Goal: Task Accomplishment & Management: Complete application form

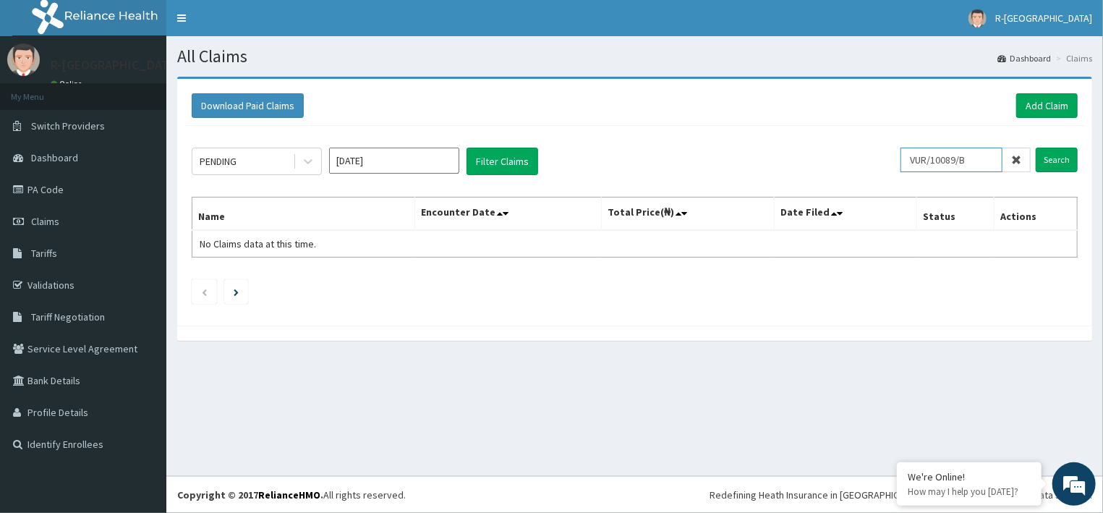
drag, startPoint x: 0, startPoint y: 0, endPoint x: 898, endPoint y: 158, distance: 911.5
click at [901, 158] on input "VUR/10089/B" at bounding box center [952, 160] width 102 height 25
paste input "avl/10242/C"
type input "avl/10242/C"
click at [1059, 163] on input "Search" at bounding box center [1057, 160] width 42 height 25
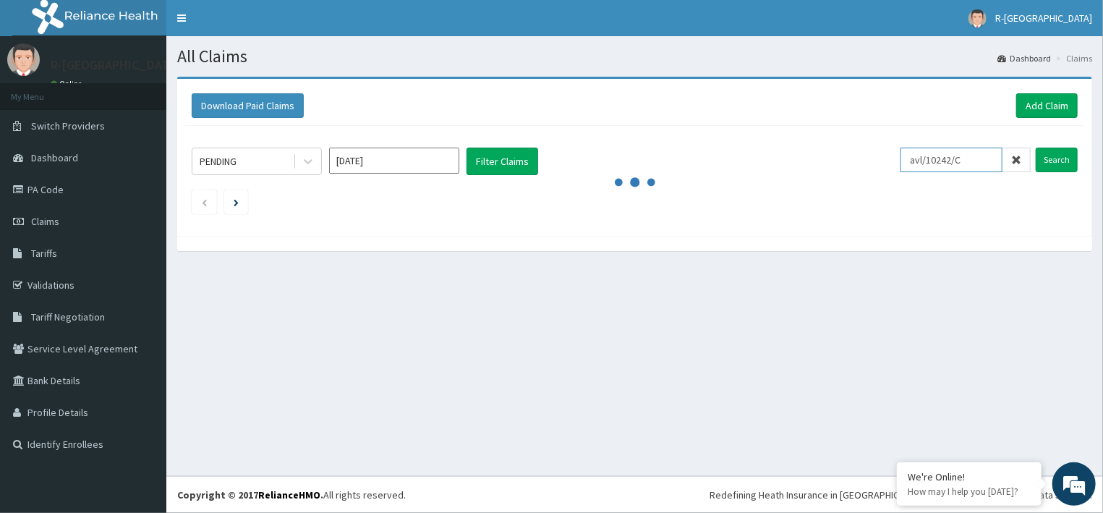
drag, startPoint x: 971, startPoint y: 161, endPoint x: 919, endPoint y: 163, distance: 51.4
click at [919, 163] on input "avl/10242/C" at bounding box center [952, 160] width 102 height 25
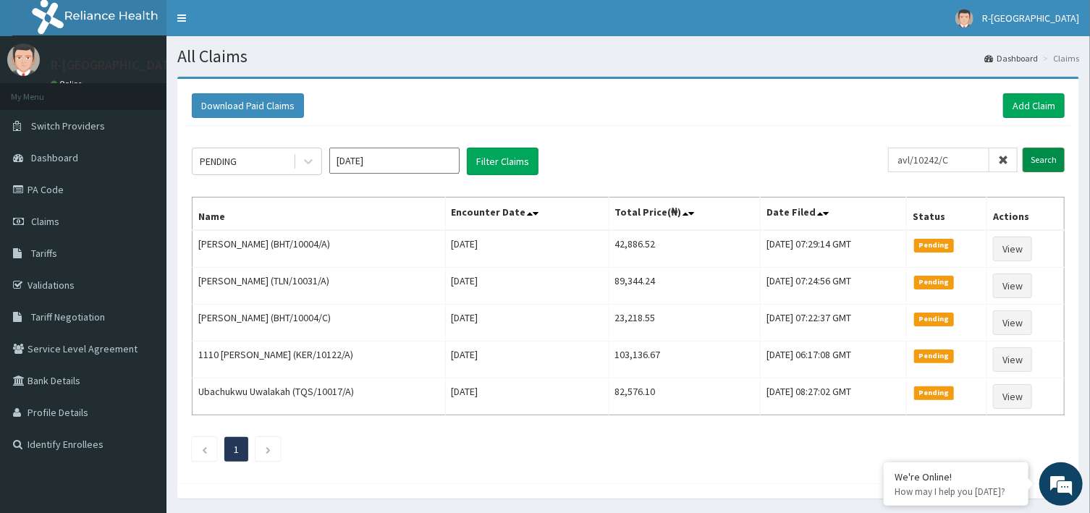
type input "avl/10242/C"
click at [1025, 156] on input "Search" at bounding box center [1043, 160] width 42 height 25
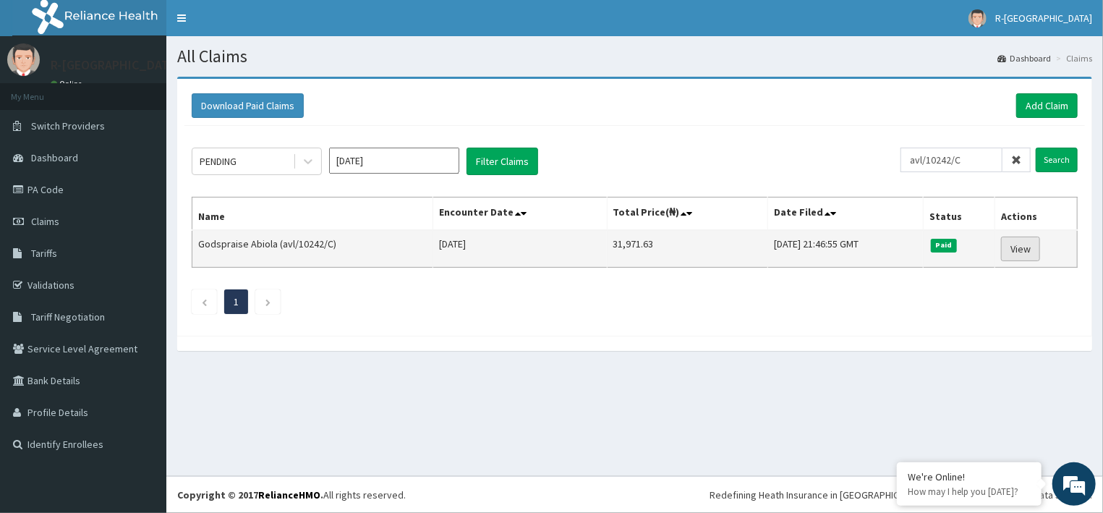
click at [1016, 248] on link "View" at bounding box center [1020, 249] width 39 height 25
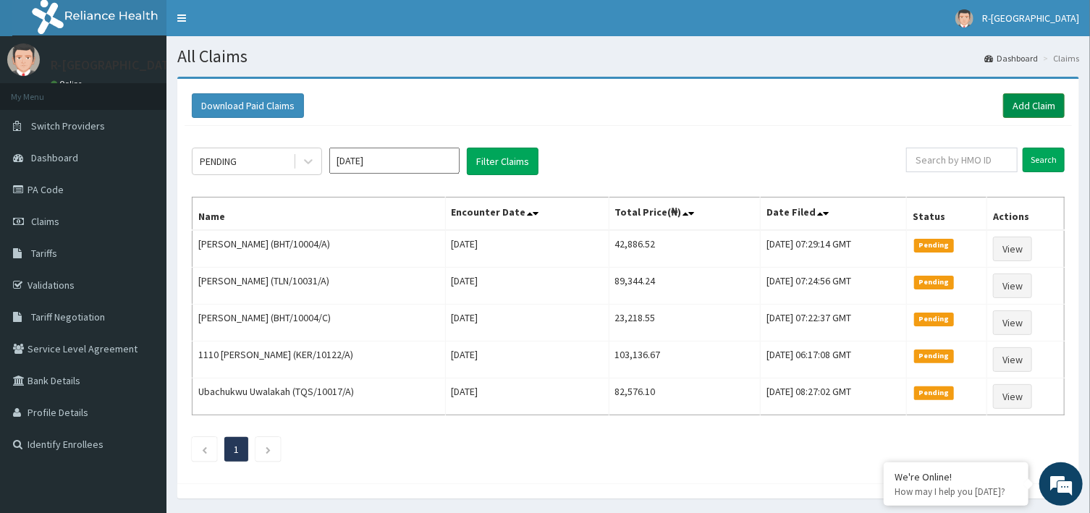
click at [1032, 99] on link "Add Claim" at bounding box center [1033, 105] width 61 height 25
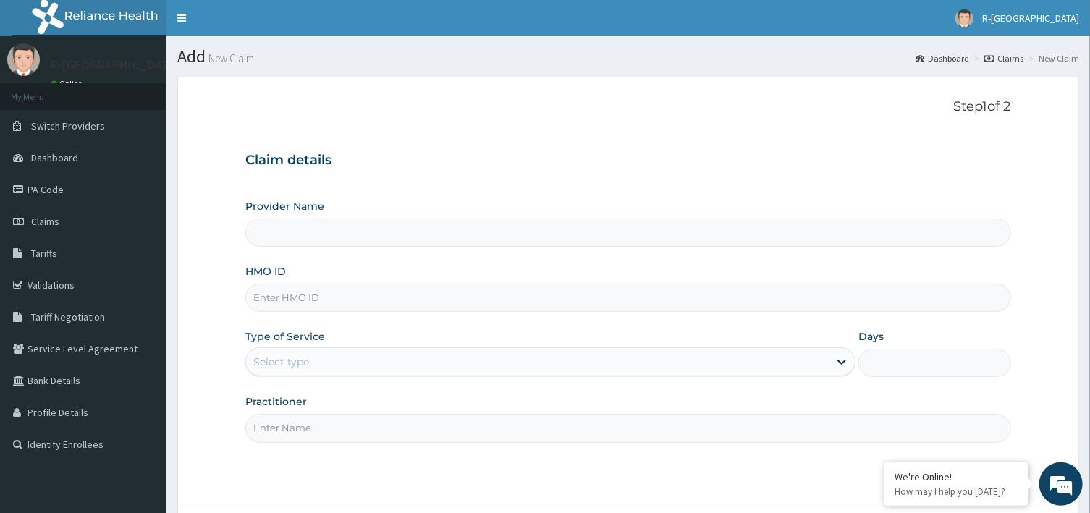
type input "R-Jolad Hospital Nigeria Limited(kupa)"
click at [397, 303] on input "HMO ID" at bounding box center [627, 298] width 765 height 28
paste input "avl/10242/C"
type input "avl/10242/C"
click at [356, 364] on div "Select type" at bounding box center [537, 361] width 582 height 23
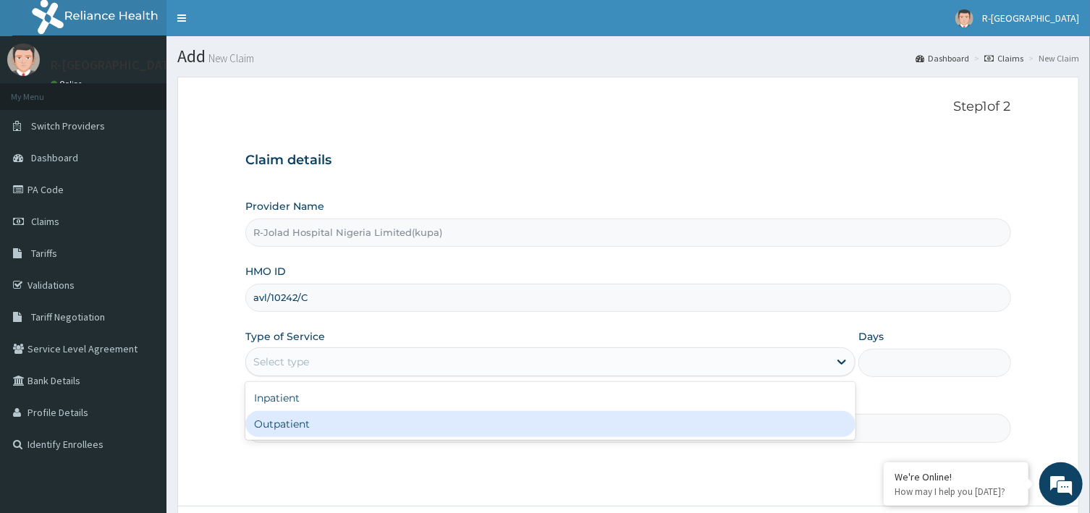
click at [311, 423] on div "Outpatient" at bounding box center [550, 424] width 610 height 26
type input "1"
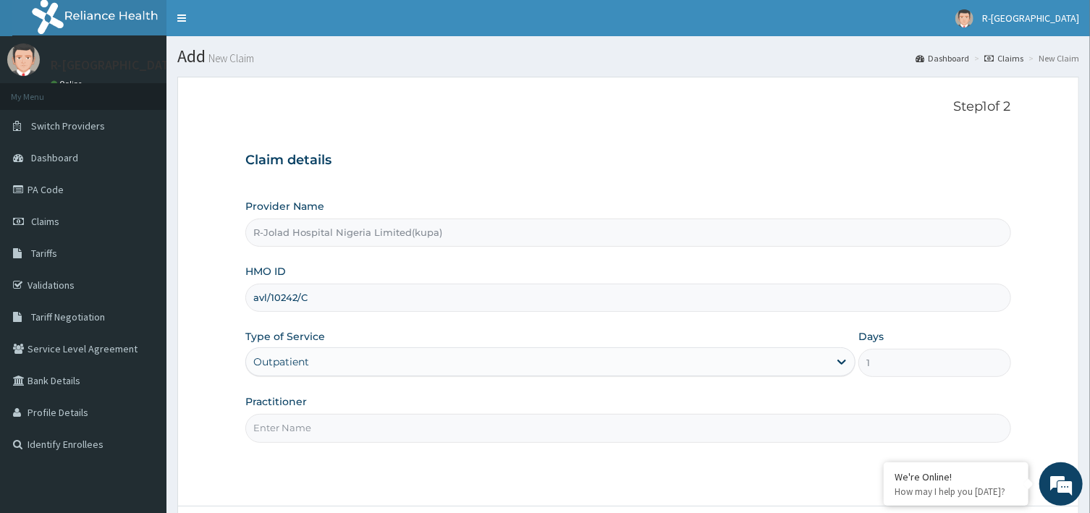
click at [339, 425] on input "Practitioner" at bounding box center [627, 428] width 765 height 28
click at [344, 425] on input "Practitioner" at bounding box center [627, 428] width 765 height 28
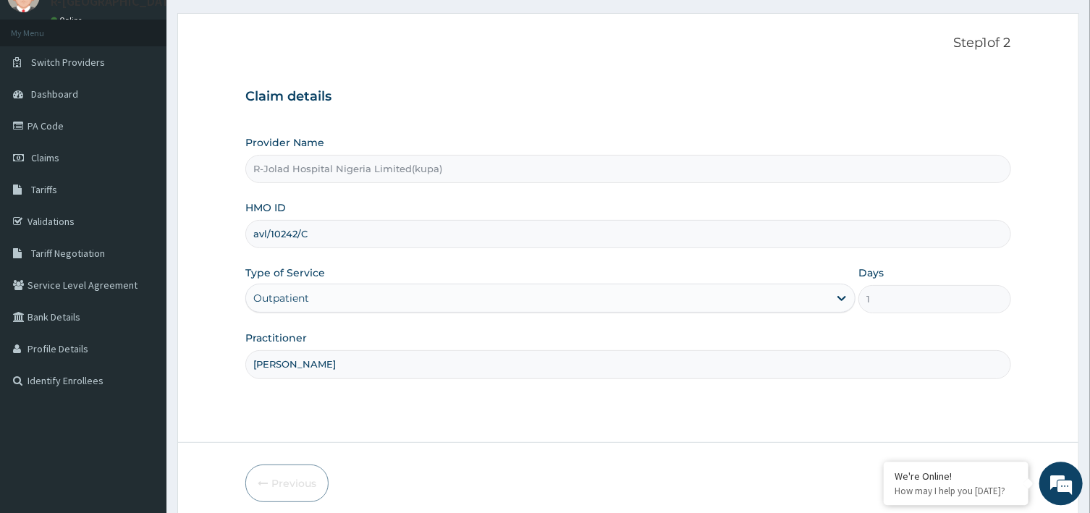
scroll to position [123, 0]
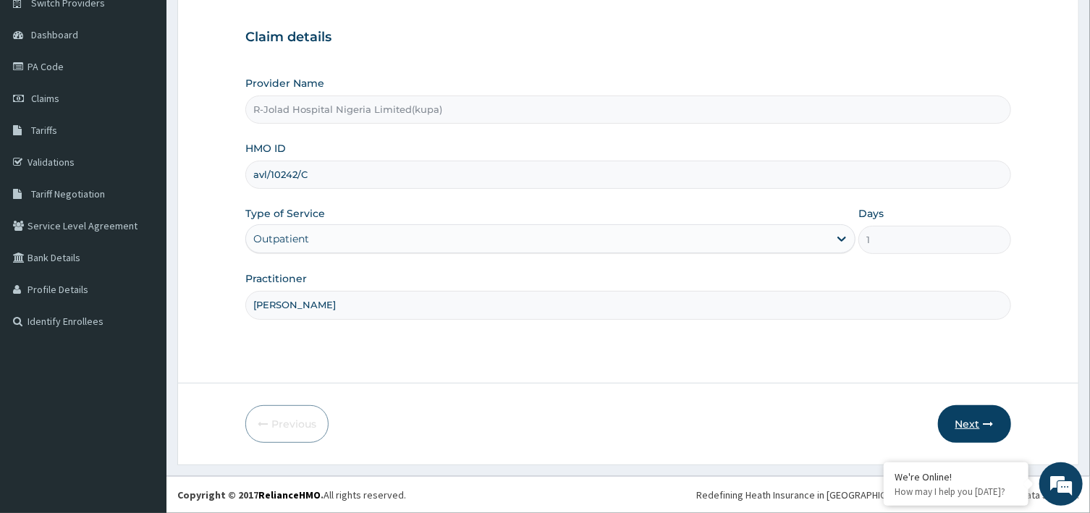
type input "DANIEL AYIRA"
click at [954, 425] on button "Next" at bounding box center [974, 424] width 73 height 38
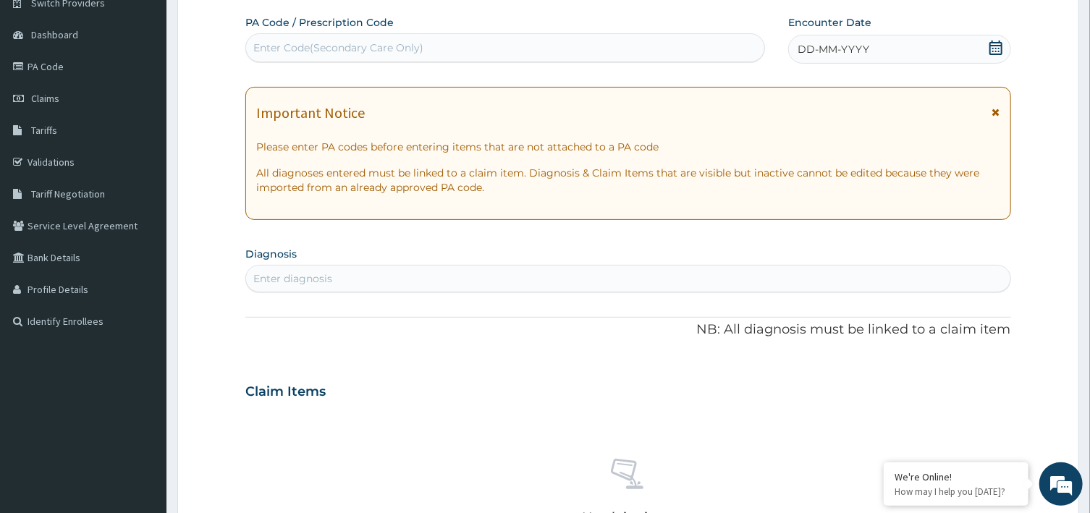
click at [395, 286] on div "Enter diagnosis" at bounding box center [627, 278] width 763 height 23
click at [360, 274] on div "Enter diagnosis" at bounding box center [627, 278] width 763 height 23
click at [297, 277] on div "Enter diagnosis" at bounding box center [292, 278] width 79 height 14
click at [355, 282] on div "Enter diagnosis" at bounding box center [627, 278] width 763 height 23
click at [289, 269] on div "Enter diagnosis" at bounding box center [627, 278] width 763 height 23
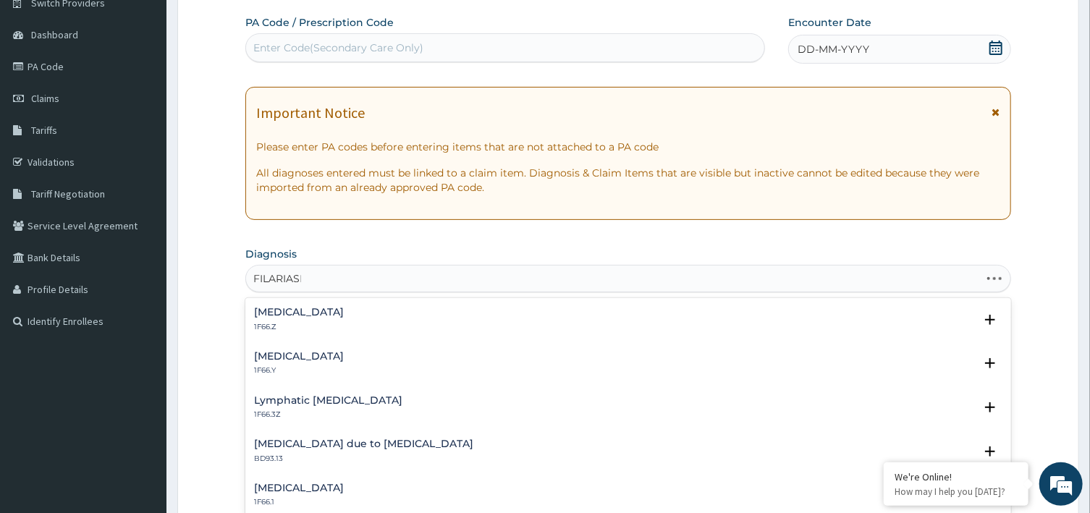
type input "FILARIASIS"
click at [323, 307] on h4 "Filariasis, unspecified" at bounding box center [299, 312] width 90 height 11
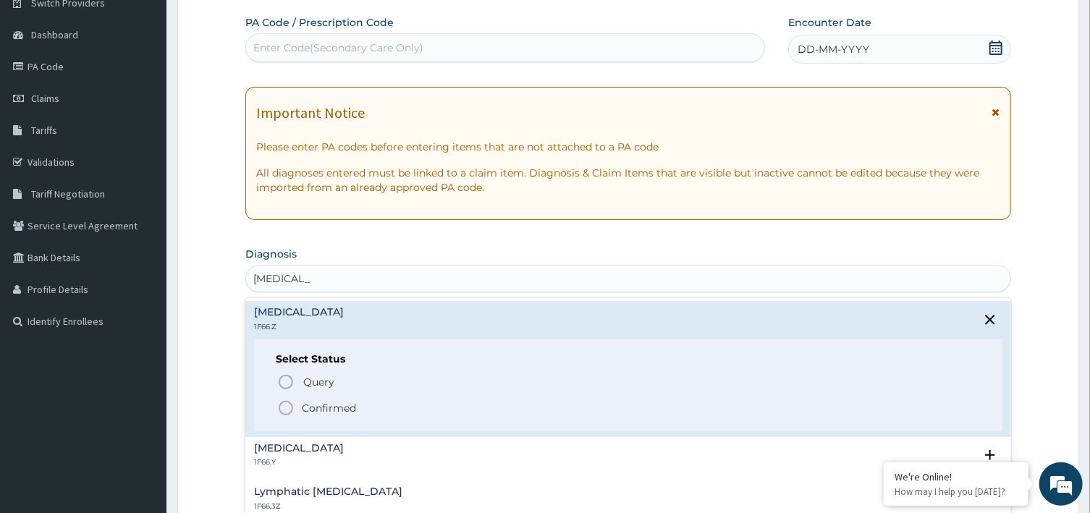
click at [303, 407] on p "Confirmed" at bounding box center [329, 408] width 54 height 14
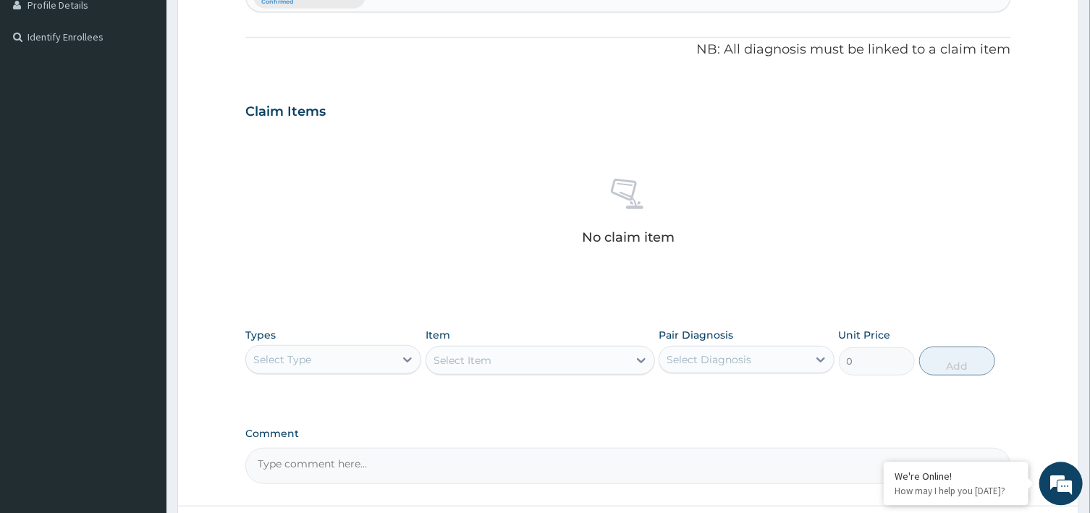
scroll to position [433, 0]
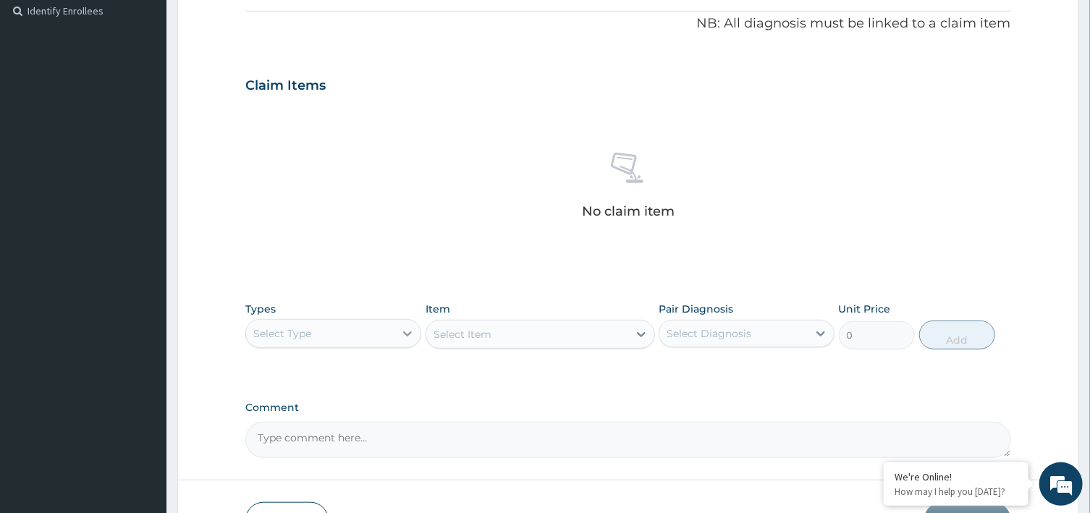
click at [406, 334] on icon at bounding box center [408, 333] width 9 height 5
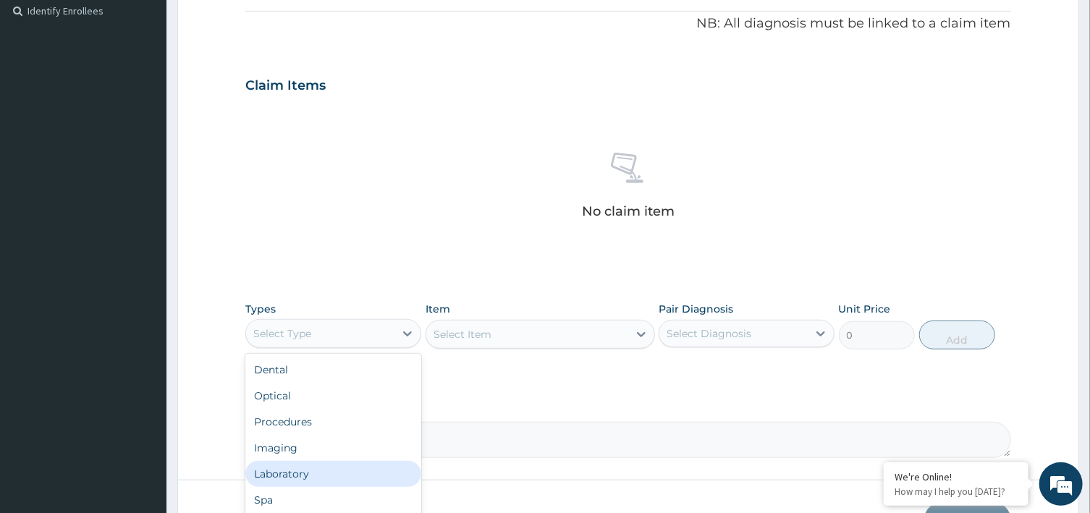
scroll to position [49, 0]
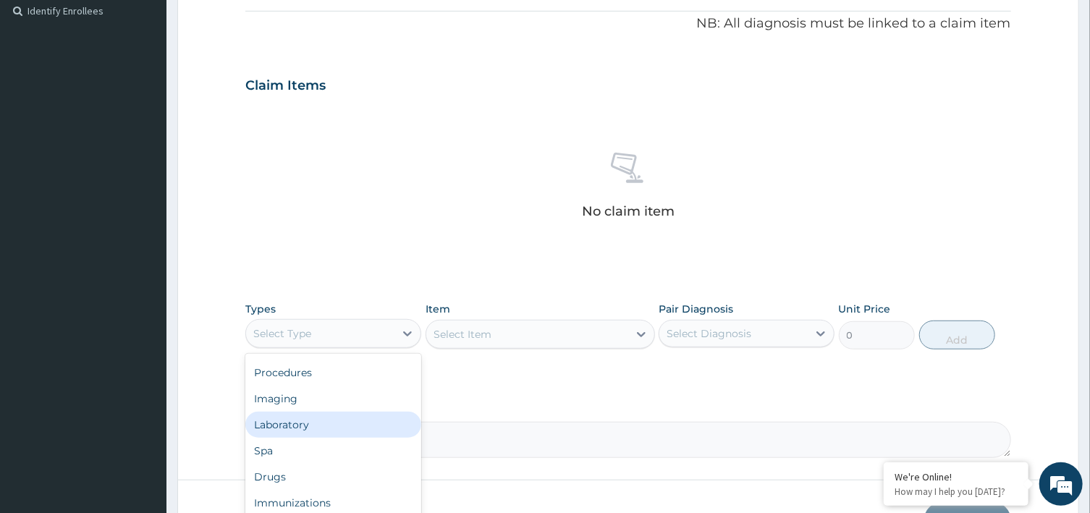
click at [297, 425] on div "Laboratory" at bounding box center [333, 425] width 176 height 26
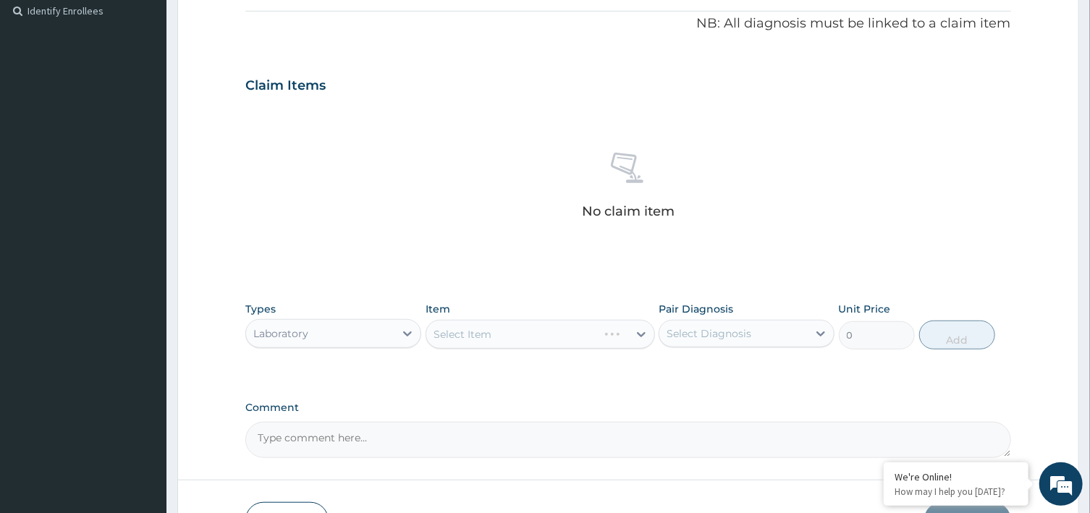
click at [609, 335] on div "Select Item" at bounding box center [539, 334] width 229 height 29
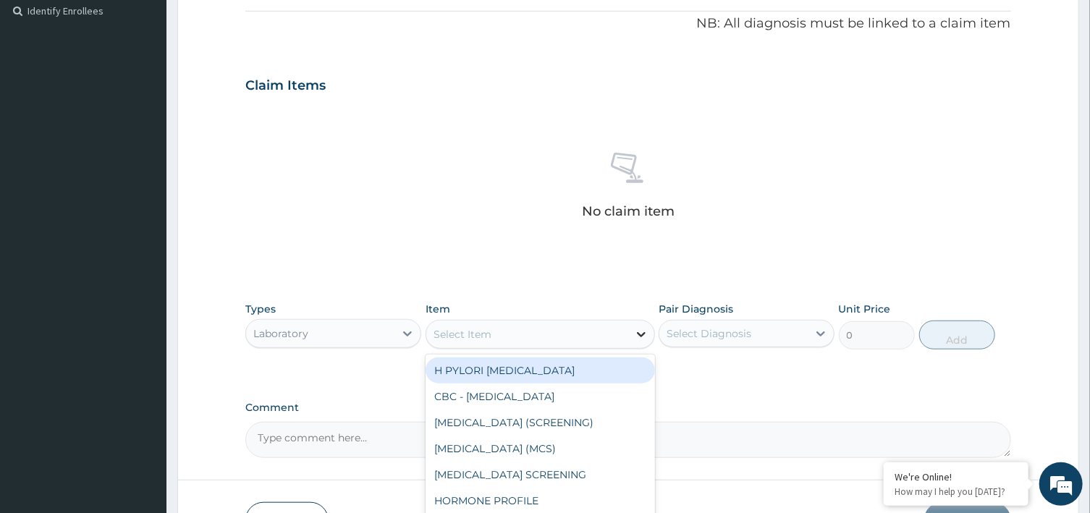
click at [642, 336] on icon at bounding box center [641, 334] width 9 height 5
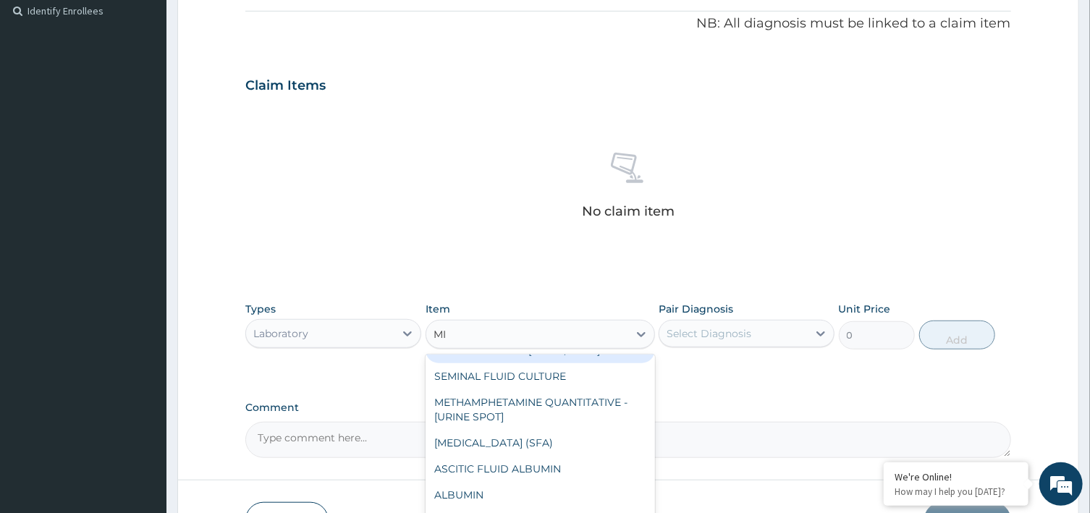
scroll to position [0, 0]
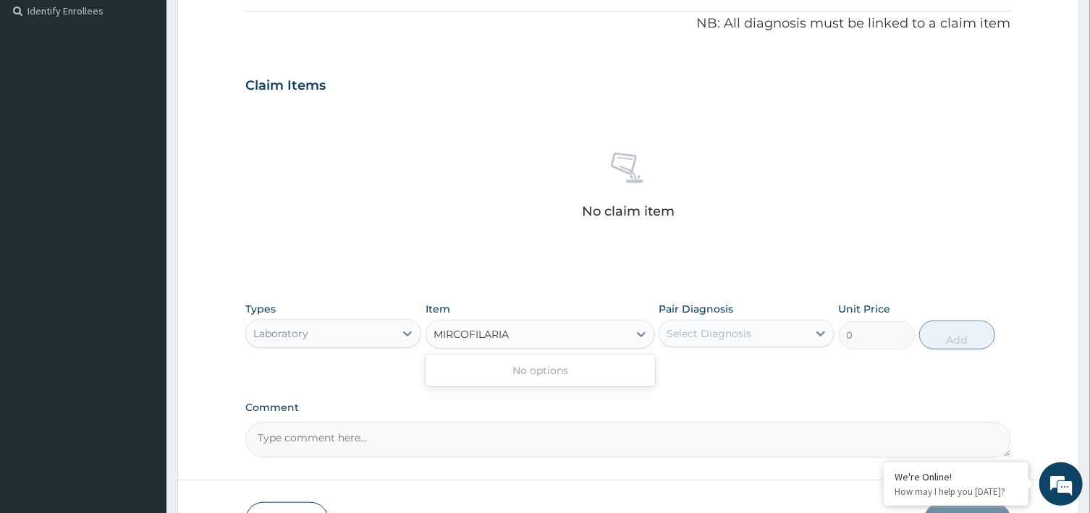
click at [458, 334] on input "MIRCOFILARIA" at bounding box center [471, 334] width 77 height 14
type input "MICROFILARIA"
click at [489, 370] on div "BLOOD FILM FOR MICROFILARIA" at bounding box center [539, 370] width 229 height 26
type input "4050"
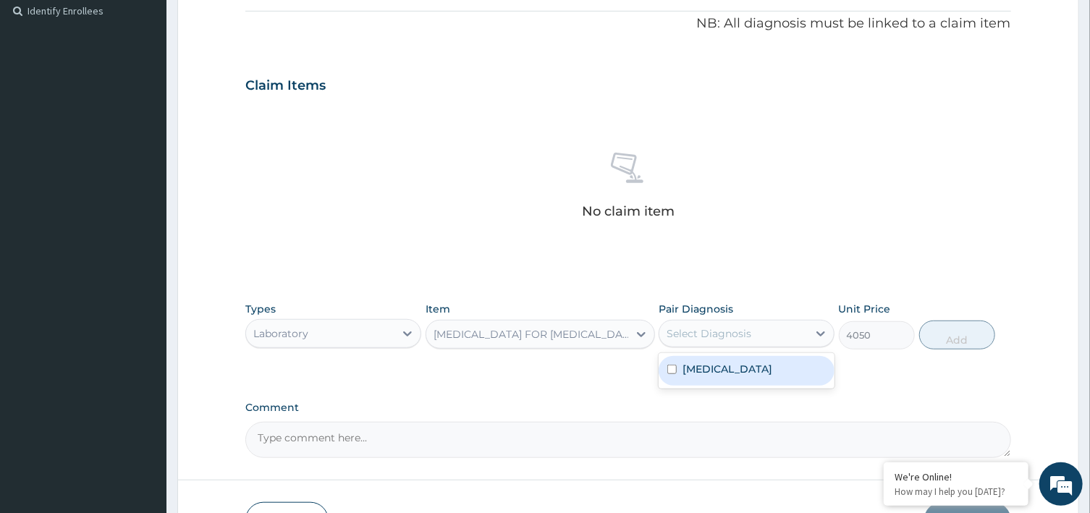
click at [799, 336] on div "Select Diagnosis" at bounding box center [733, 333] width 148 height 23
click at [671, 373] on input "checkbox" at bounding box center [671, 369] width 9 height 9
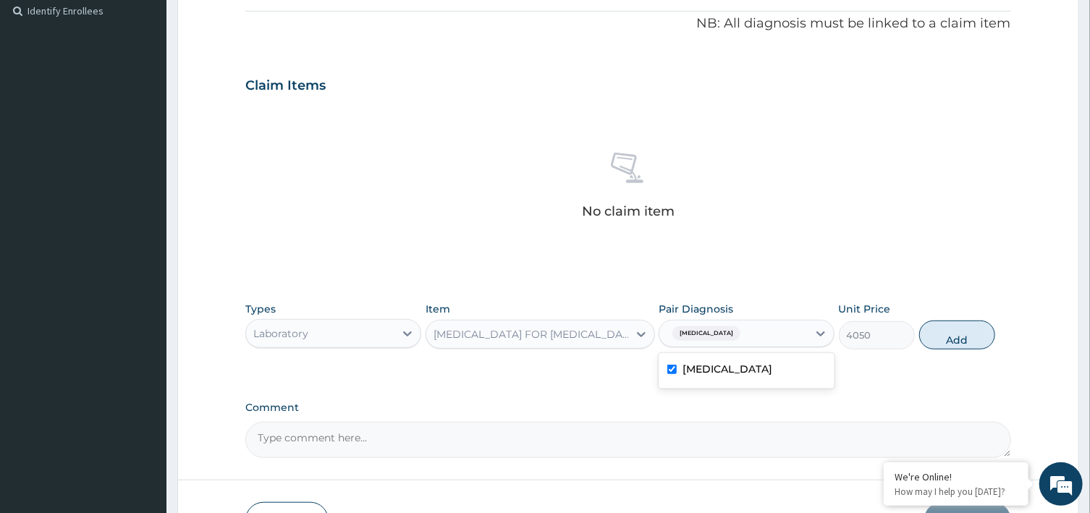
click at [772, 366] on label "Filariasis, unspecified" at bounding box center [727, 369] width 90 height 14
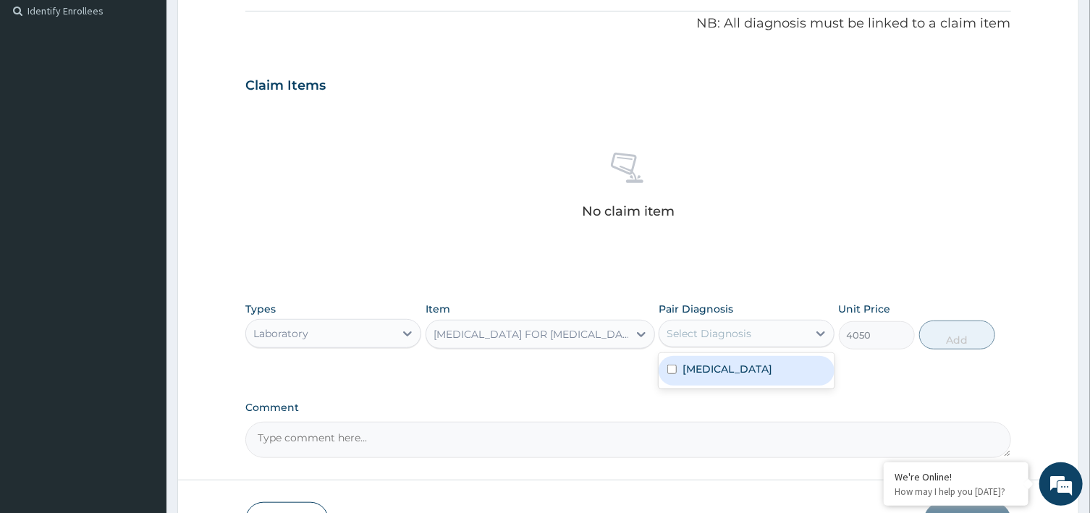
click at [670, 370] on input "checkbox" at bounding box center [671, 369] width 9 height 9
checkbox input "true"
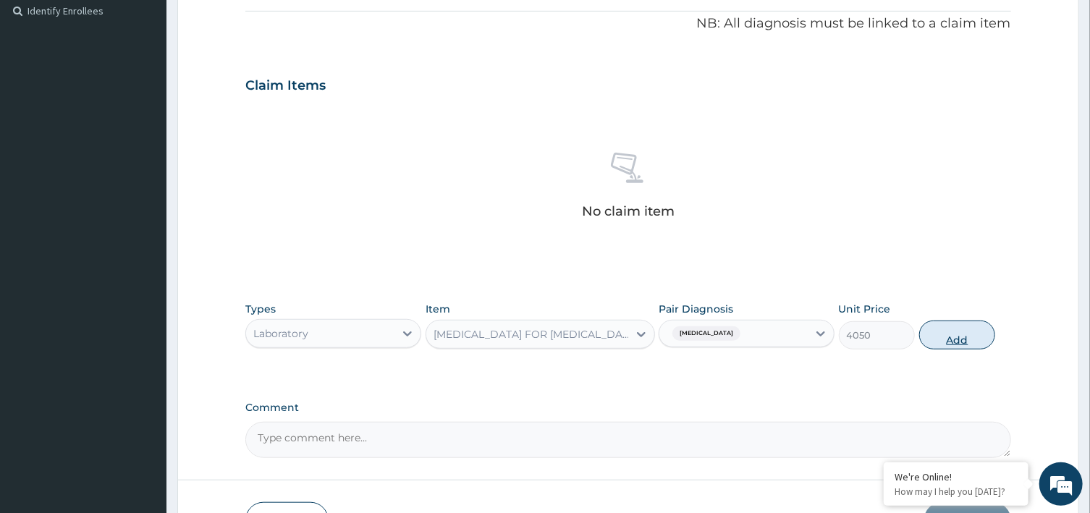
click at [951, 339] on button "Add" at bounding box center [957, 334] width 77 height 29
type input "0"
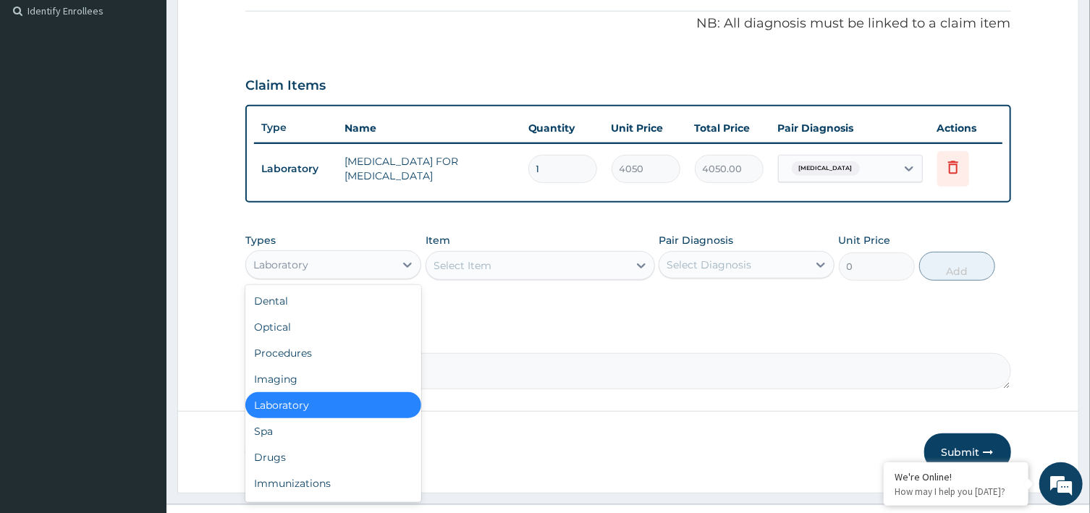
click at [368, 262] on div "Laboratory" at bounding box center [320, 264] width 148 height 23
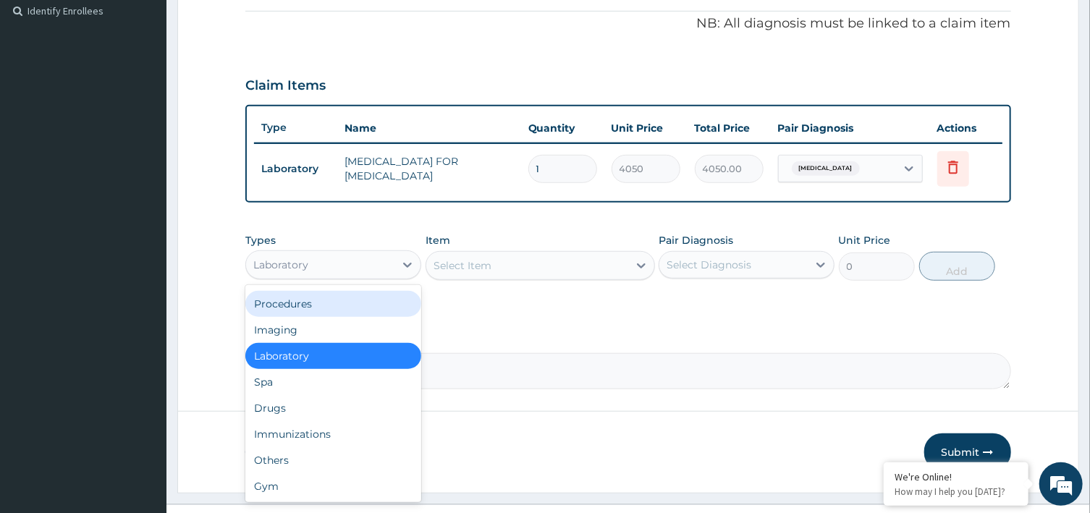
click at [272, 297] on div "Procedures" at bounding box center [333, 304] width 176 height 26
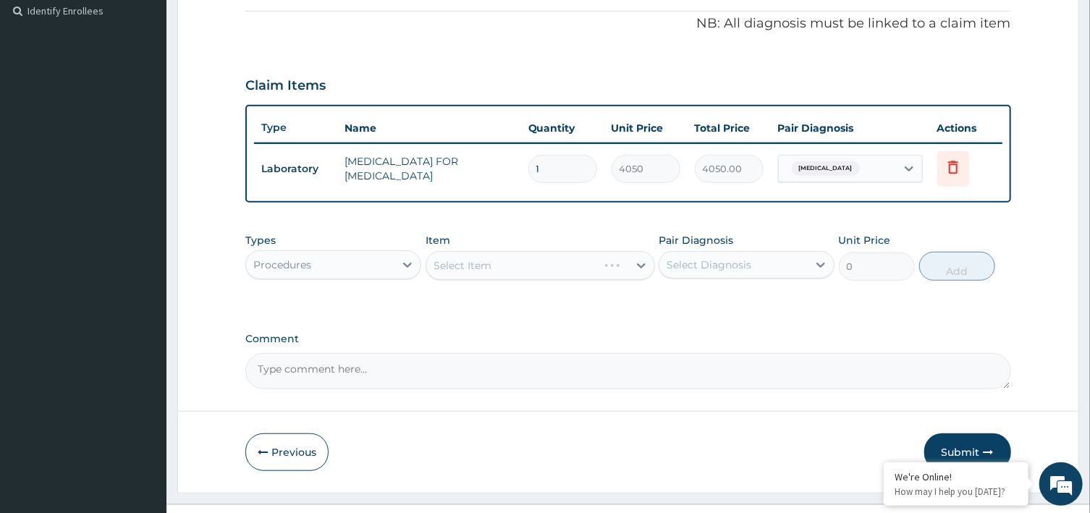
click at [456, 262] on div "Select Item" at bounding box center [539, 265] width 229 height 29
click at [569, 262] on div "Select Item" at bounding box center [539, 265] width 229 height 29
click at [641, 261] on icon at bounding box center [641, 265] width 14 height 14
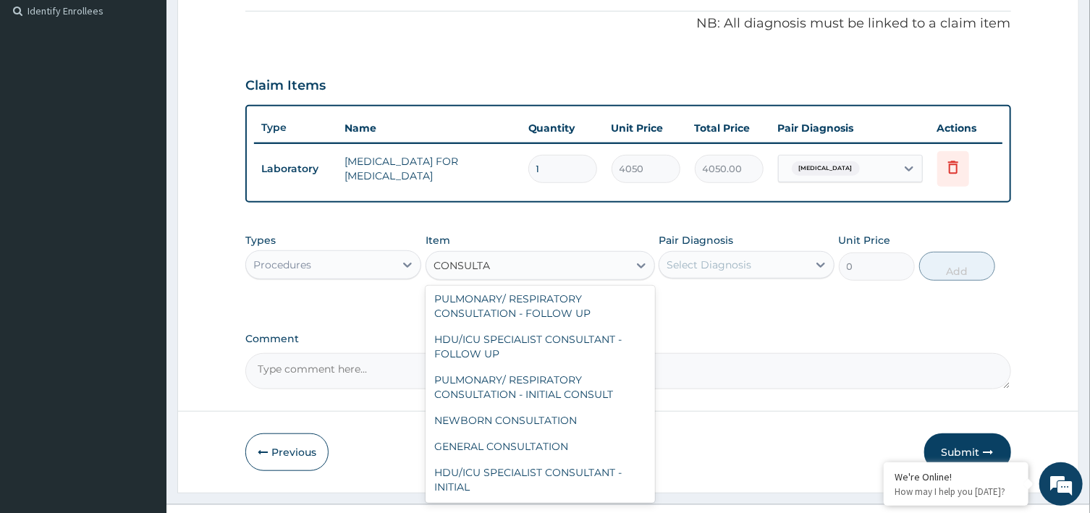
scroll to position [95, 0]
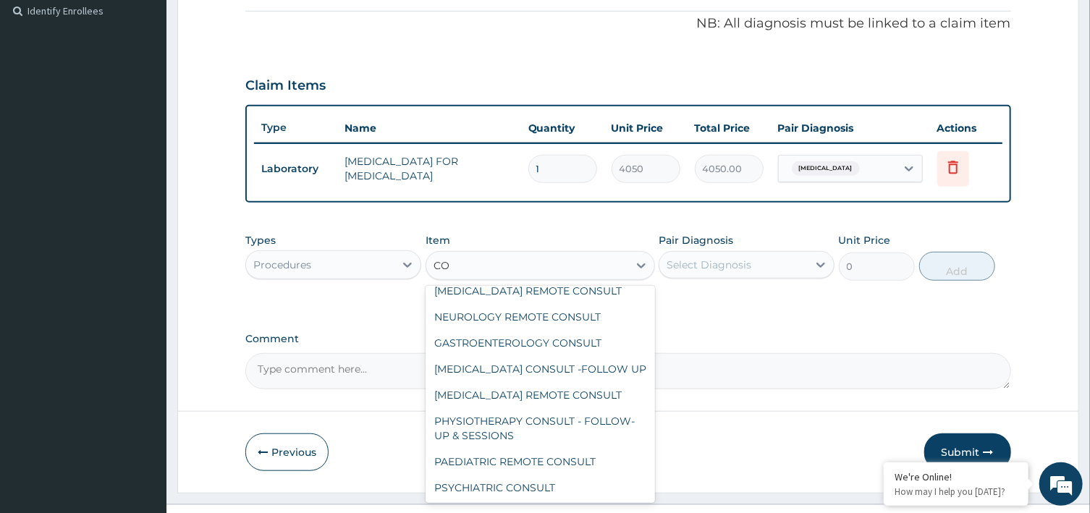
type input "C"
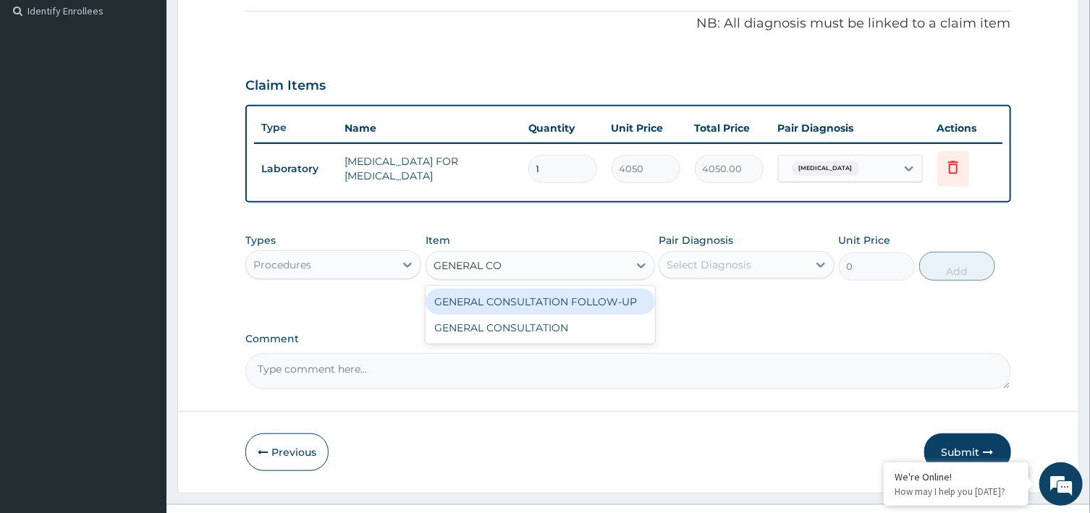
scroll to position [0, 0]
type input "GENERAL CON"
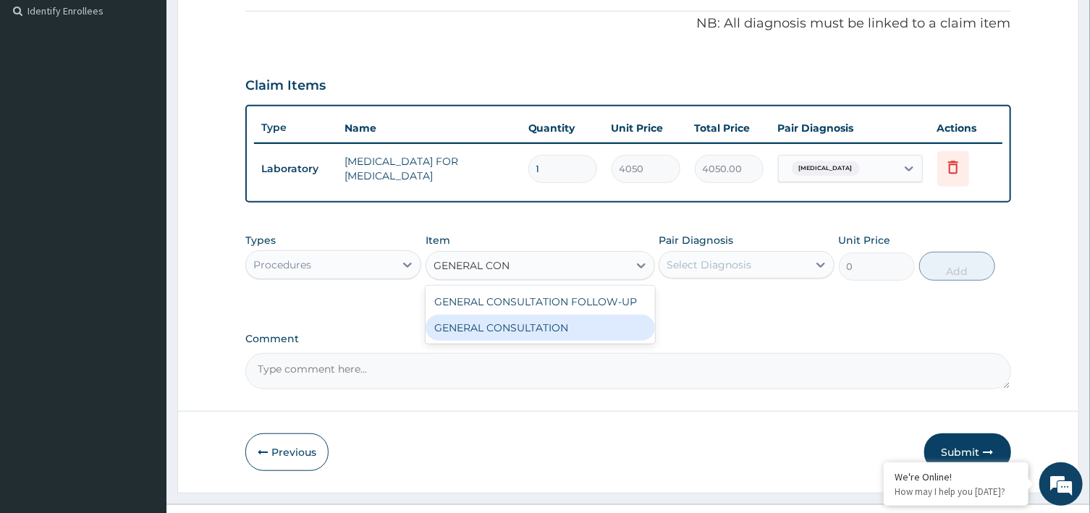
click at [506, 323] on div "GENERAL CONSULTATION" at bounding box center [539, 328] width 229 height 26
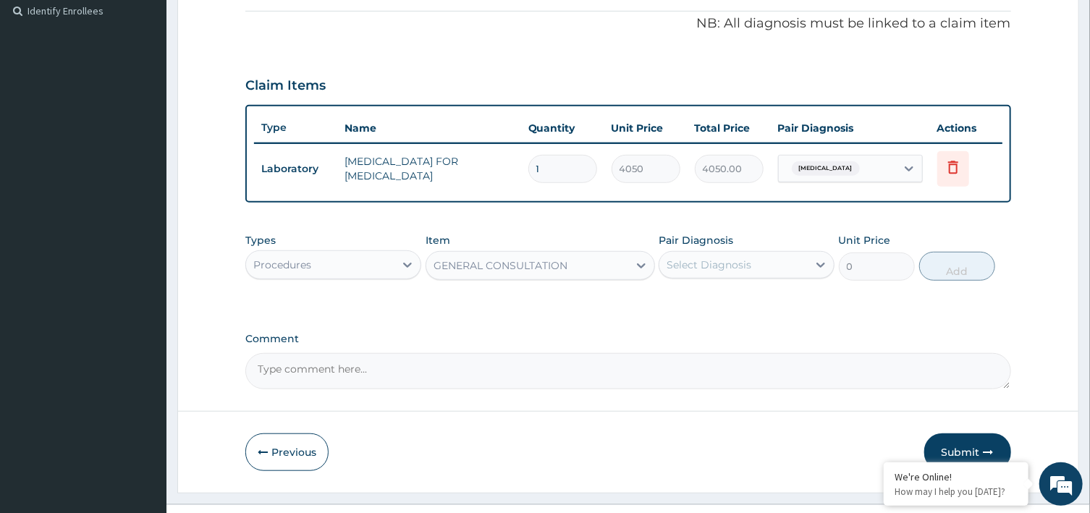
type input "6750"
click at [768, 258] on div "Select Diagnosis" at bounding box center [733, 264] width 148 height 23
click at [674, 300] on input "checkbox" at bounding box center [671, 300] width 9 height 9
checkbox input "true"
click at [957, 268] on button "Add" at bounding box center [957, 266] width 77 height 29
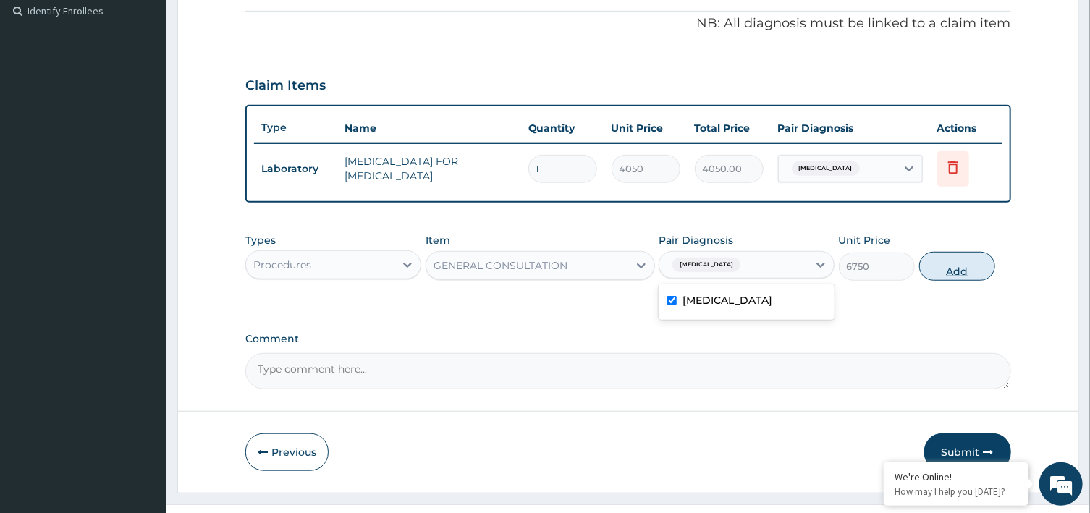
type input "0"
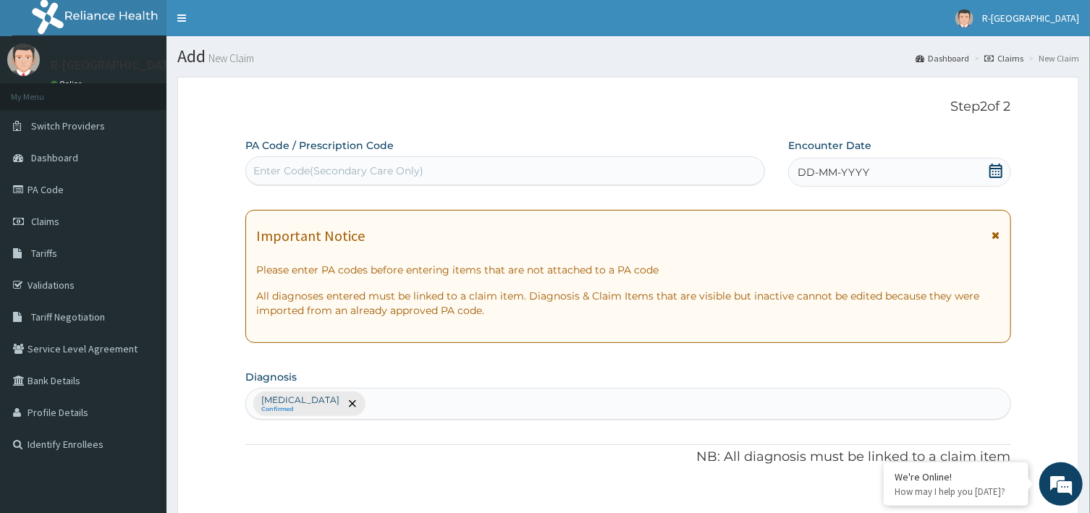
click at [993, 169] on icon at bounding box center [995, 170] width 13 height 14
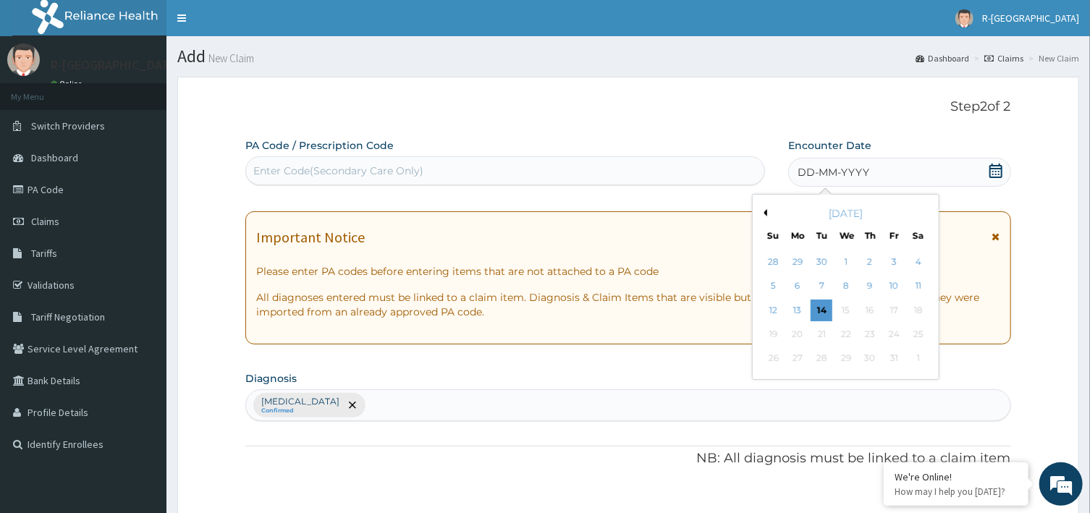
click at [766, 216] on div "October 2025" at bounding box center [845, 213] width 174 height 14
click at [767, 214] on button "Previous Month" at bounding box center [763, 212] width 7 height 7
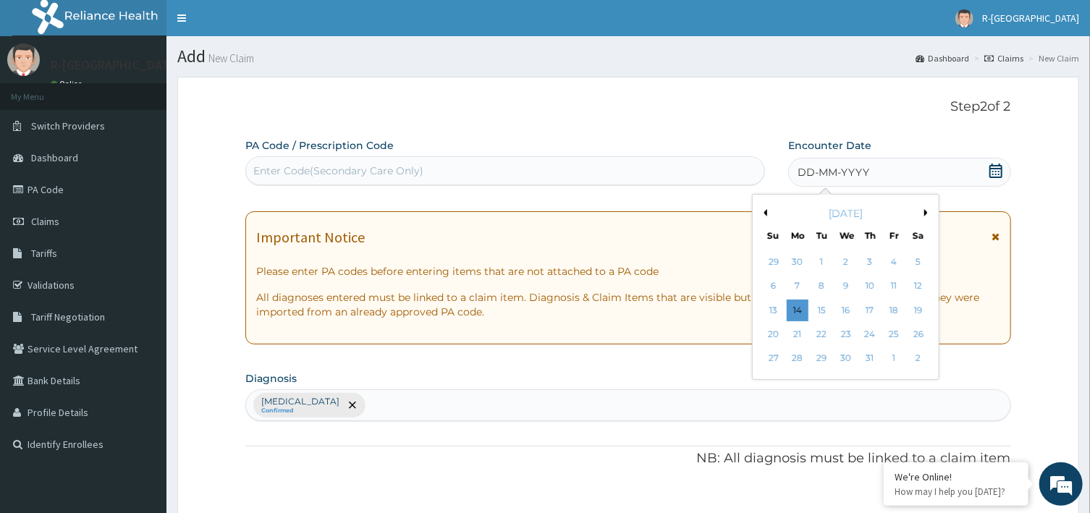
click at [767, 214] on button "Previous Month" at bounding box center [763, 212] width 7 height 7
click at [850, 289] on div "5" at bounding box center [846, 287] width 22 height 22
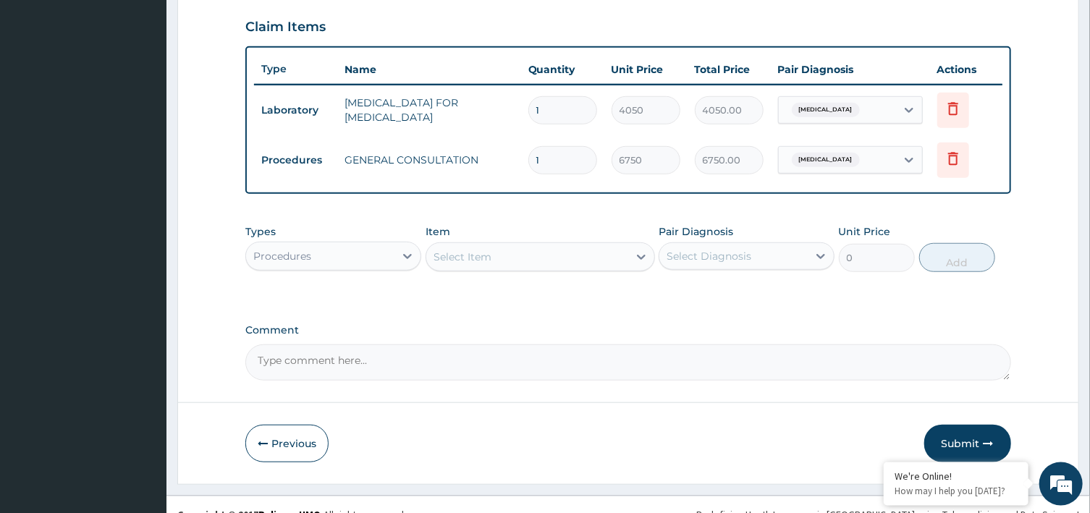
scroll to position [509, 0]
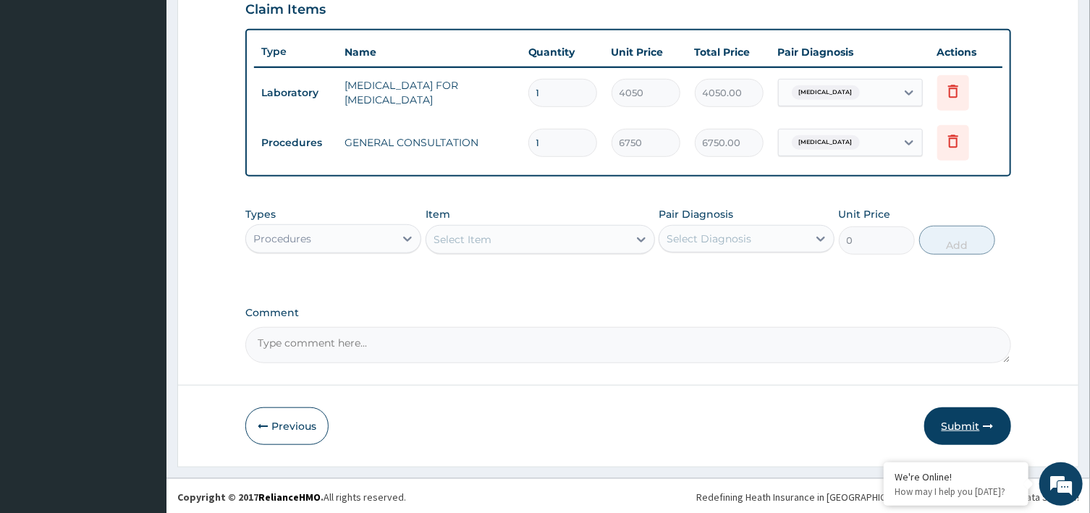
click at [958, 421] on button "Submit" at bounding box center [967, 426] width 87 height 38
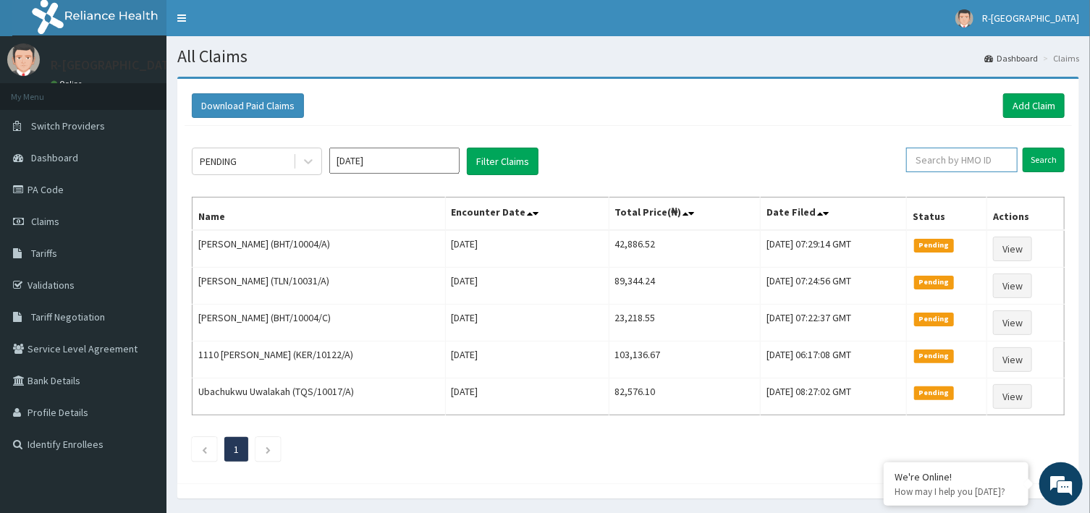
click at [961, 156] on input "text" at bounding box center [961, 160] width 111 height 25
paste input "TLC/10354/D"
type input "TLC/10354/D"
click at [1037, 161] on input "Search" at bounding box center [1043, 160] width 42 height 25
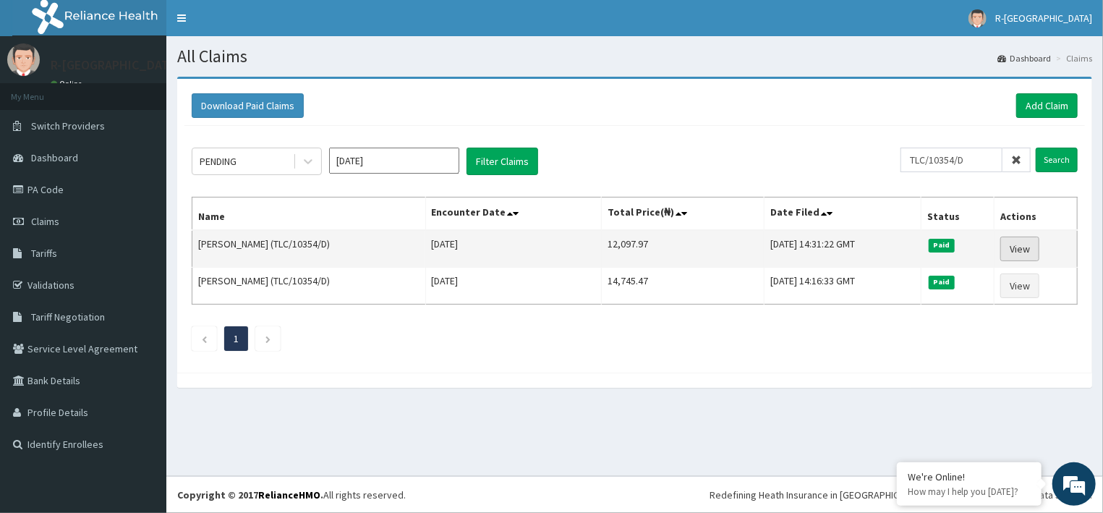
click at [1022, 244] on link "View" at bounding box center [1020, 249] width 39 height 25
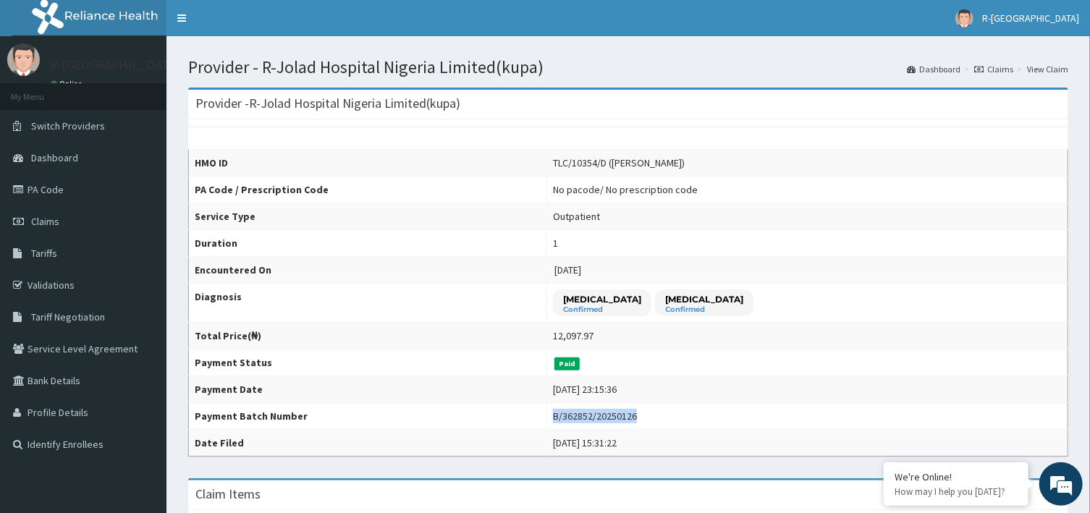
drag, startPoint x: 587, startPoint y: 420, endPoint x: 671, endPoint y: 417, distance: 83.2
click at [637, 417] on div "B/362852/20250126" at bounding box center [595, 416] width 84 height 14
copy div "B/362852/20250126"
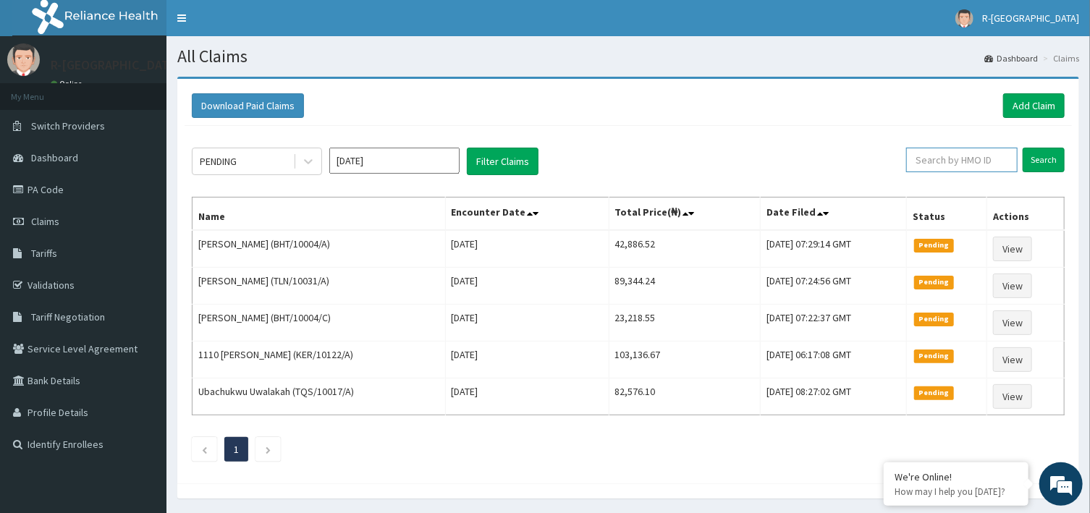
paste input "B/362852/20250126"
type input "B/362852/20250126"
click at [1005, 157] on icon at bounding box center [1003, 160] width 10 height 10
paste input "TLC/10354/D"
type input "TLC/10354/D"
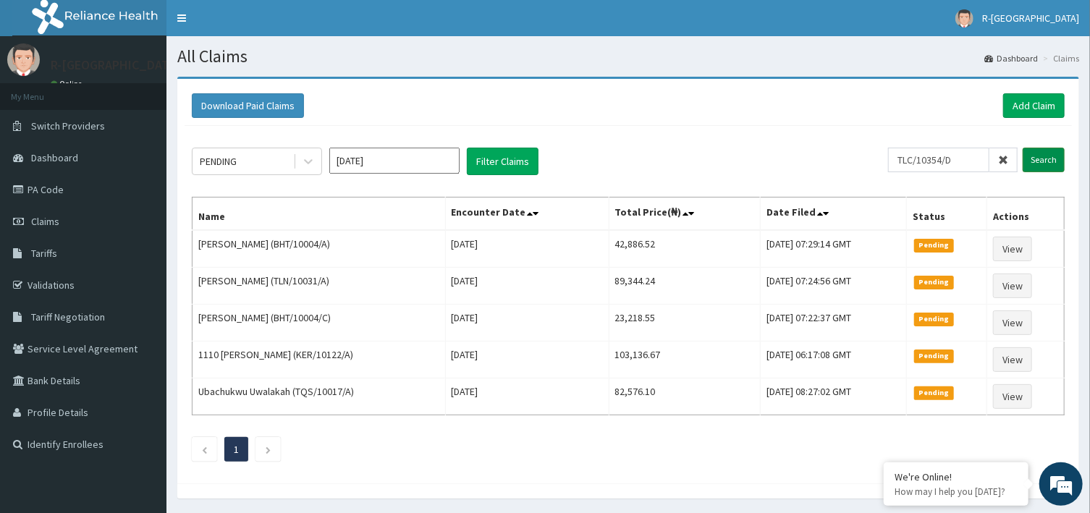
click at [1051, 158] on input "Search" at bounding box center [1043, 160] width 42 height 25
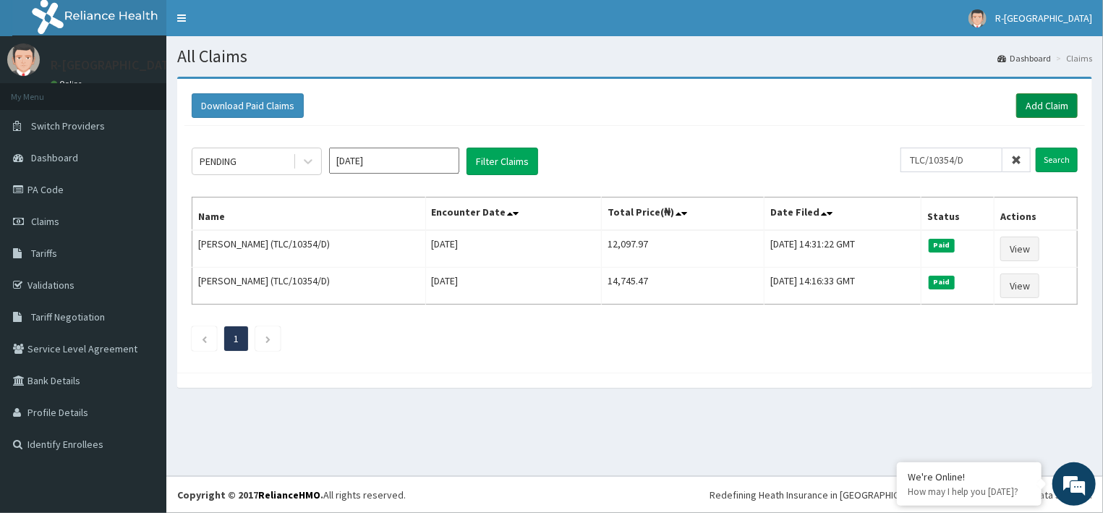
click at [1046, 103] on link "Add Claim" at bounding box center [1046, 105] width 61 height 25
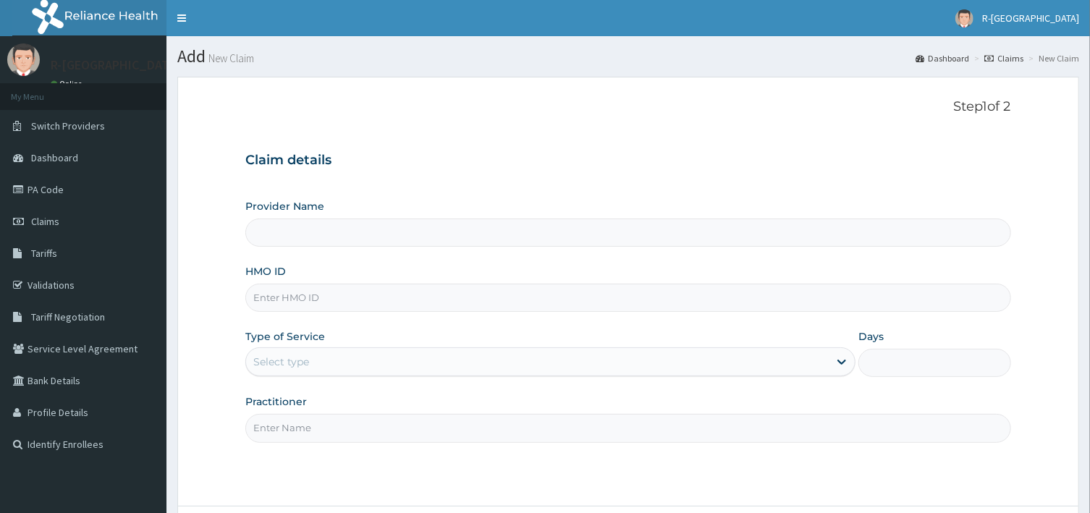
type input "R-Jolad Hospital Nigeria Limited(kupa)"
click at [344, 305] on input "HMO ID" at bounding box center [627, 298] width 765 height 28
paste input "TLC/10354/D"
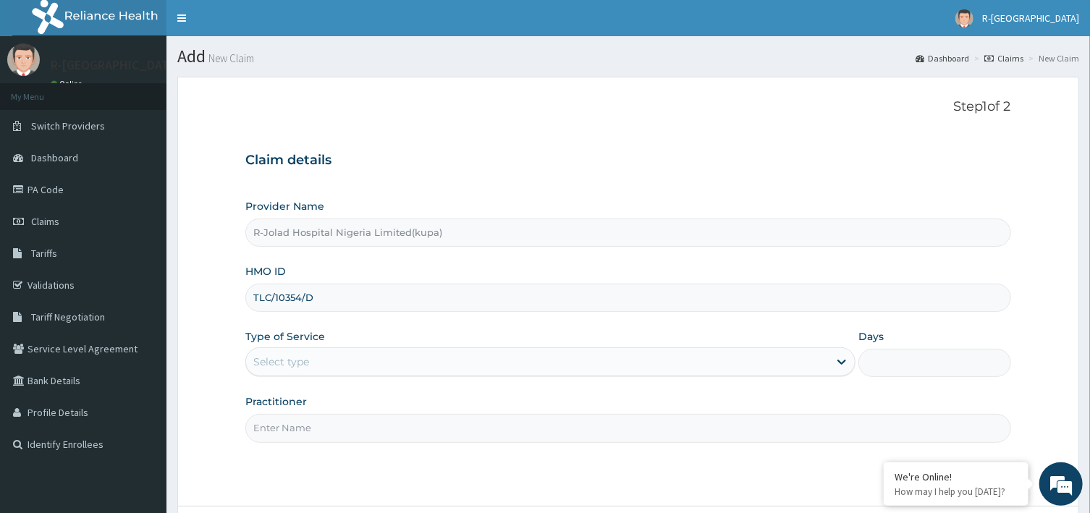
type input "TLC/10354/D"
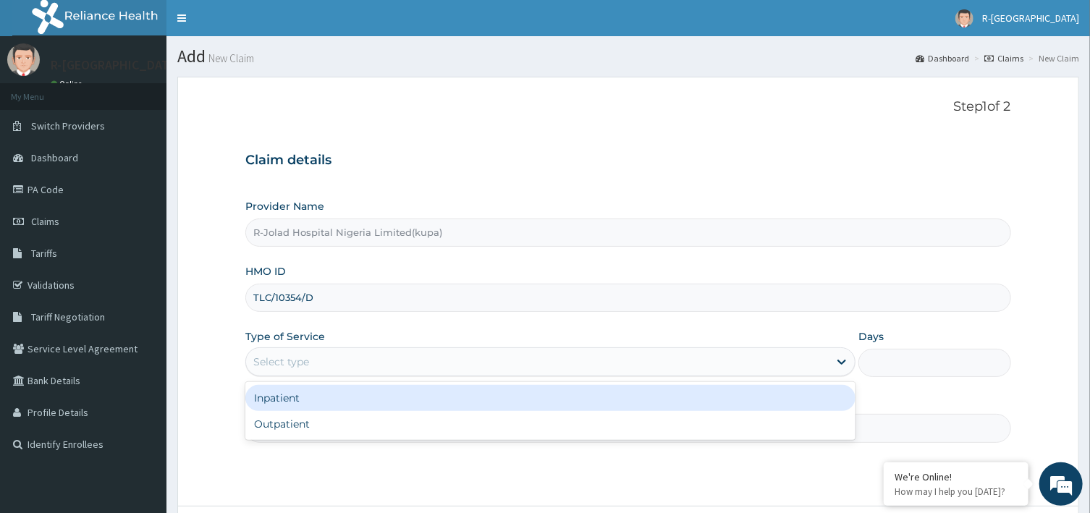
click at [354, 360] on div "Select type" at bounding box center [537, 361] width 582 height 23
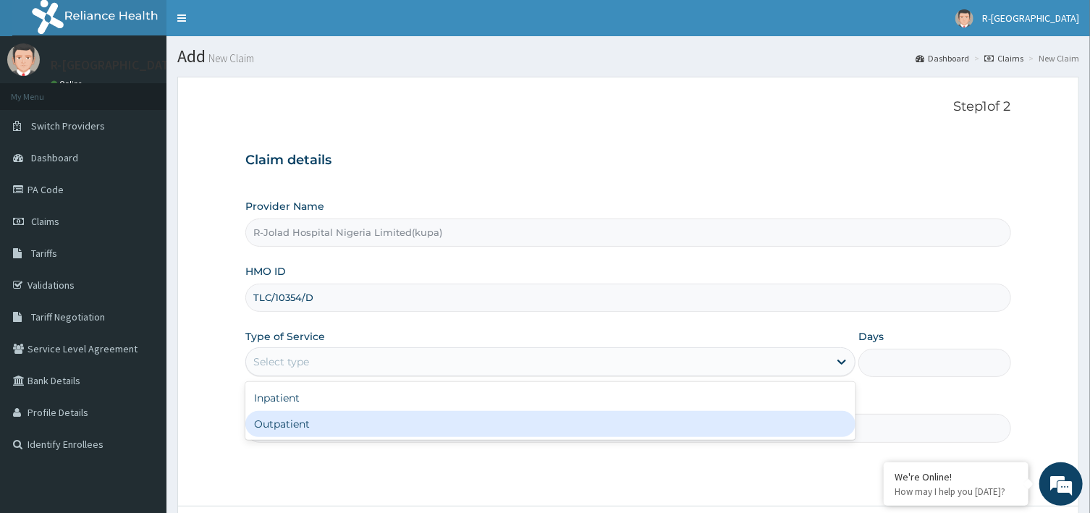
click at [285, 423] on div "Outpatient" at bounding box center [550, 424] width 610 height 26
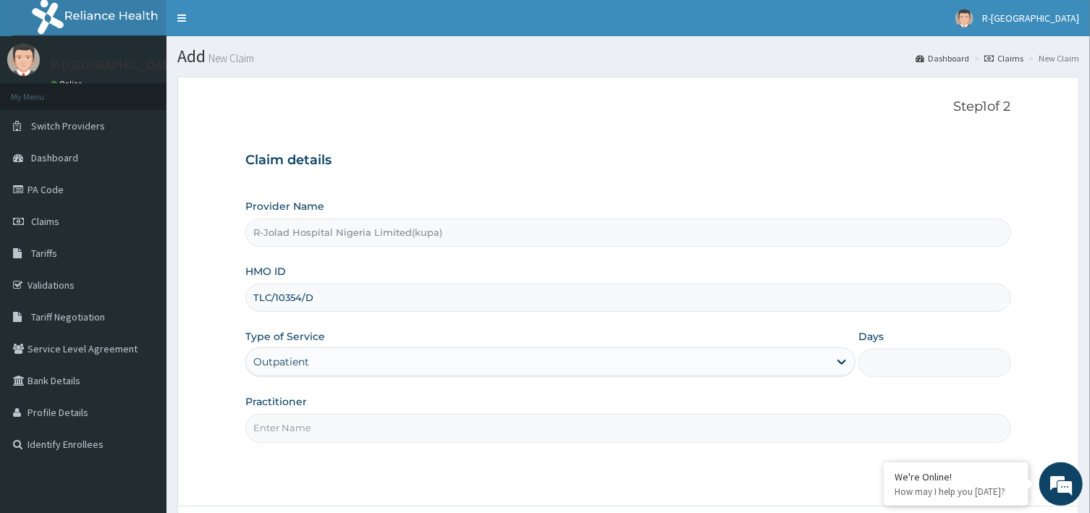
type input "1"
click at [293, 430] on input "Practitioner" at bounding box center [627, 428] width 765 height 28
click at [326, 425] on input "Practitioner" at bounding box center [627, 428] width 765 height 28
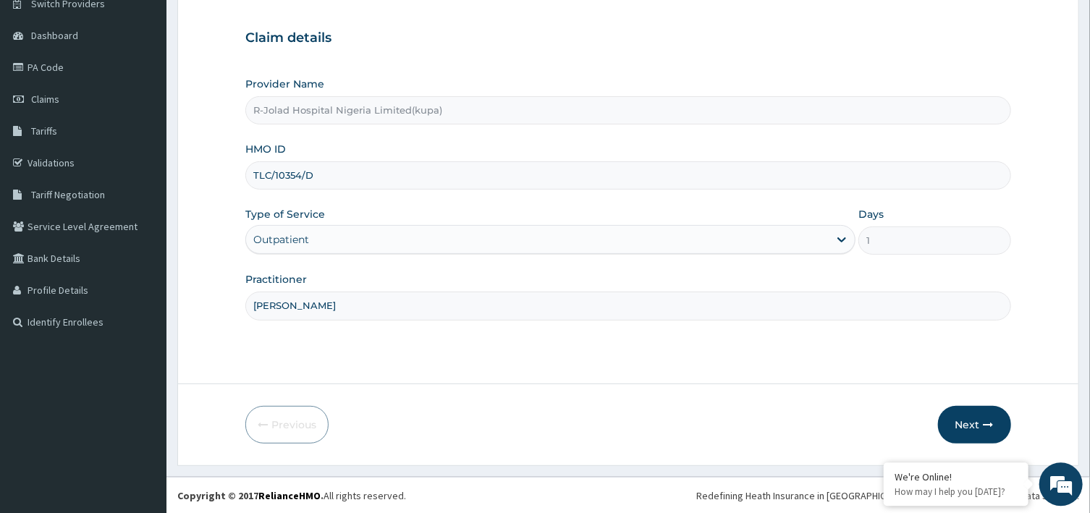
scroll to position [123, 0]
type input "JOHN JOSEPH"
click at [964, 424] on button "Next" at bounding box center [974, 424] width 73 height 38
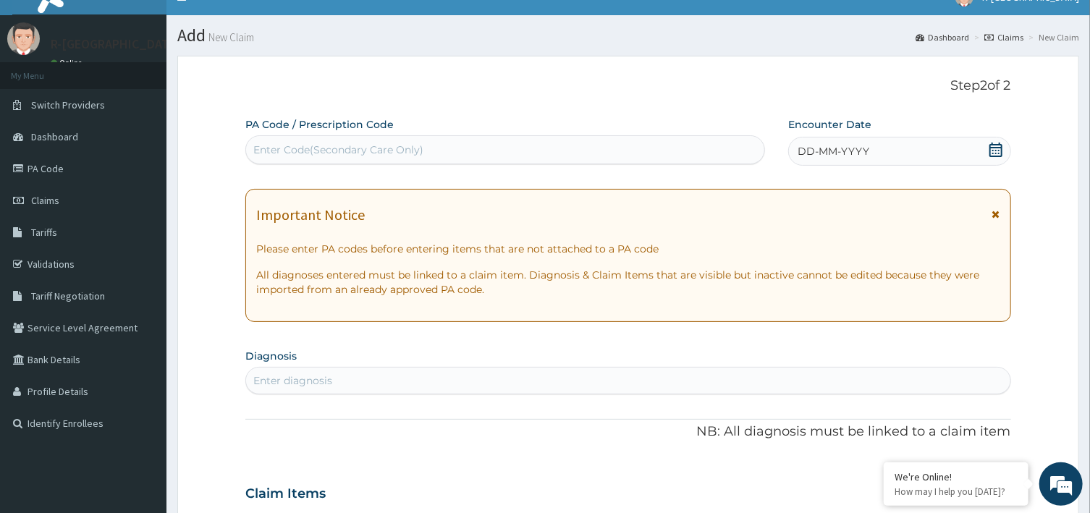
scroll to position [0, 0]
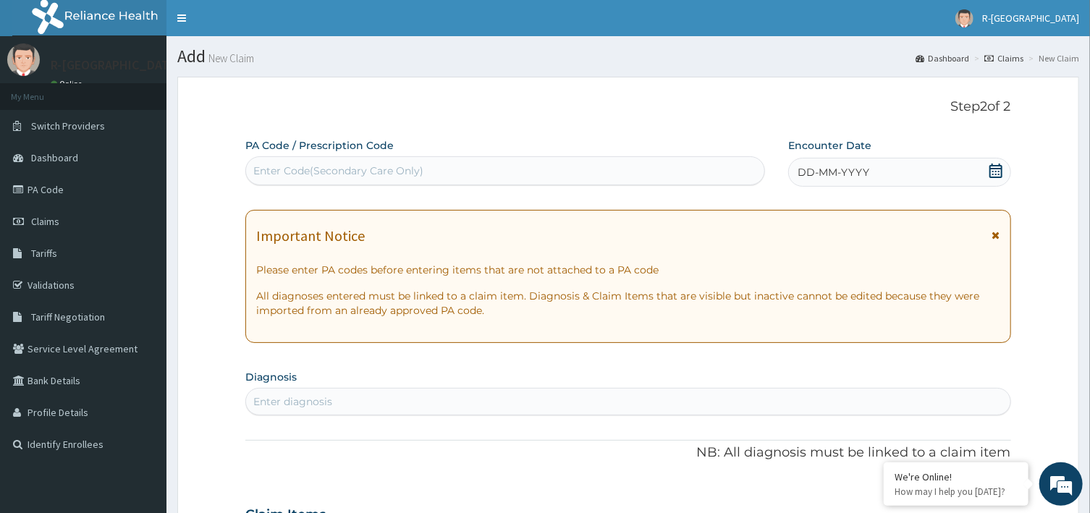
click at [990, 167] on icon at bounding box center [995, 170] width 13 height 14
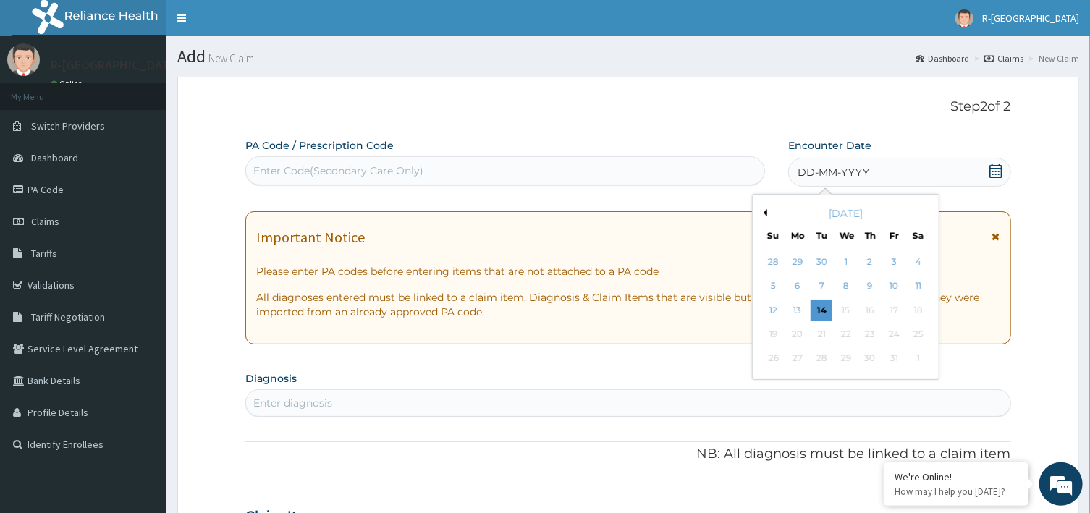
click at [766, 211] on button "Previous Month" at bounding box center [763, 212] width 7 height 7
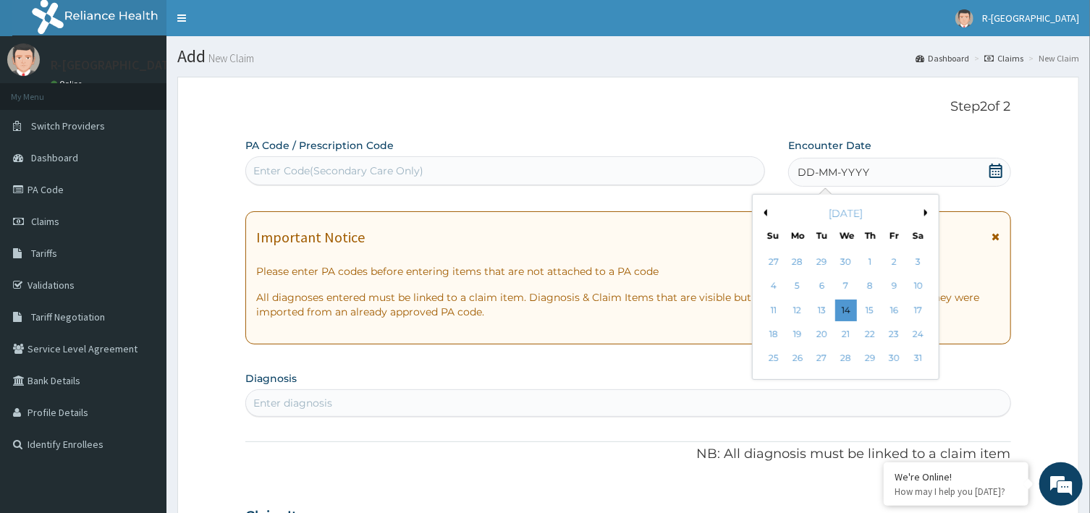
click at [767, 211] on button "Previous Month" at bounding box center [763, 212] width 7 height 7
click at [768, 210] on div "Previous Month Next Month April 2025 Su Mo Tu We Th Fr Sa 30 31 1 2 3 4 5 6 7 8…" at bounding box center [845, 287] width 187 height 186
click at [764, 213] on button "Previous Month" at bounding box center [763, 212] width 7 height 7
click at [797, 310] on div "10" at bounding box center [797, 311] width 22 height 22
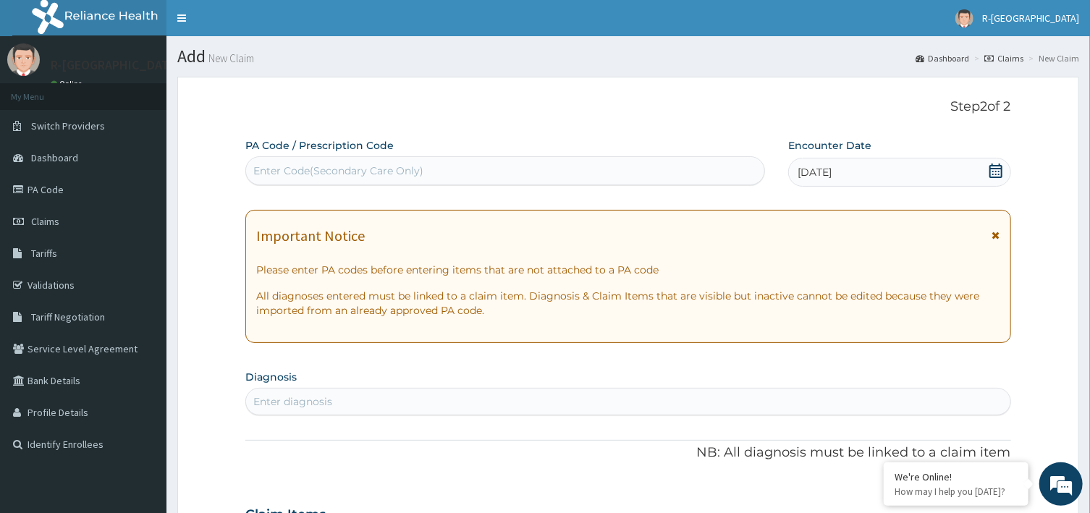
click at [511, 408] on div "Enter diagnosis" at bounding box center [627, 401] width 763 height 23
type input "ACUTE RESPIRATORY"
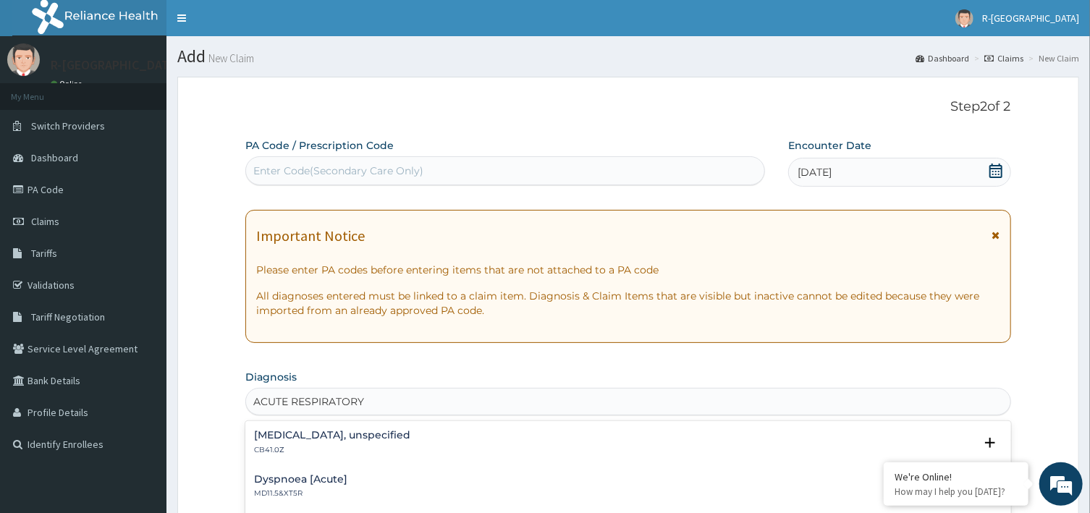
scroll to position [72, 0]
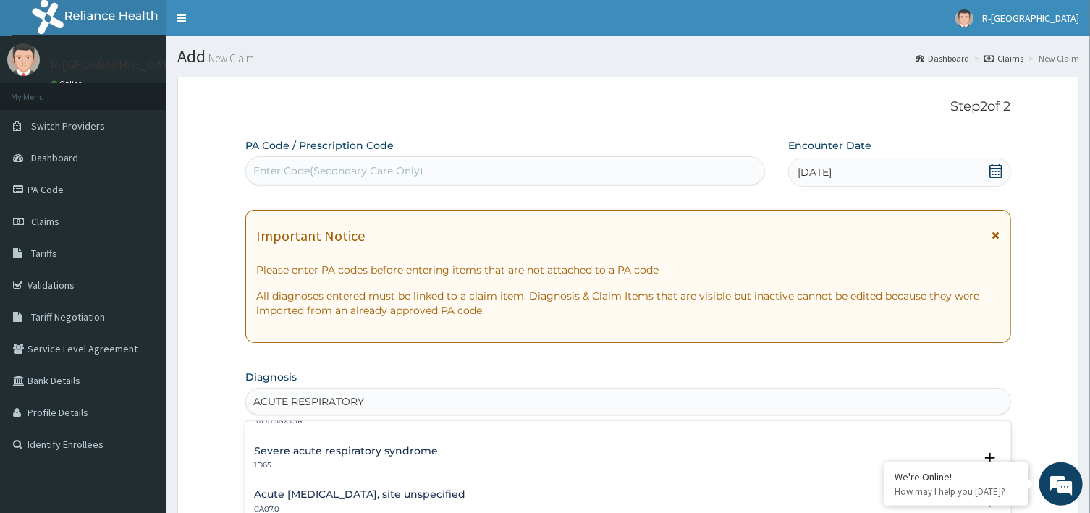
click at [414, 496] on h4 "Acute upper respiratory infection, site unspecified" at bounding box center [359, 494] width 211 height 11
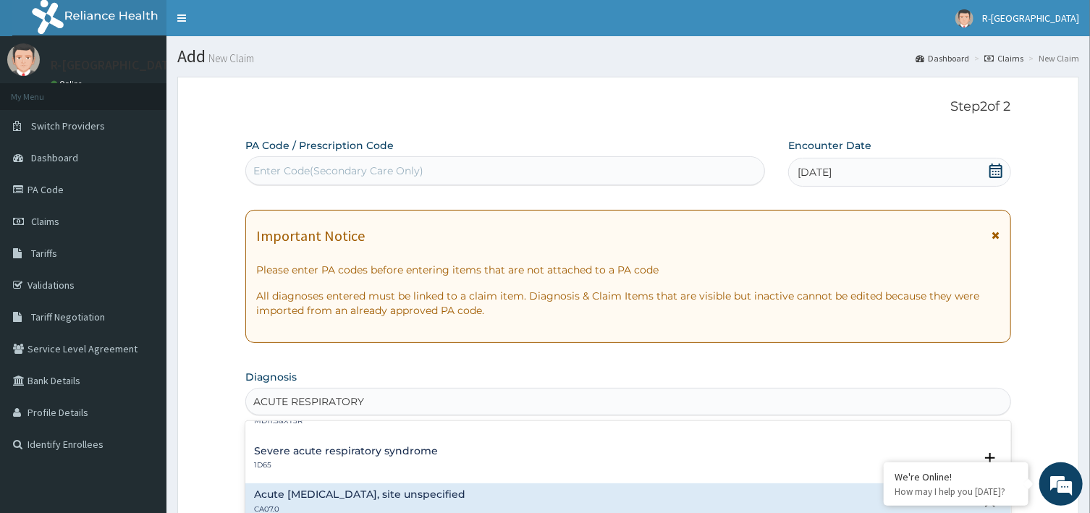
click at [392, 493] on h4 "Acute upper respiratory infection, site unspecified" at bounding box center [359, 494] width 211 height 11
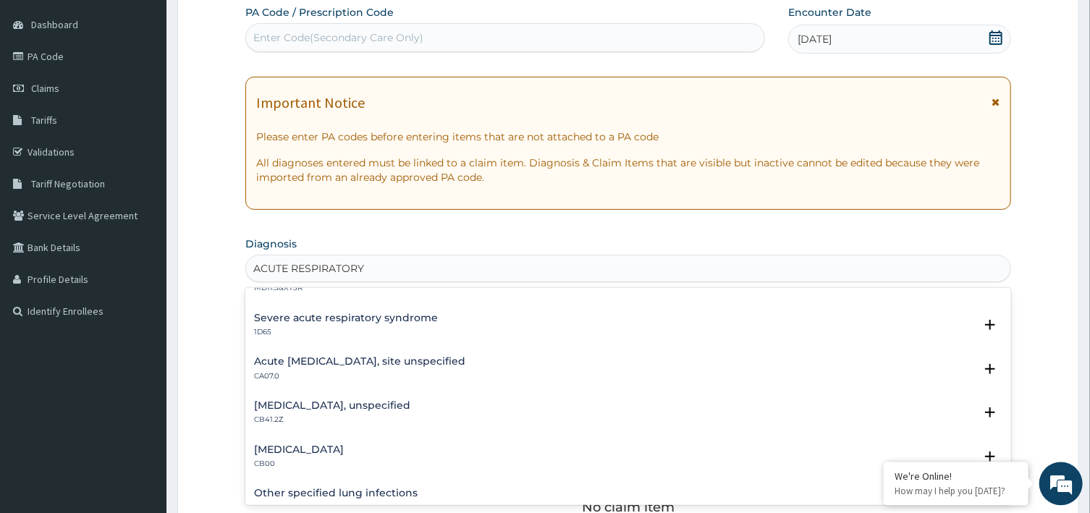
scroll to position [155, 0]
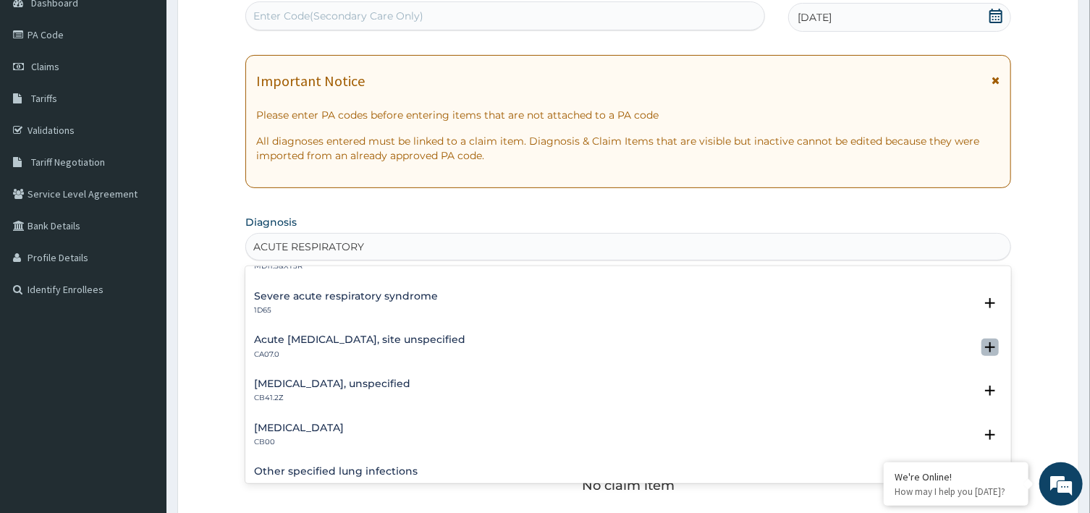
click at [985, 348] on icon "open select status" at bounding box center [990, 347] width 10 height 10
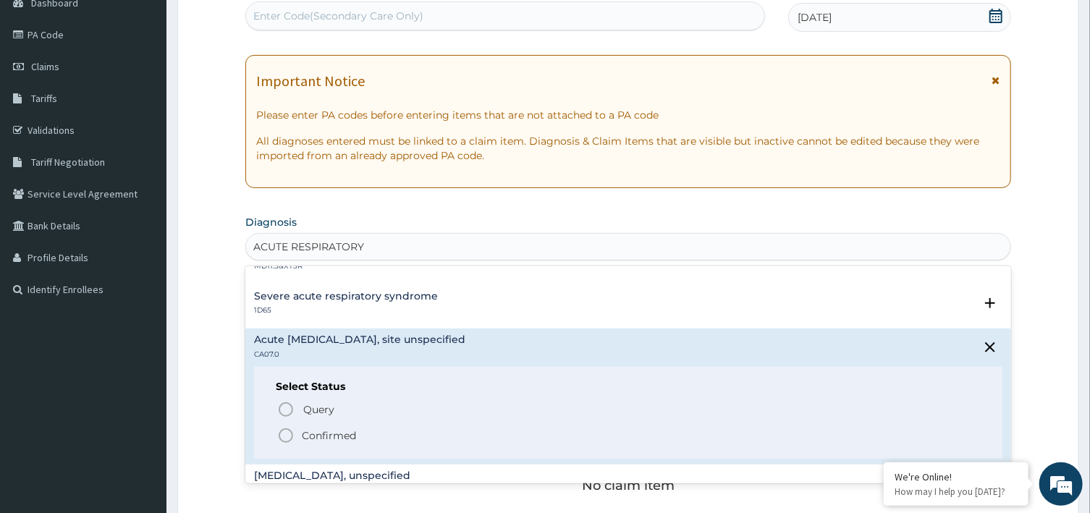
click at [306, 435] on p "Confirmed" at bounding box center [329, 435] width 54 height 14
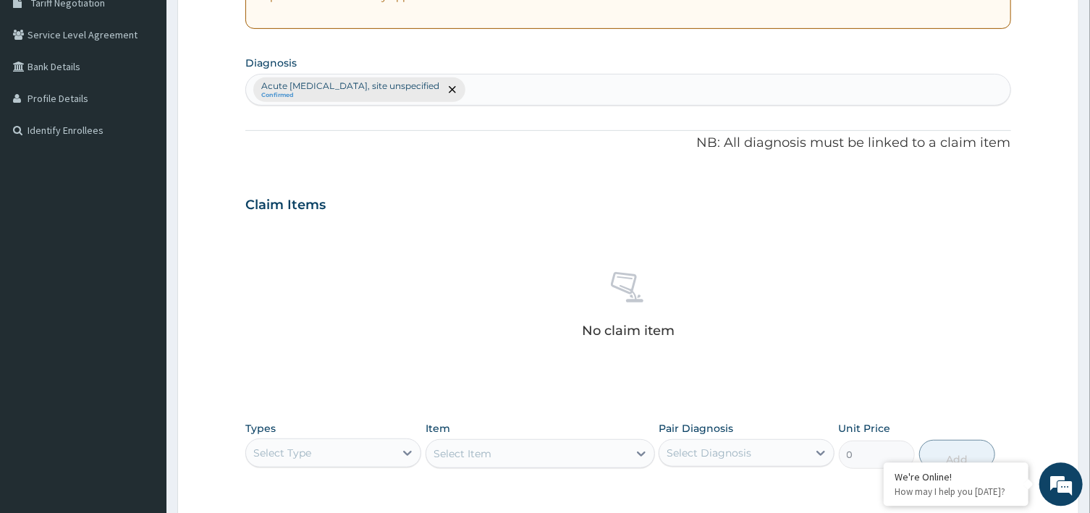
scroll to position [298, 0]
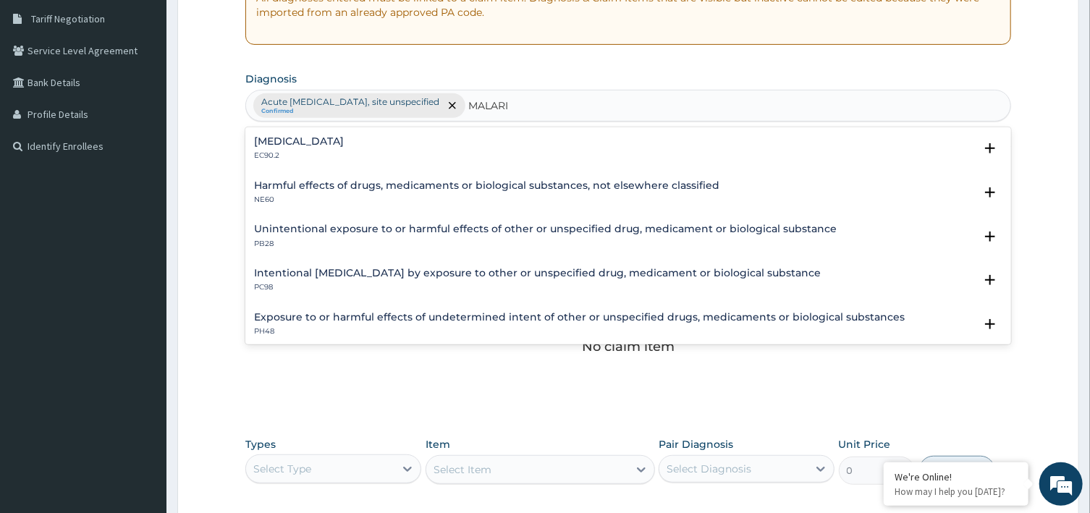
type input "MALARIA"
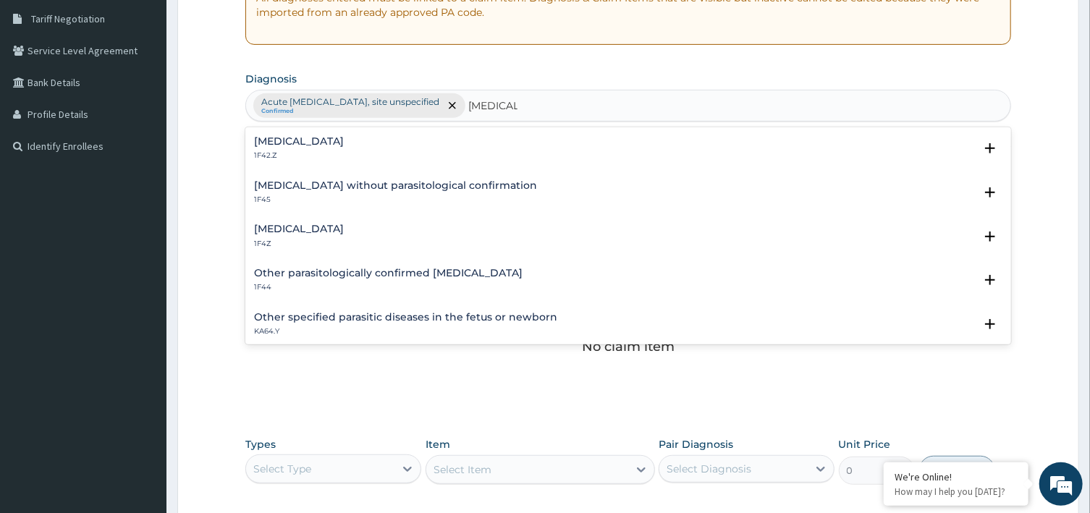
click at [286, 228] on h4 "Malaria, unspecified" at bounding box center [299, 229] width 90 height 11
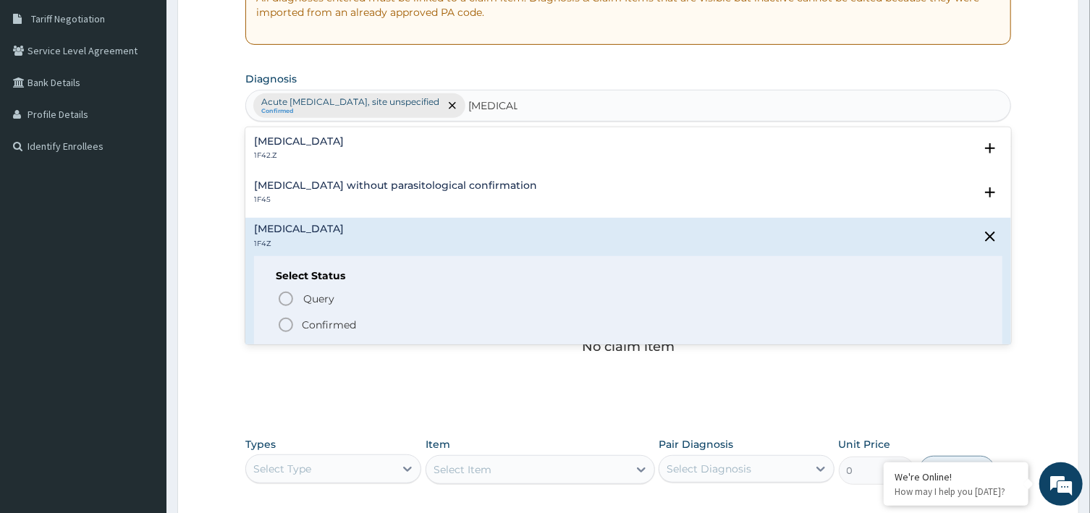
click at [304, 328] on p "Confirmed" at bounding box center [329, 325] width 54 height 14
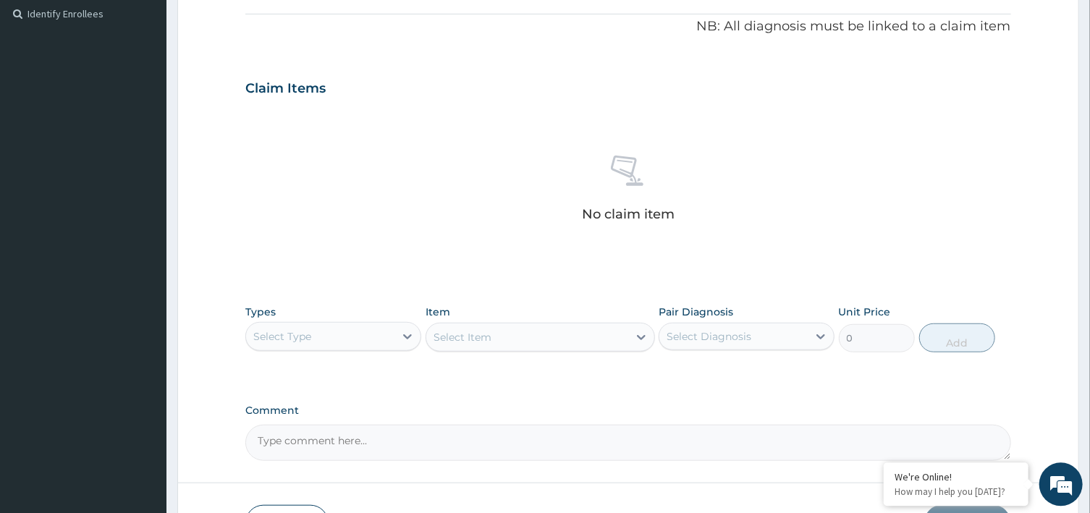
scroll to position [453, 0]
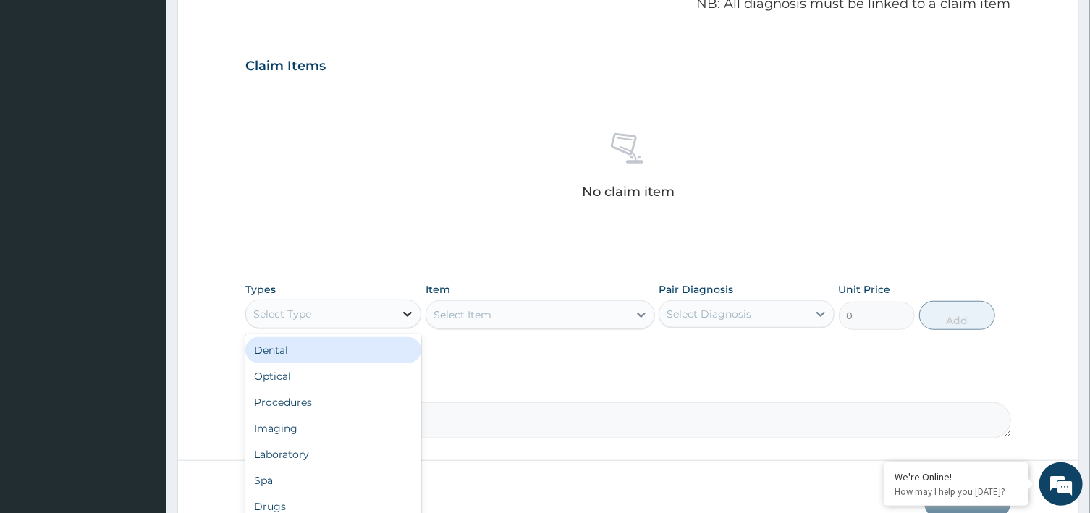
click at [404, 310] on icon at bounding box center [407, 314] width 14 height 14
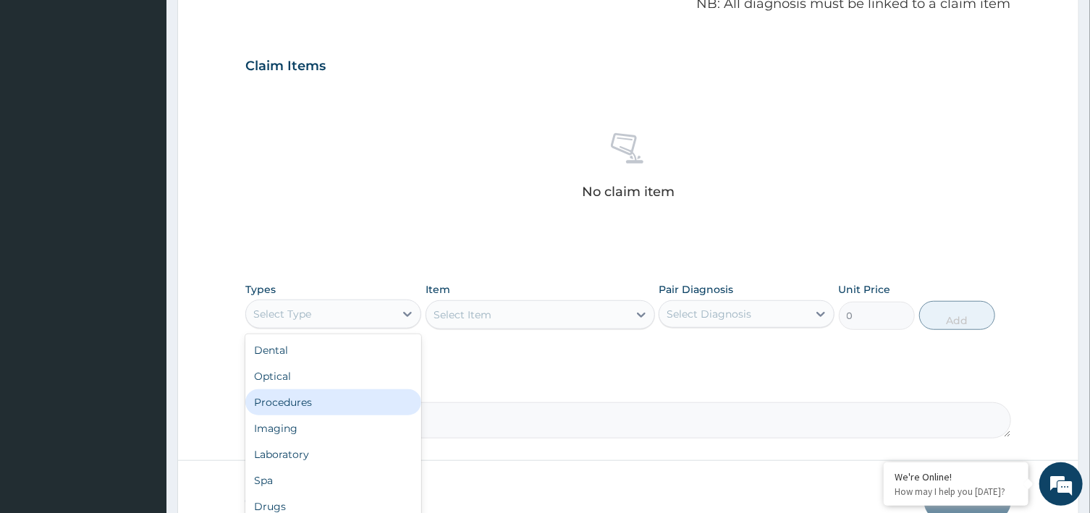
click at [307, 404] on div "Procedures" at bounding box center [333, 402] width 176 height 26
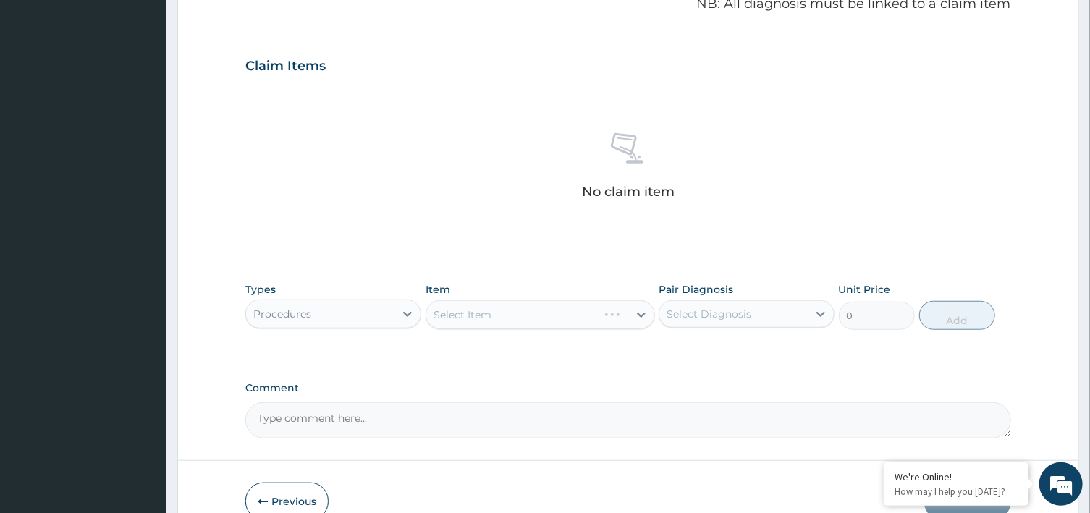
click at [632, 317] on div "Select Item" at bounding box center [539, 314] width 229 height 29
click at [637, 312] on div "Select Item" at bounding box center [539, 314] width 229 height 29
click at [641, 314] on div "Select Item" at bounding box center [539, 314] width 229 height 29
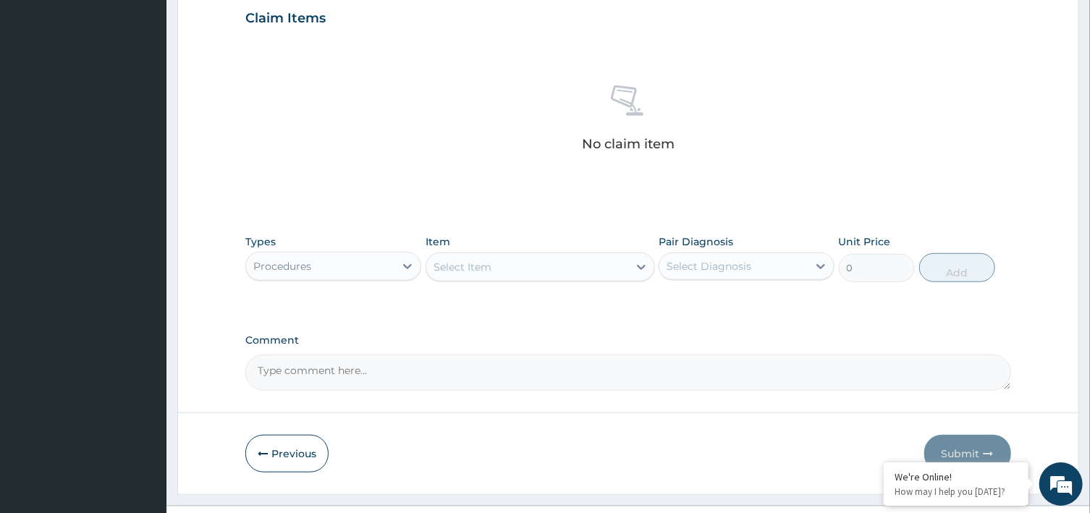
scroll to position [530, 0]
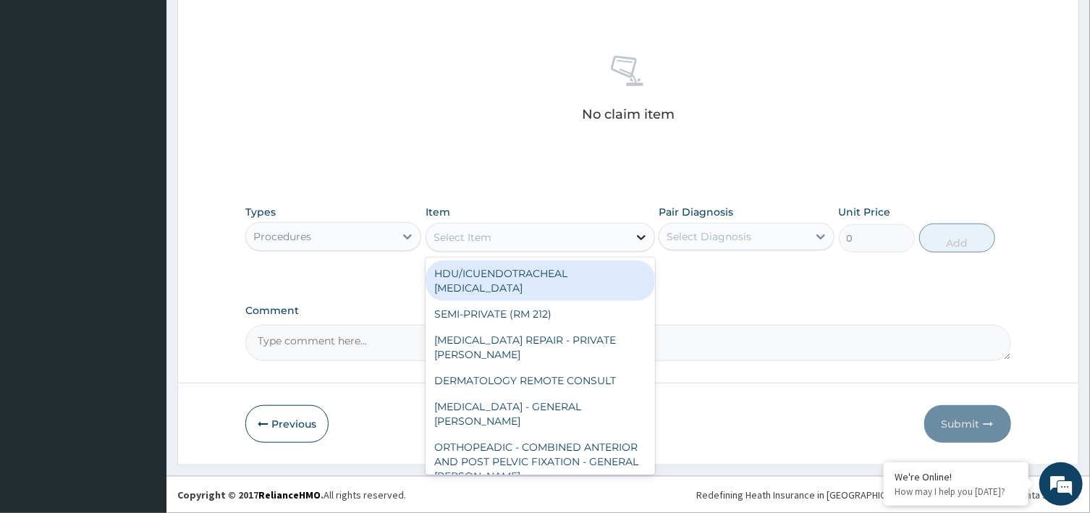
click at [642, 237] on icon at bounding box center [641, 237] width 9 height 5
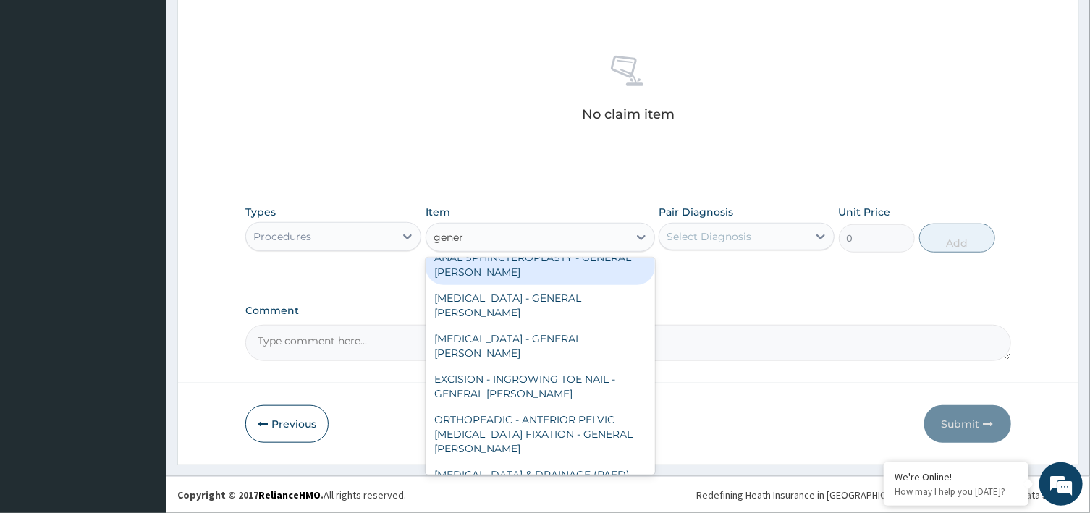
scroll to position [145, 0]
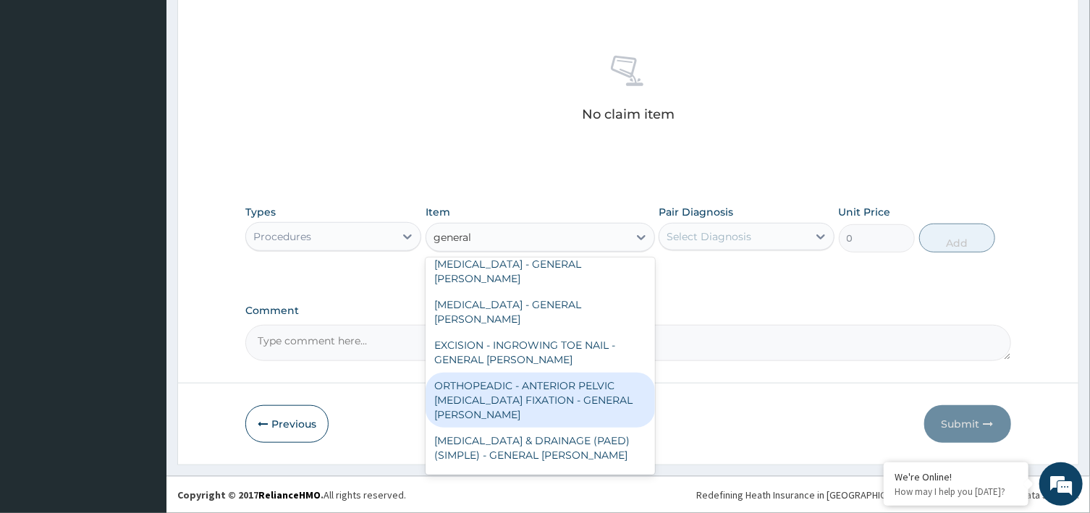
type input "general c"
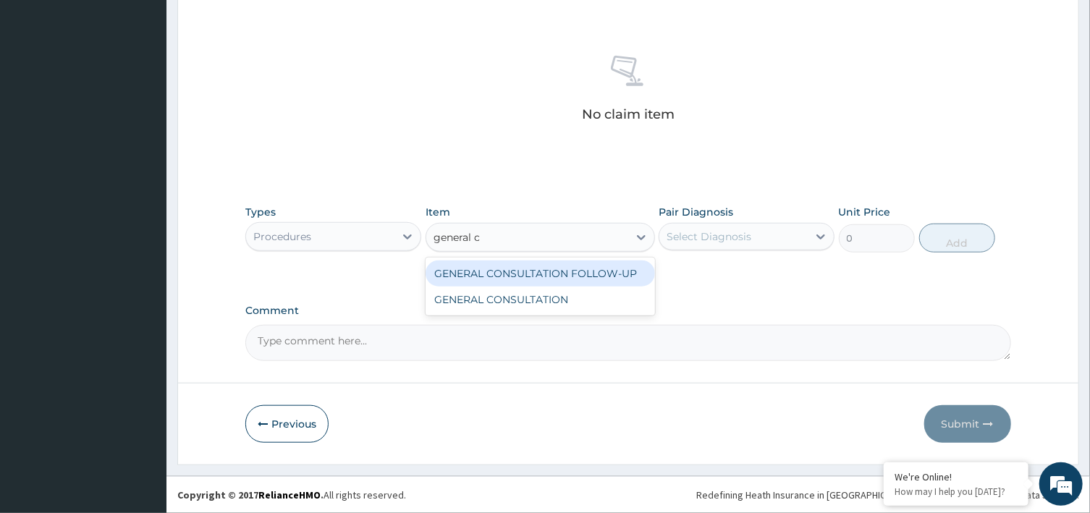
scroll to position [0, 0]
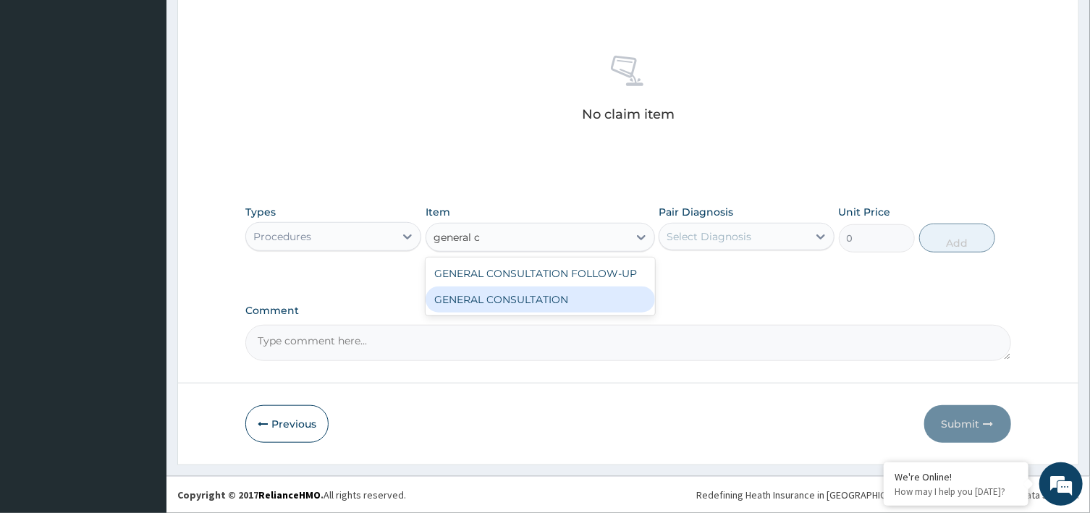
click at [514, 297] on div "GENERAL CONSULTATION" at bounding box center [539, 299] width 229 height 26
type input "6750"
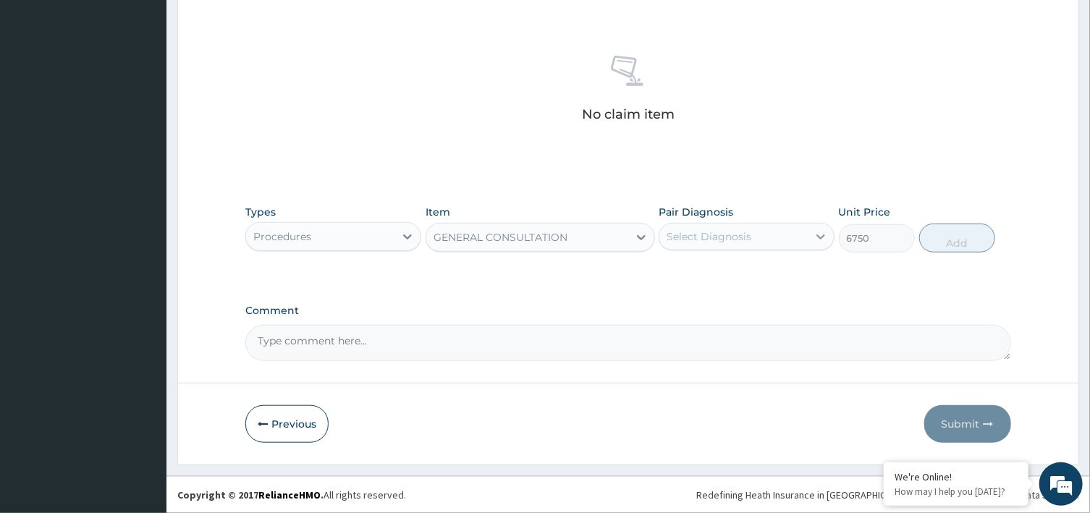
click at [822, 239] on icon at bounding box center [820, 236] width 14 height 14
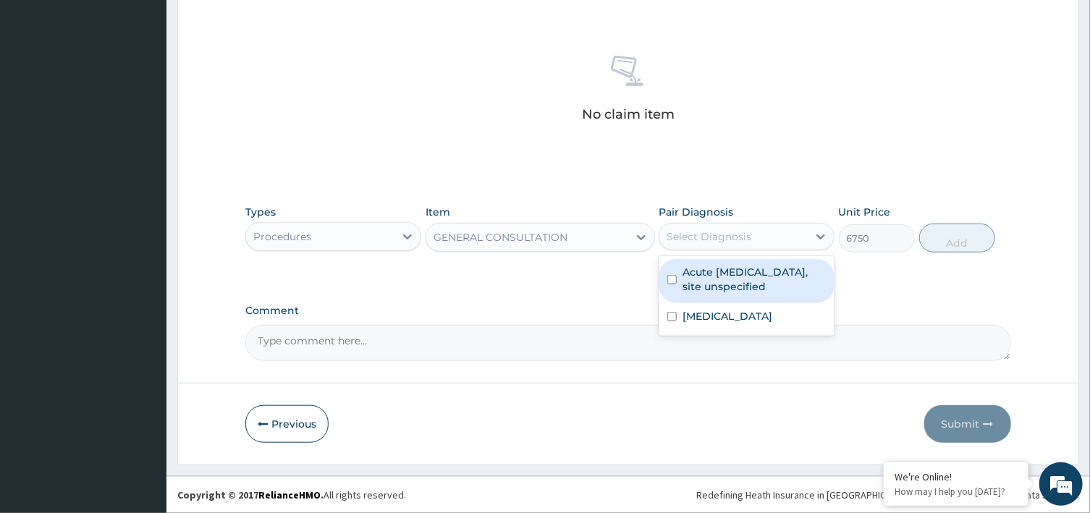
click at [674, 279] on input "checkbox" at bounding box center [671, 279] width 9 height 9
checkbox input "true"
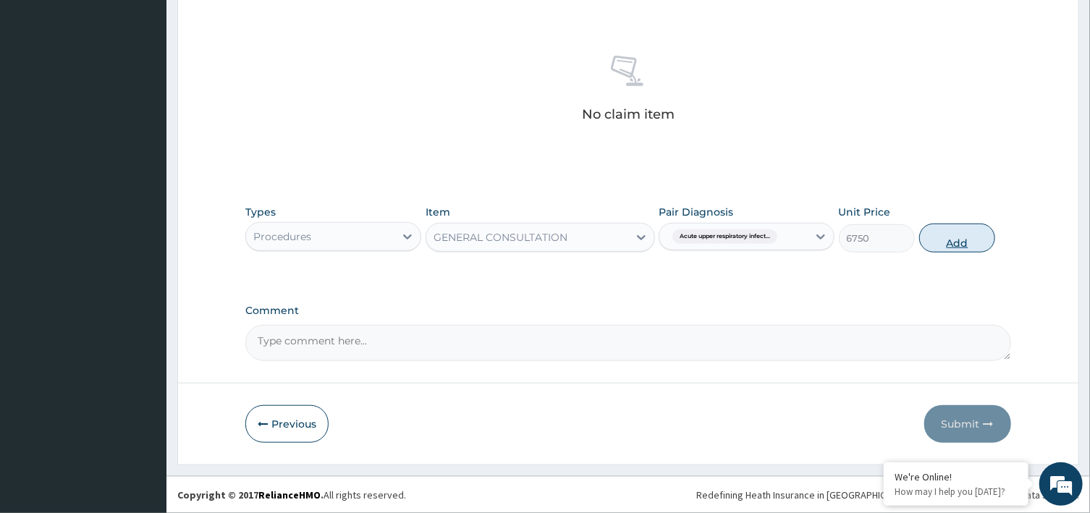
click at [954, 243] on button "Add" at bounding box center [957, 238] width 77 height 29
type input "0"
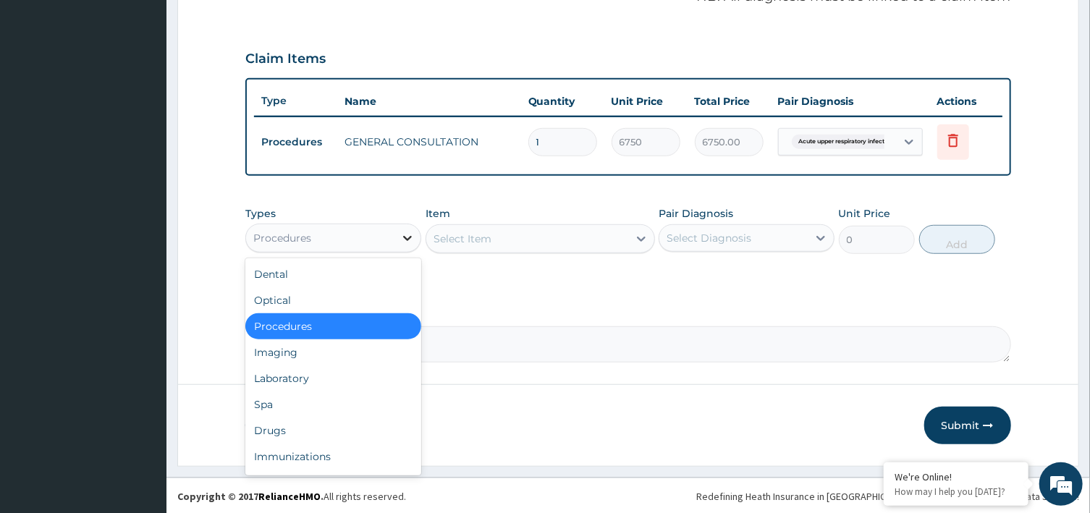
click at [408, 235] on icon at bounding box center [407, 238] width 14 height 14
click at [270, 377] on div "Laboratory" at bounding box center [333, 378] width 176 height 26
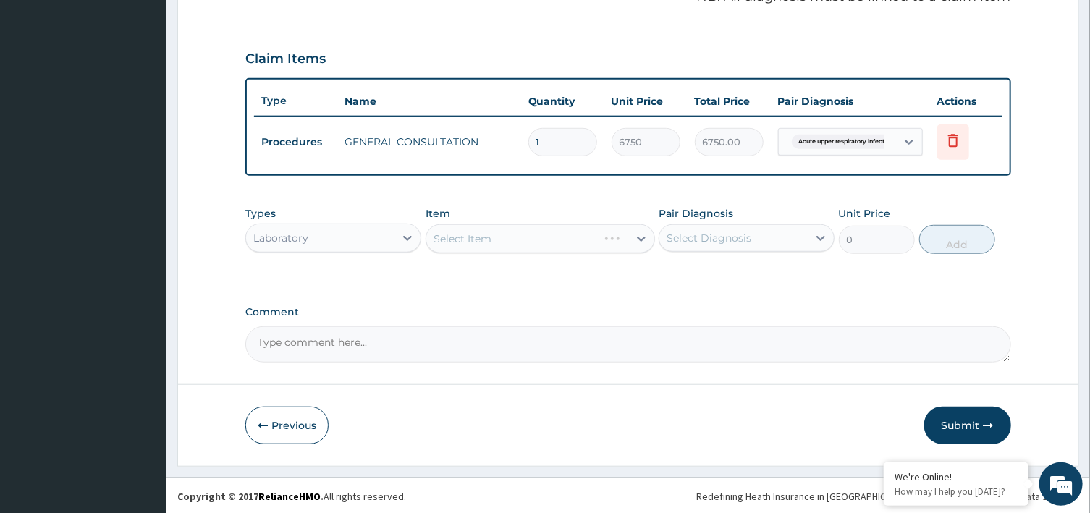
click at [639, 235] on div "Select Item" at bounding box center [539, 238] width 229 height 29
click at [623, 233] on div "Select Item" at bounding box center [527, 238] width 202 height 23
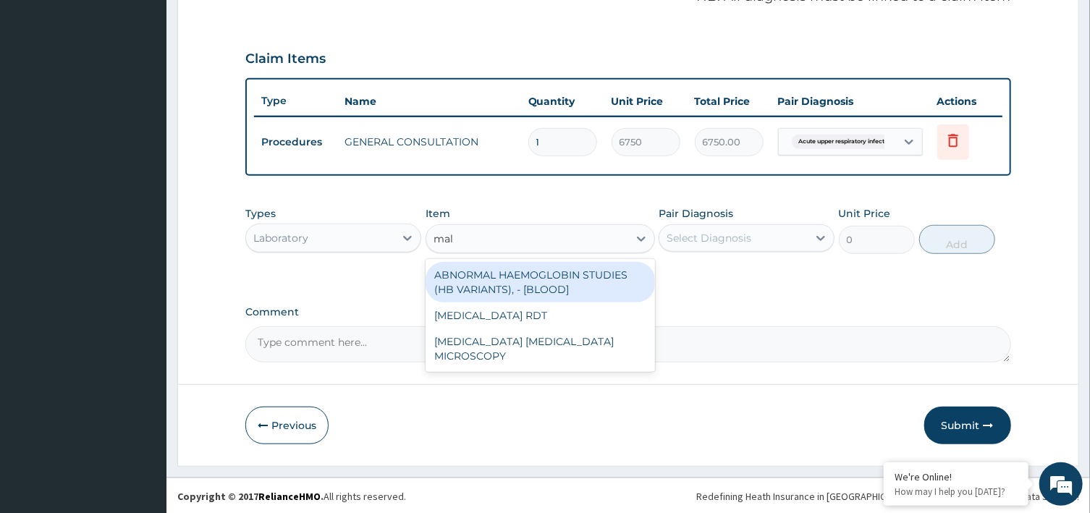
type input "mala"
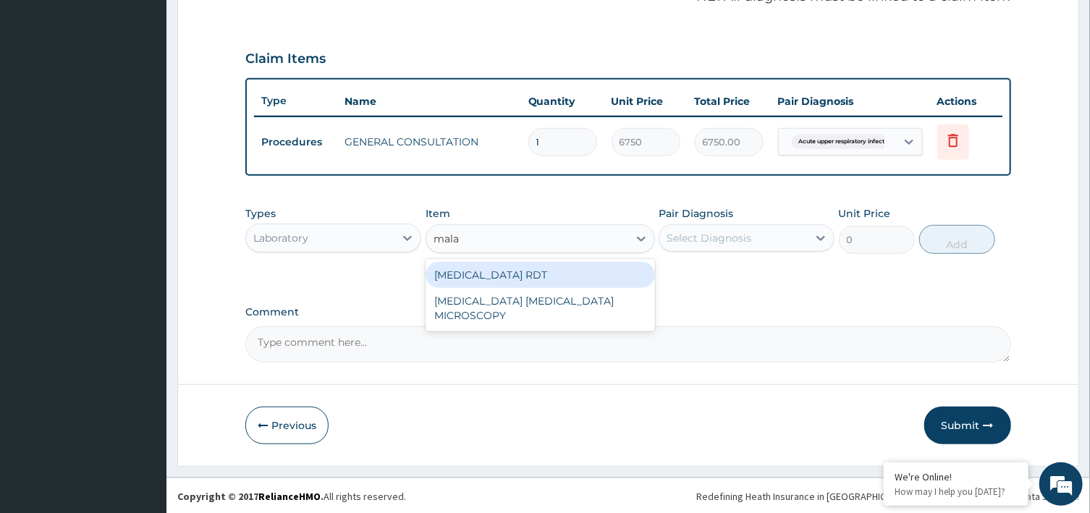
click at [565, 276] on div "[MEDICAL_DATA] RDT" at bounding box center [539, 275] width 229 height 26
type input "2700"
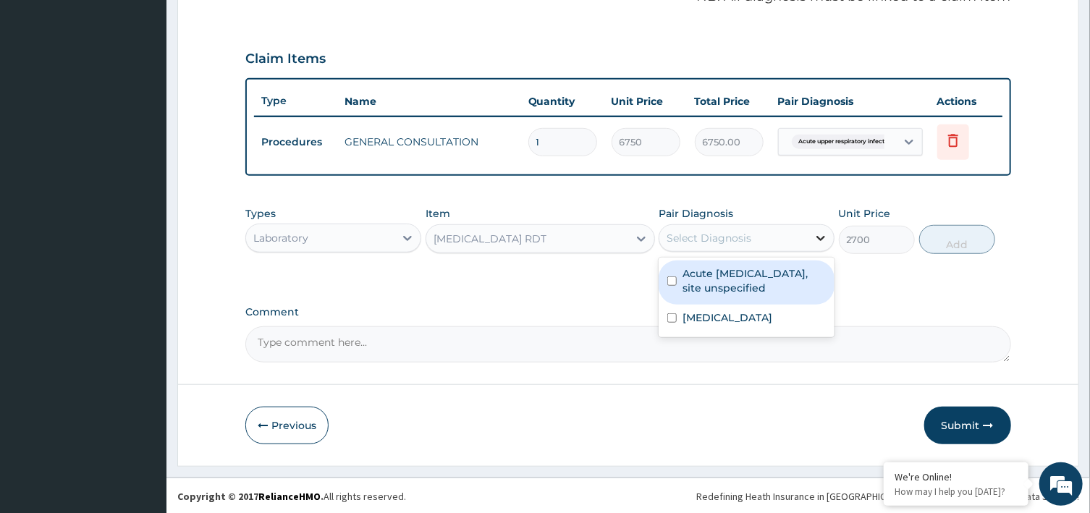
click at [815, 232] on icon at bounding box center [820, 238] width 14 height 14
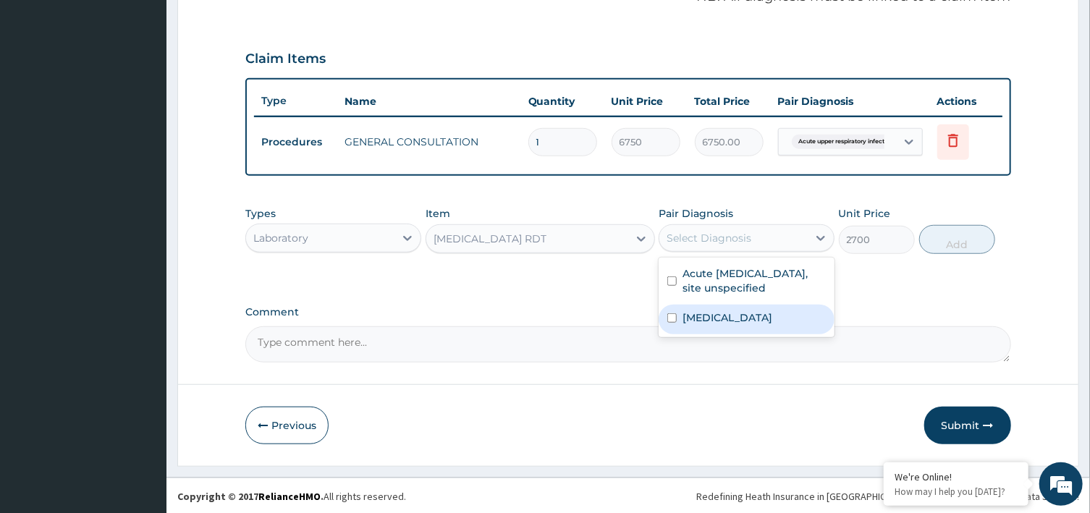
click at [676, 315] on input "checkbox" at bounding box center [671, 317] width 9 height 9
checkbox input "true"
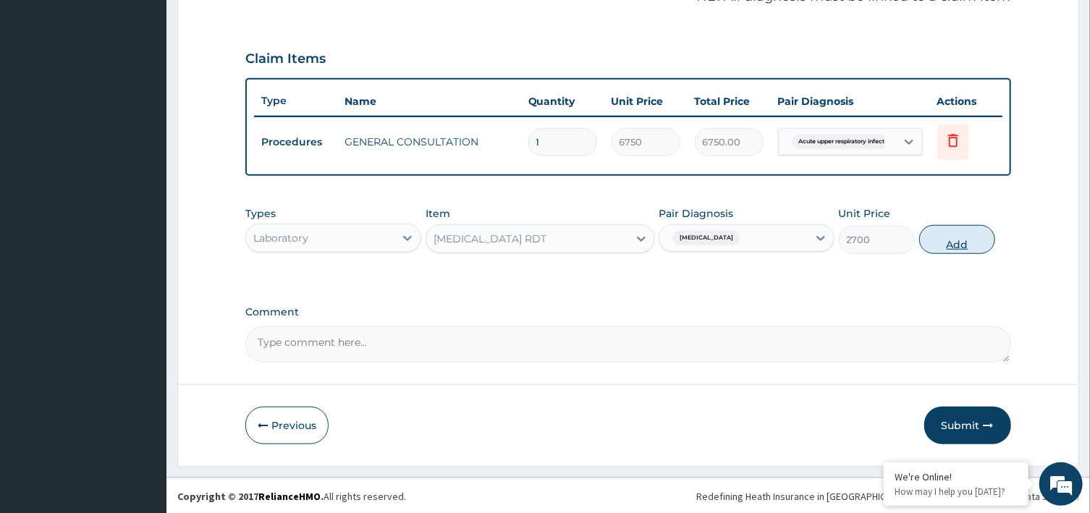
click at [962, 239] on button "Add" at bounding box center [957, 239] width 77 height 29
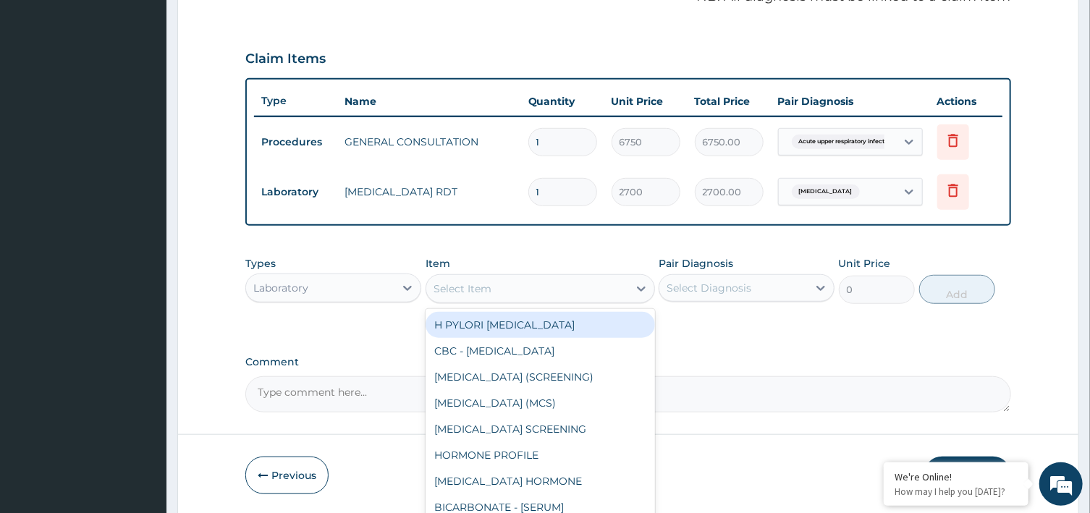
click at [618, 286] on div "Select Item" at bounding box center [527, 288] width 202 height 23
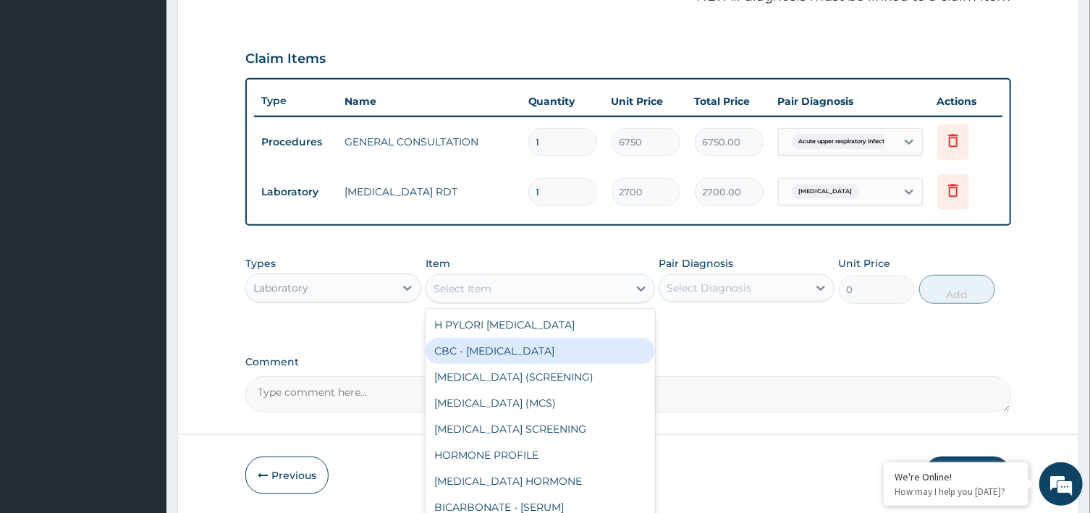
click at [546, 346] on div "CBC - COMPLETE BLOOD COUNT" at bounding box center [539, 351] width 229 height 26
type input "7376.1044921875"
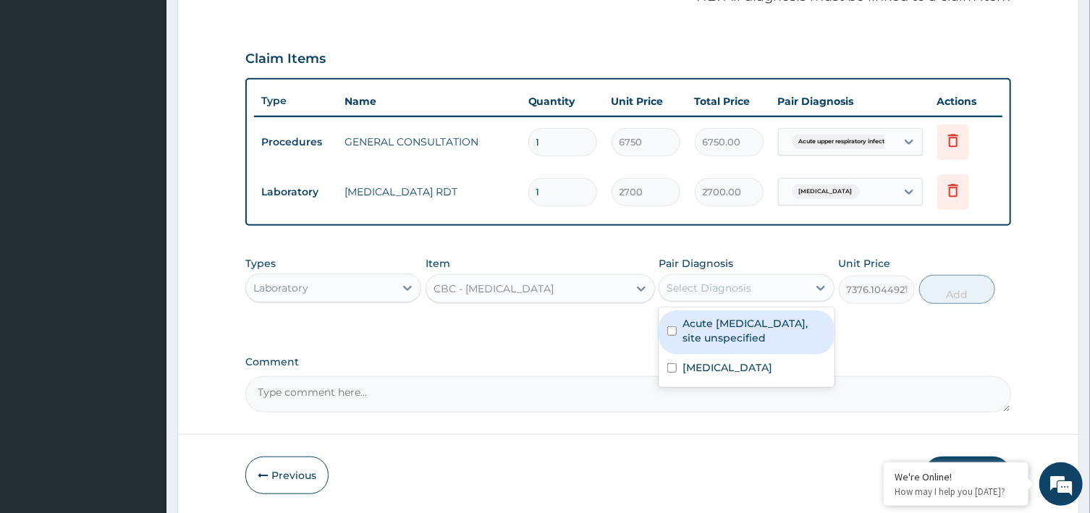
click at [794, 285] on div "Select Diagnosis" at bounding box center [733, 287] width 148 height 23
click at [684, 330] on label "Acute upper respiratory infection, site unspecified" at bounding box center [753, 330] width 143 height 29
checkbox input "true"
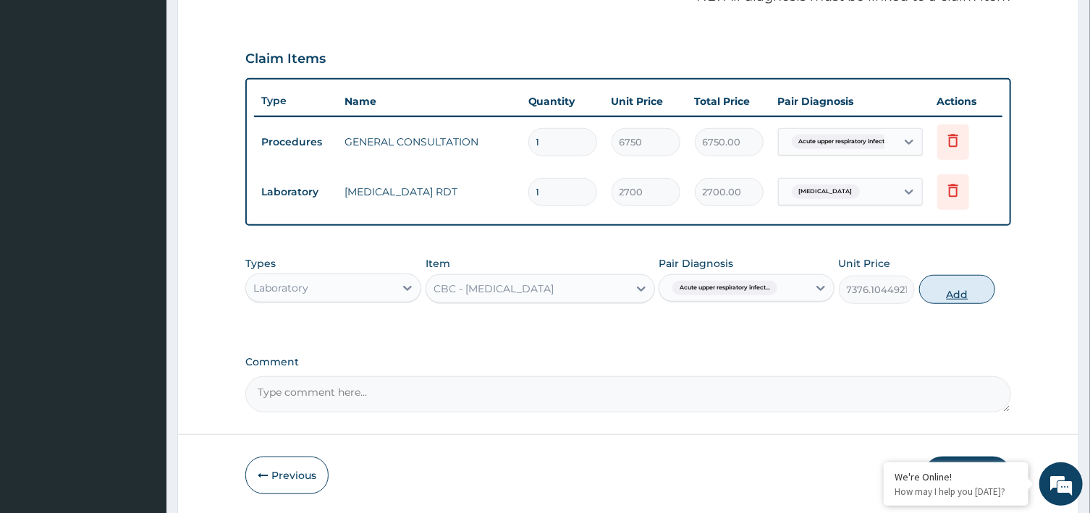
click at [948, 291] on button "Add" at bounding box center [957, 289] width 77 height 29
type input "0"
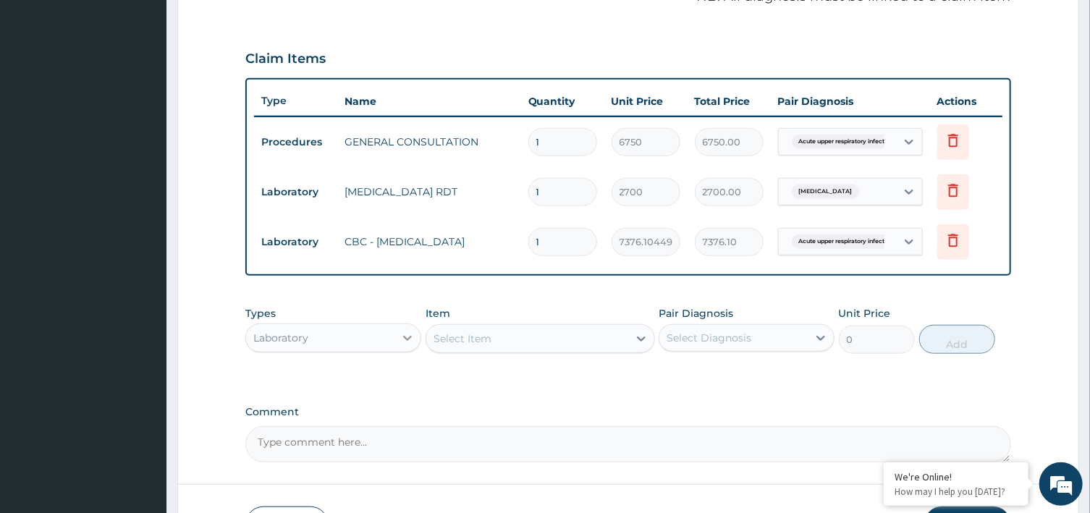
click at [404, 336] on icon at bounding box center [408, 338] width 9 height 5
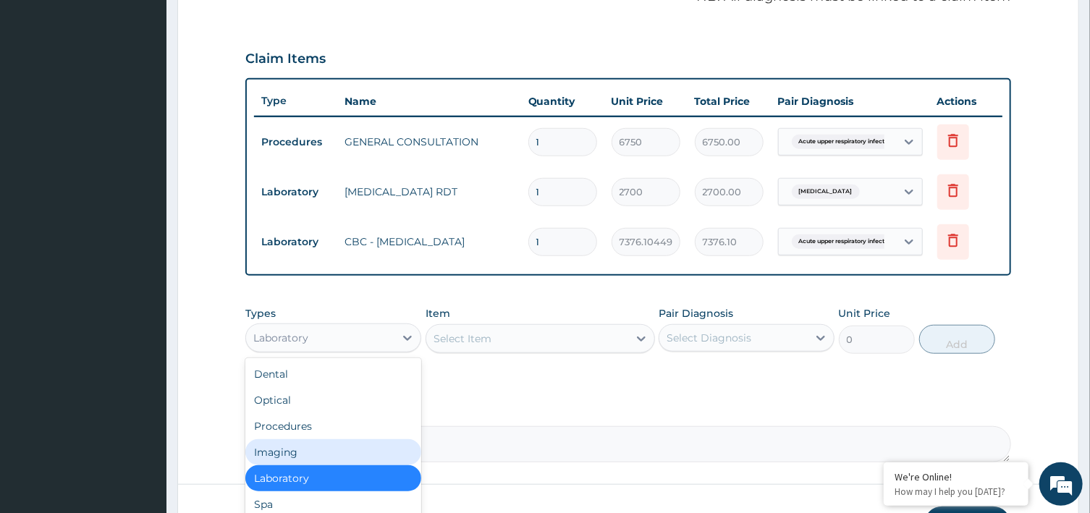
scroll to position [49, 0]
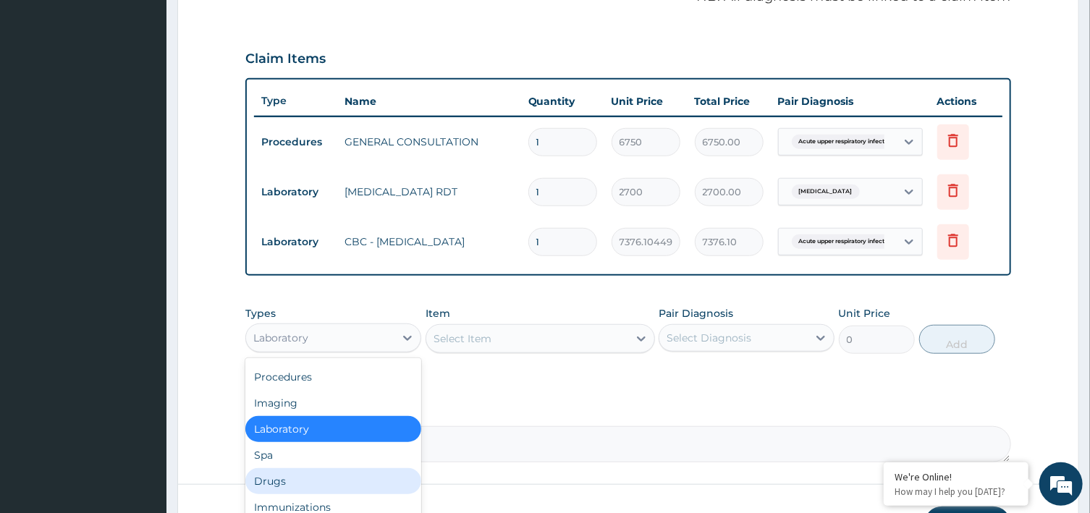
click at [276, 476] on div "Drugs" at bounding box center [333, 481] width 176 height 26
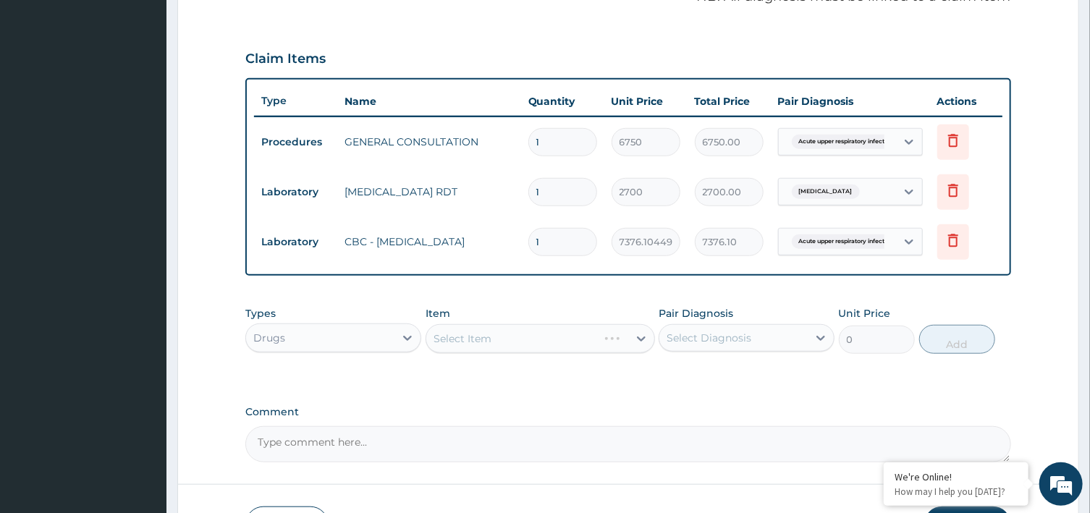
click at [634, 334] on div "Select Item" at bounding box center [539, 338] width 229 height 29
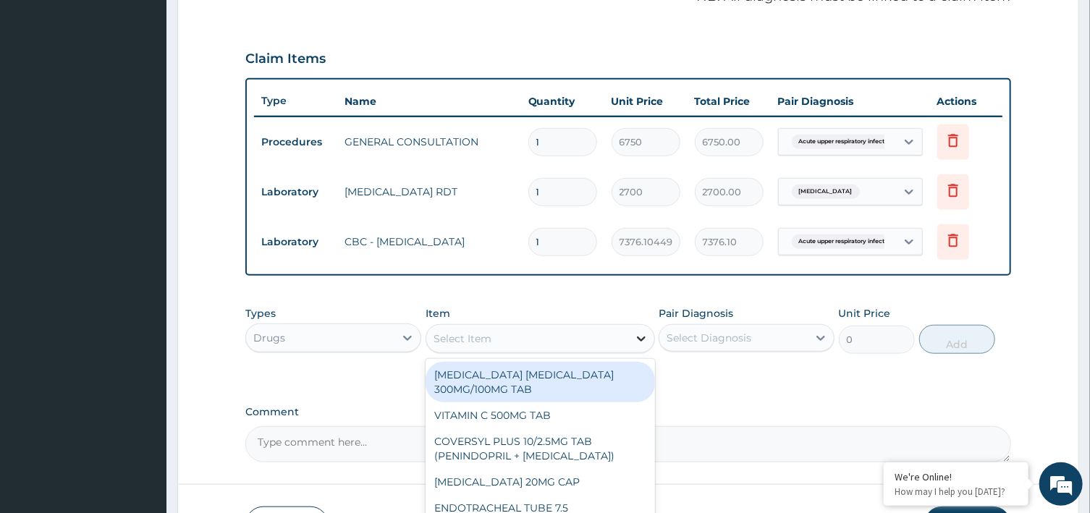
click at [632, 335] on div at bounding box center [641, 339] width 26 height 26
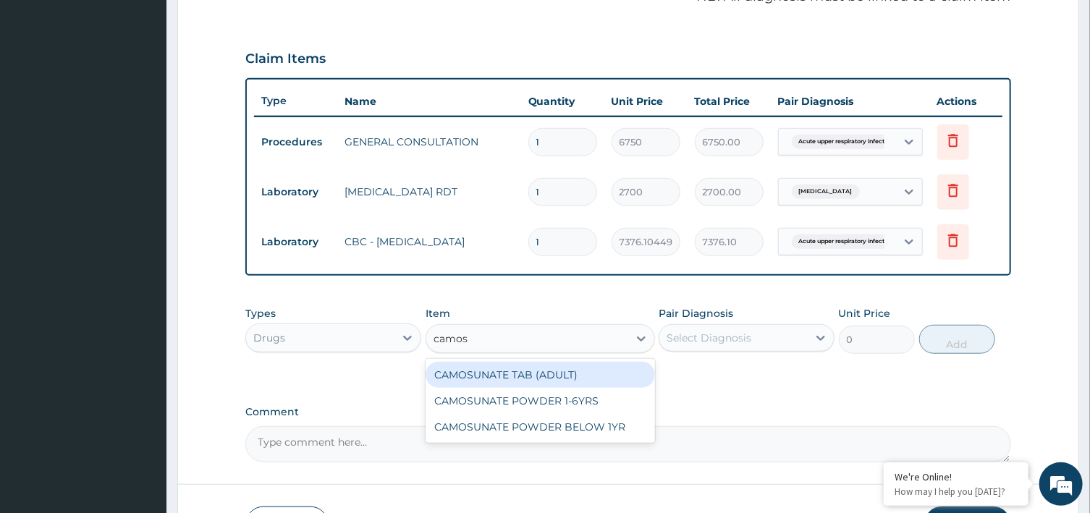
type input "camosu"
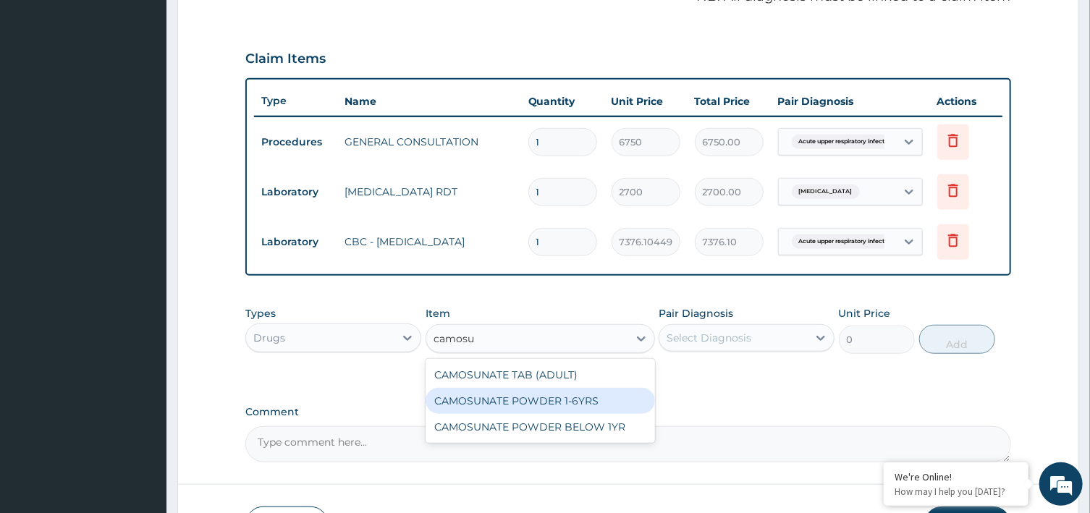
click at [579, 394] on div "CAMOSUNATE POWDER 1-6YRS" at bounding box center [539, 401] width 229 height 26
type input "525"
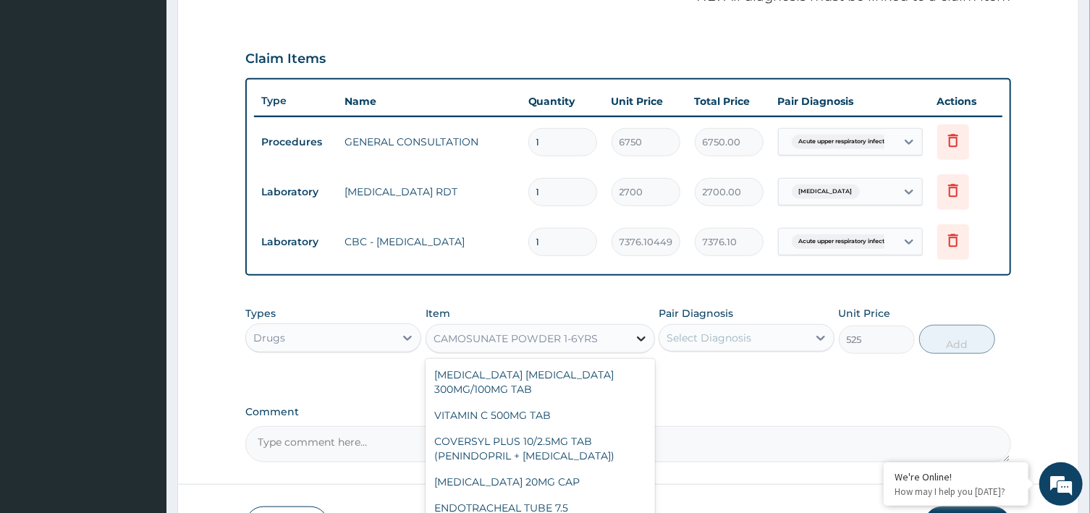
click at [634, 334] on icon at bounding box center [641, 338] width 14 height 14
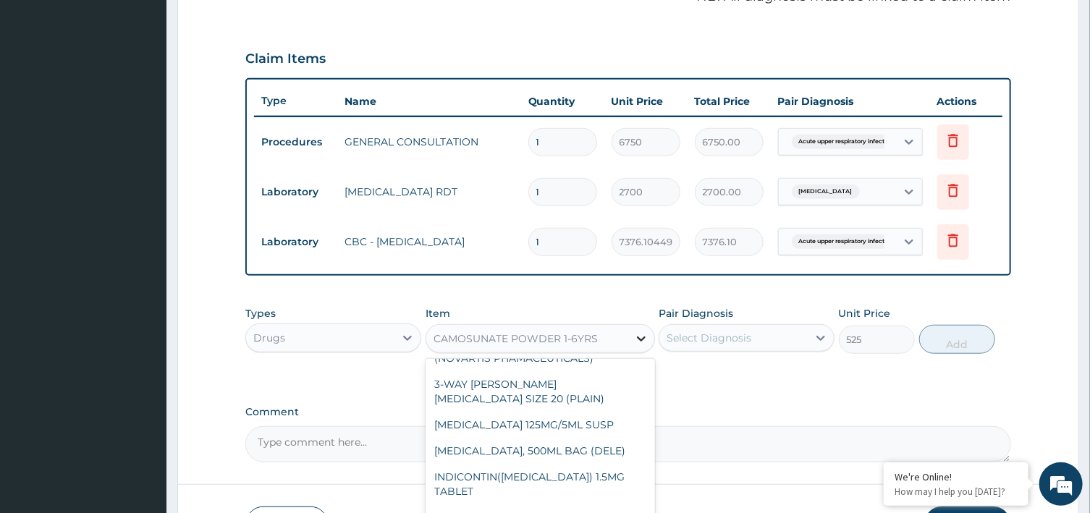
paste input "OJIAKOR CHIOMA"
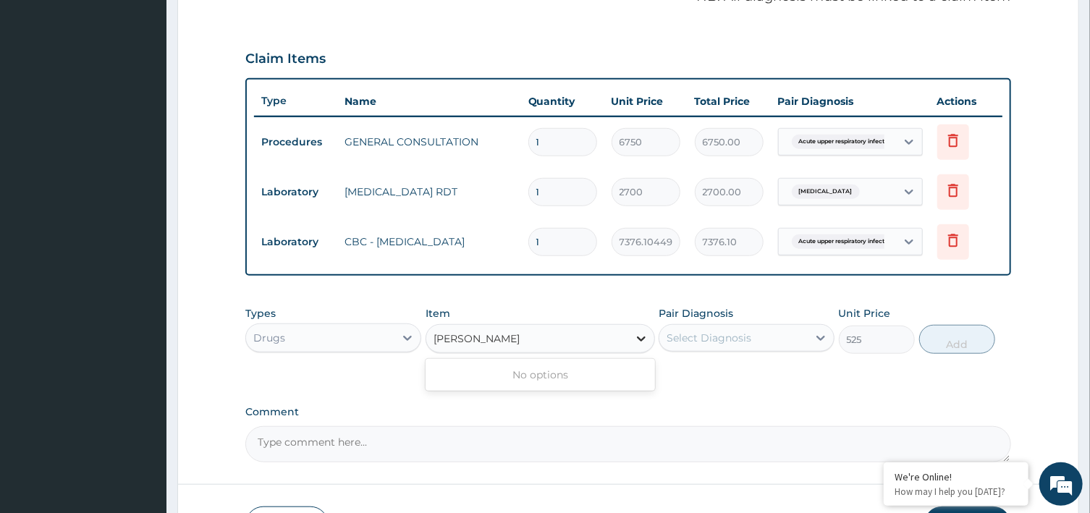
scroll to position [0, 0]
type input "O"
type input "c"
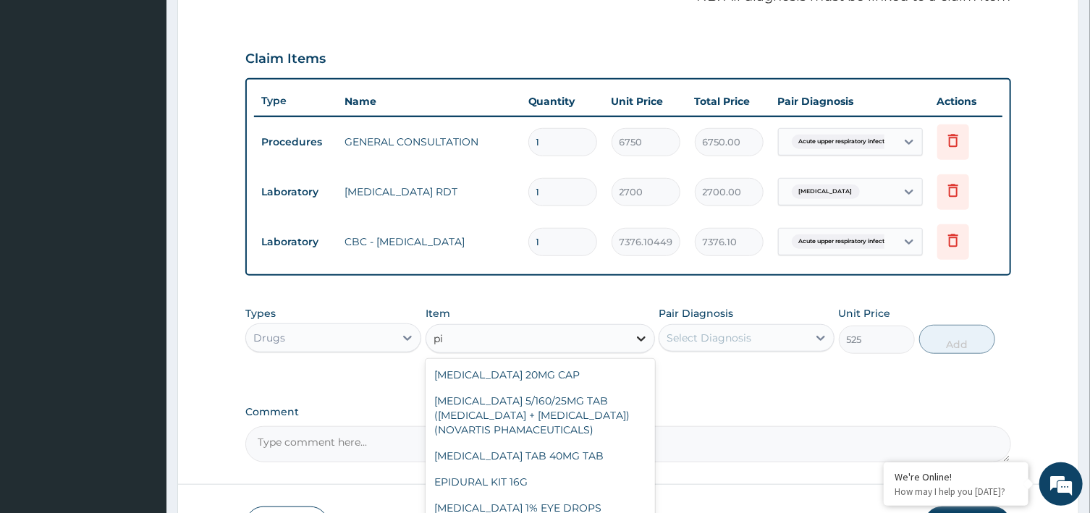
type input "p"
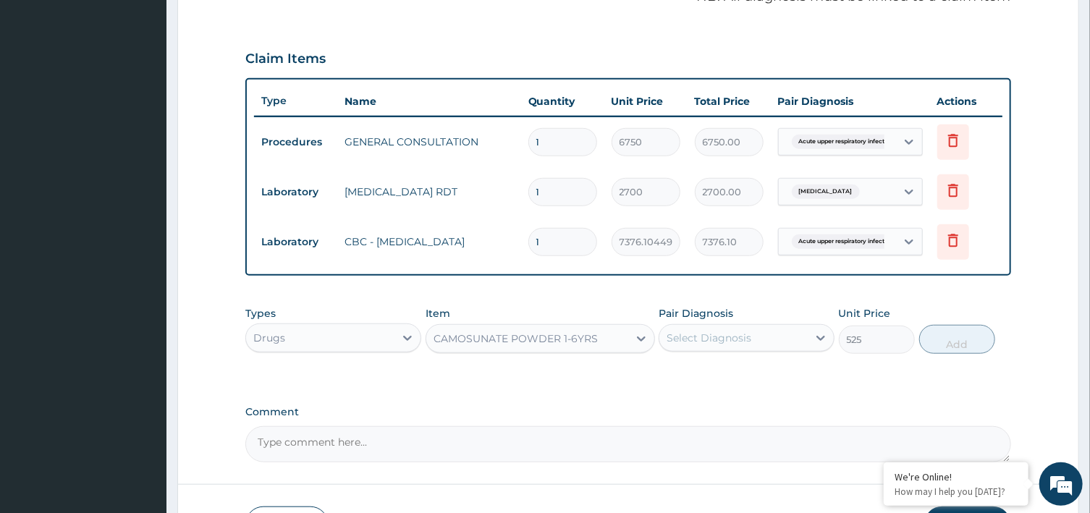
paste input "CHLORPHENIRAMINE"
type input "CHLORPHENIRAMINE"
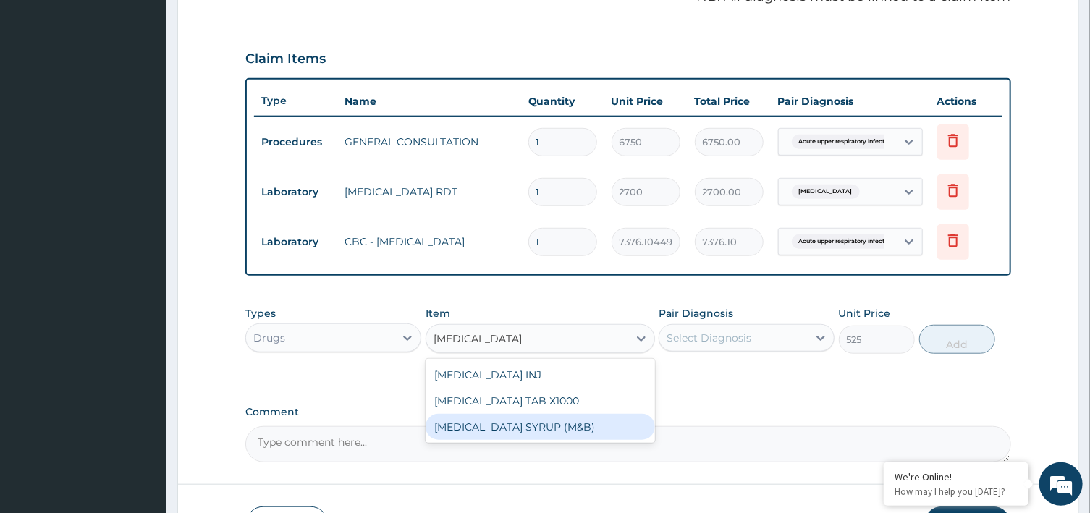
click at [551, 423] on div "CHLORPHENIRAMINE SYRUP (M&B)" at bounding box center [539, 427] width 229 height 26
type input "962.5"
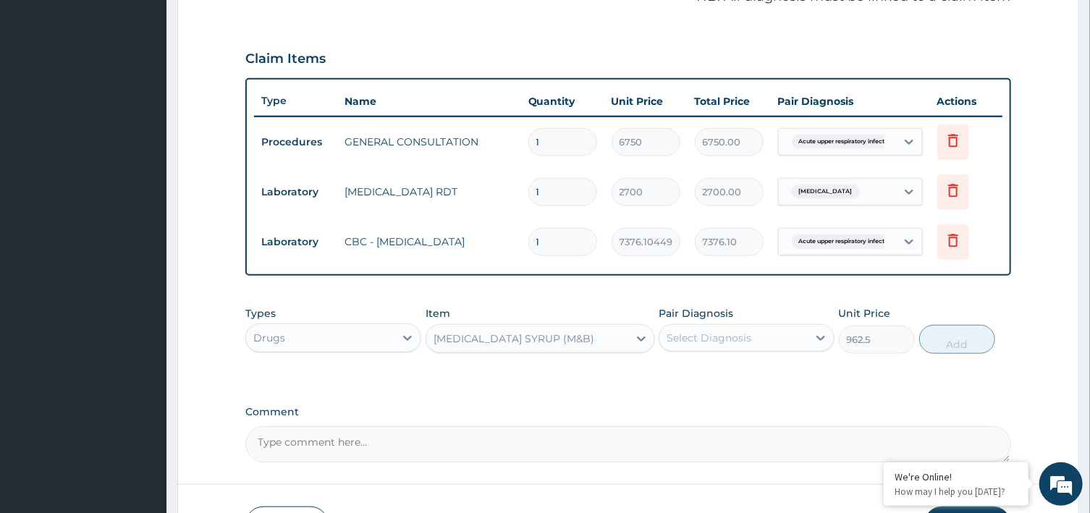
click at [795, 336] on div "Select Diagnosis" at bounding box center [733, 337] width 148 height 23
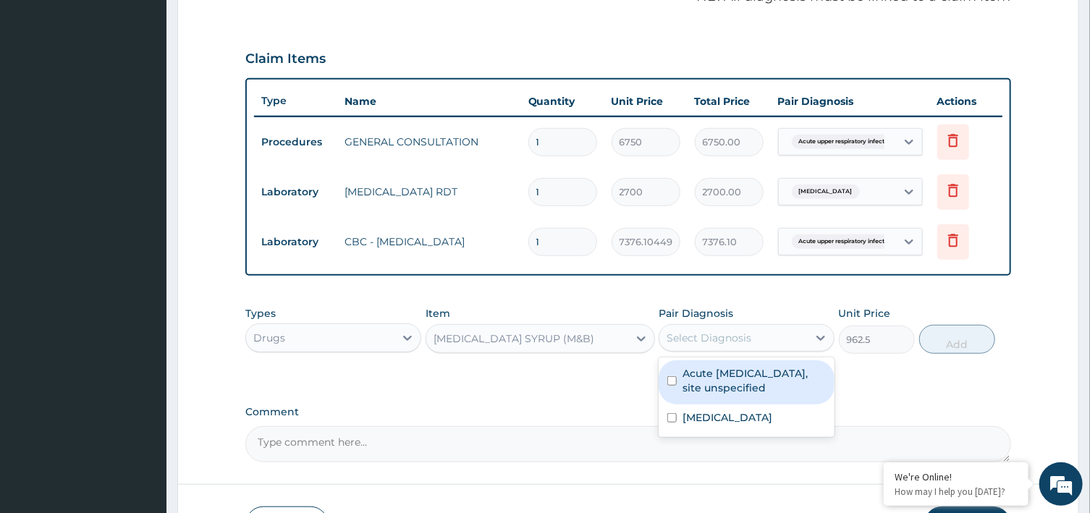
click at [691, 381] on label "Acute upper respiratory infection, site unspecified" at bounding box center [753, 380] width 143 height 29
checkbox input "true"
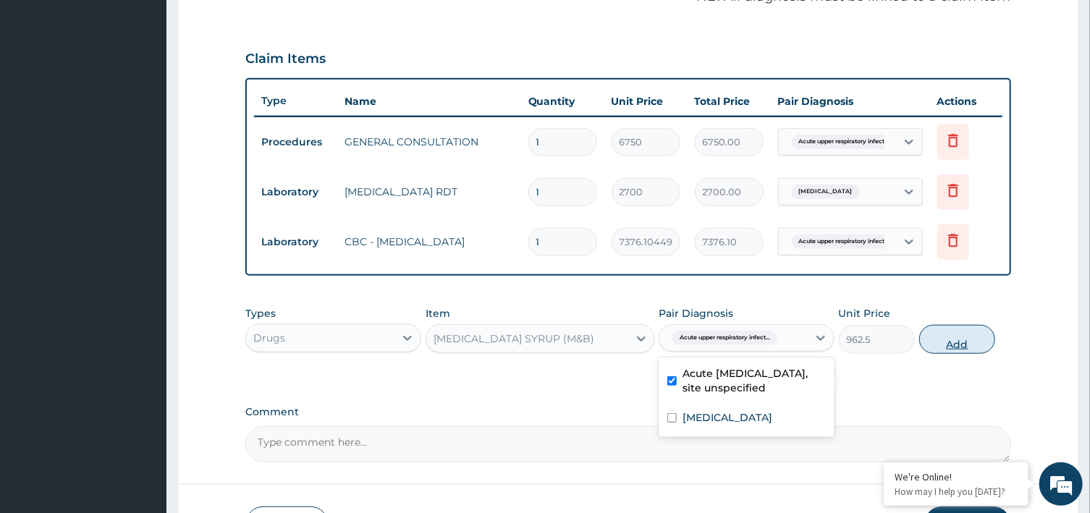
click at [962, 336] on button "Add" at bounding box center [957, 339] width 77 height 29
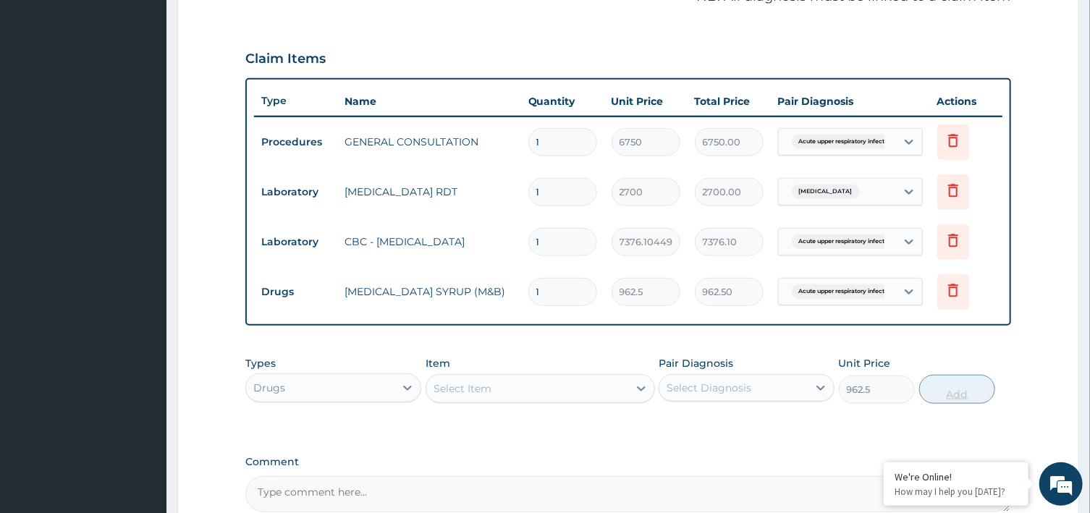
type input "0"
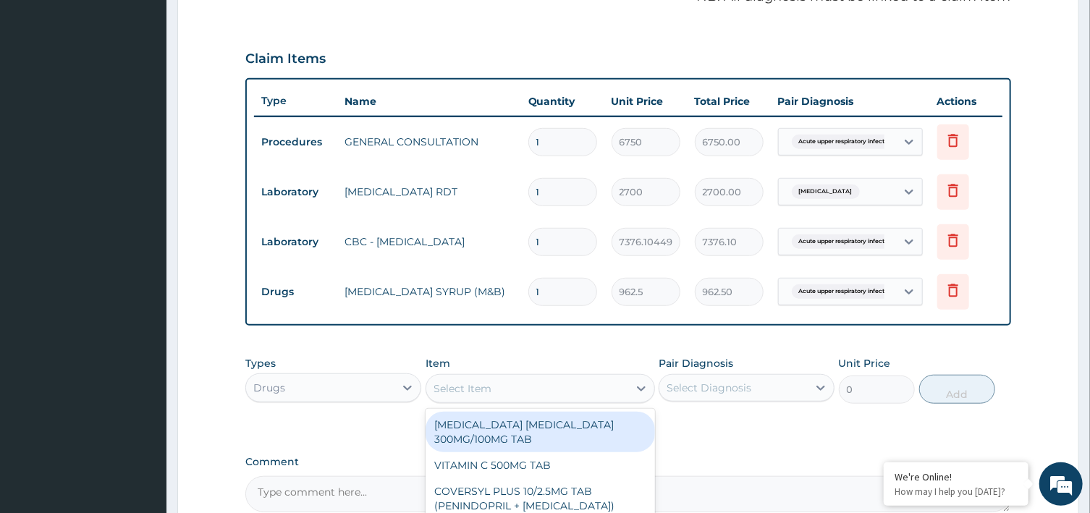
click at [520, 389] on div "Select Item" at bounding box center [527, 388] width 202 height 23
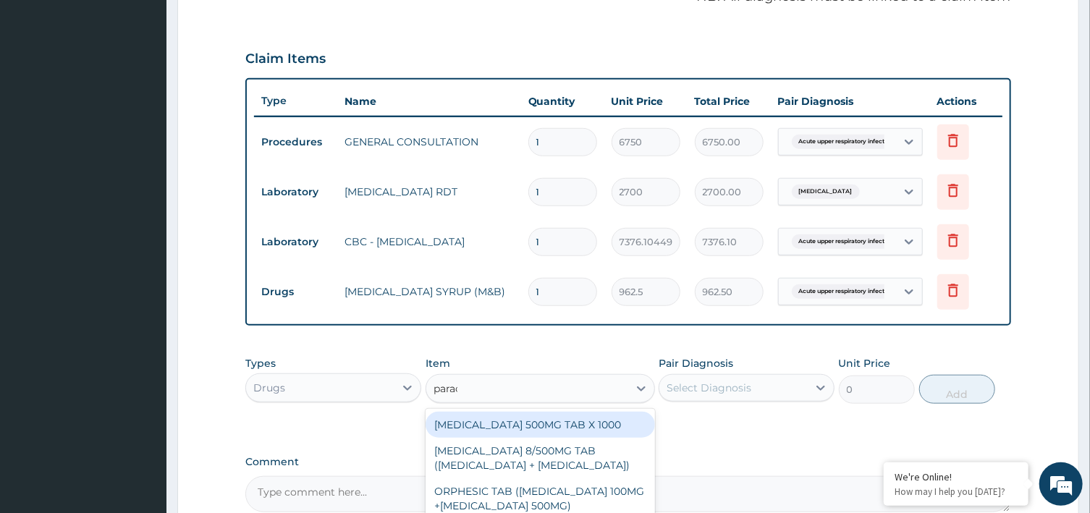
type input "parace"
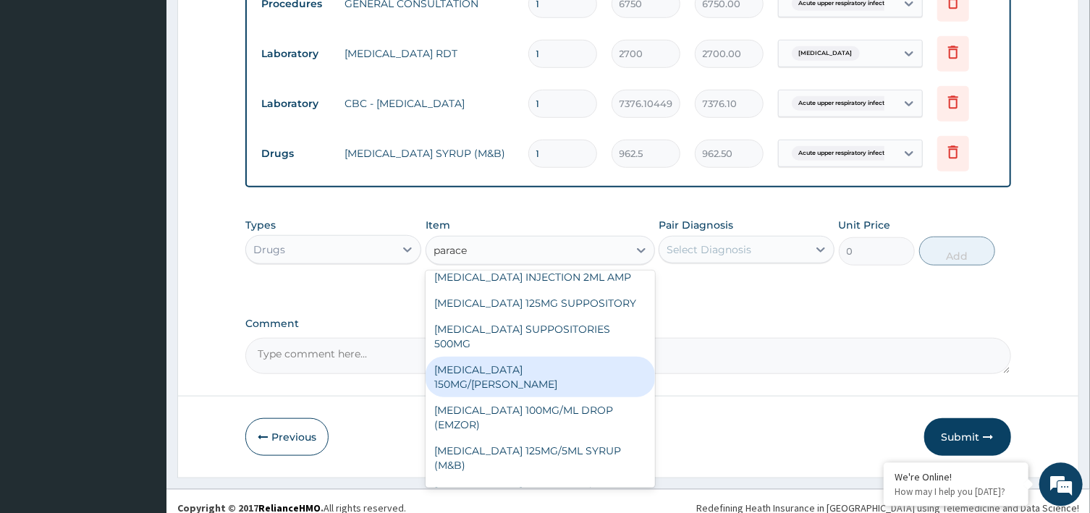
scroll to position [610, 0]
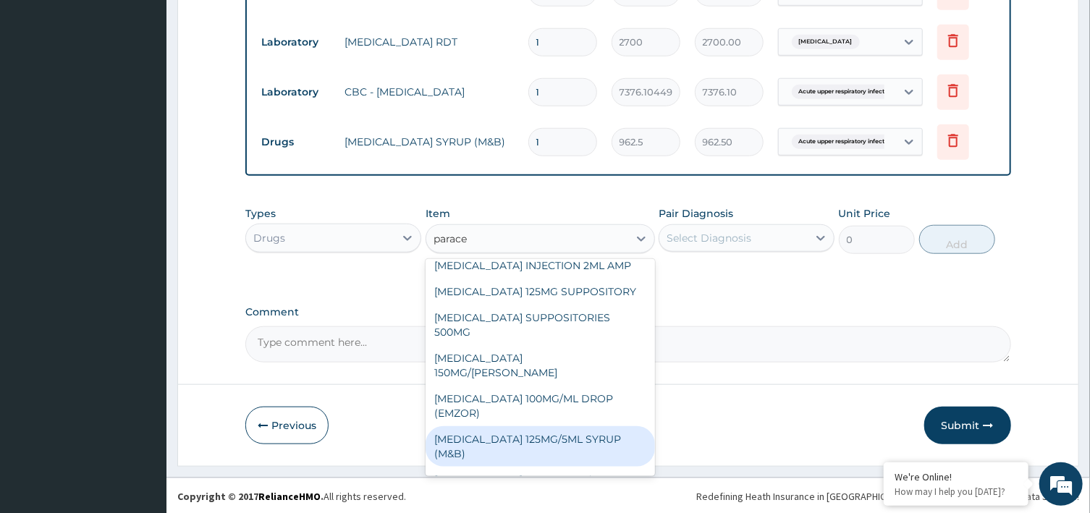
click at [583, 436] on div "PARACETAMOL 125MG/5ML SYRUP (M&B)" at bounding box center [539, 446] width 229 height 41
type input "1001"
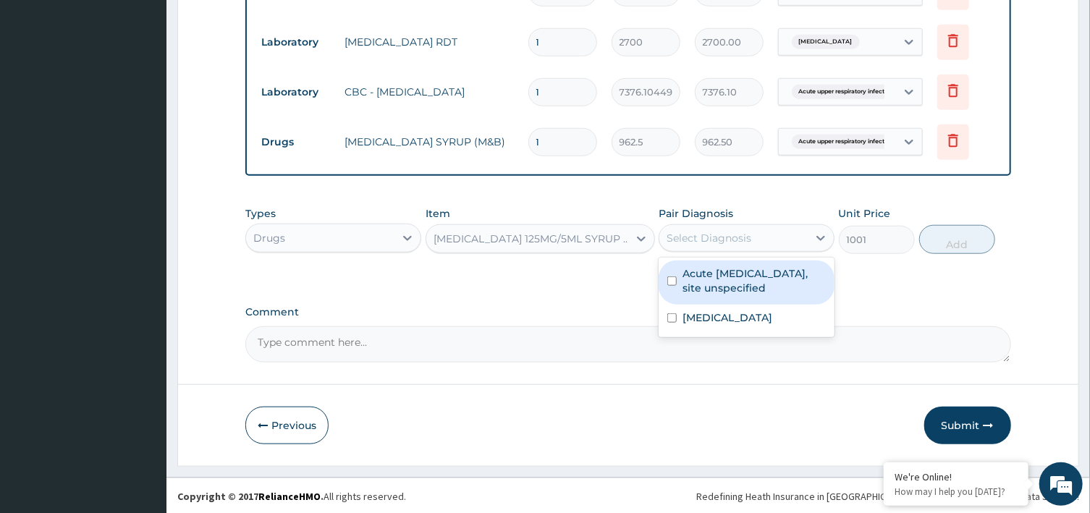
click at [796, 237] on div "Select Diagnosis" at bounding box center [733, 237] width 148 height 23
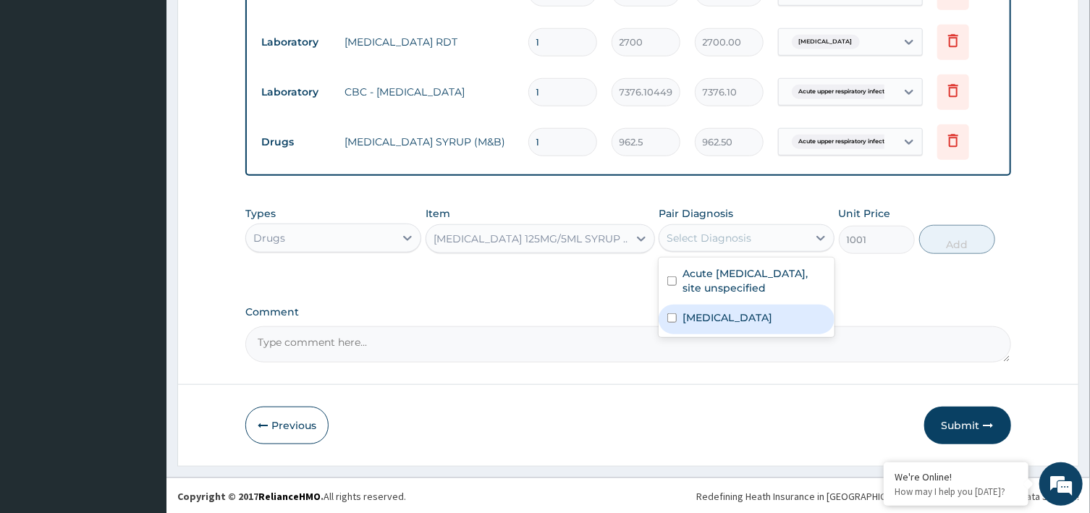
click at [676, 319] on input "checkbox" at bounding box center [671, 317] width 9 height 9
checkbox input "true"
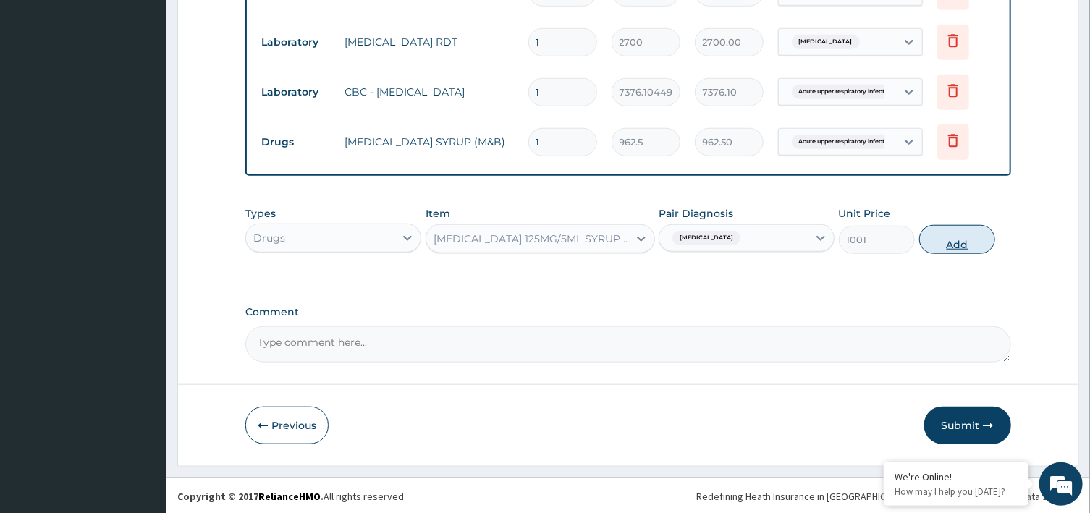
click at [953, 245] on button "Add" at bounding box center [957, 239] width 77 height 29
type input "0"
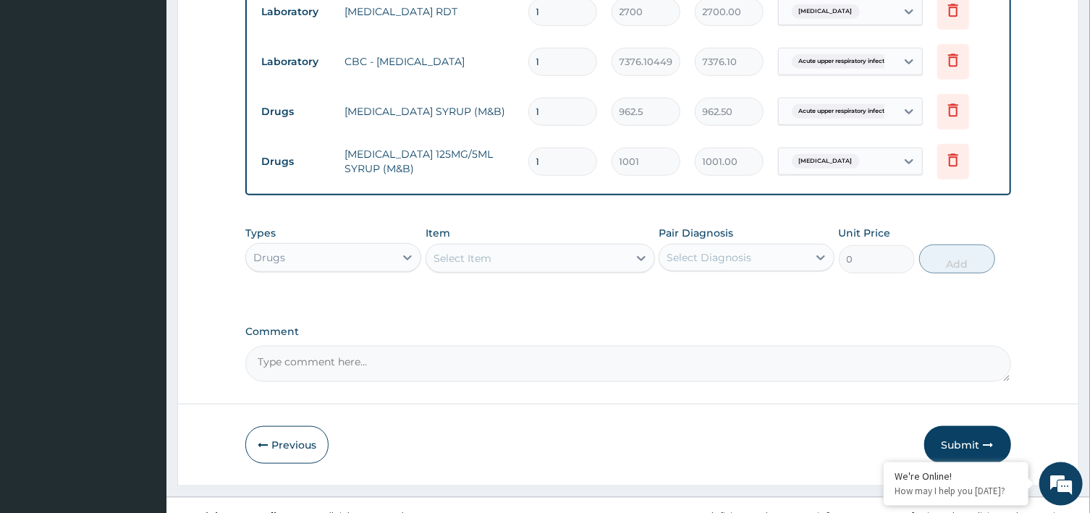
scroll to position [660, 0]
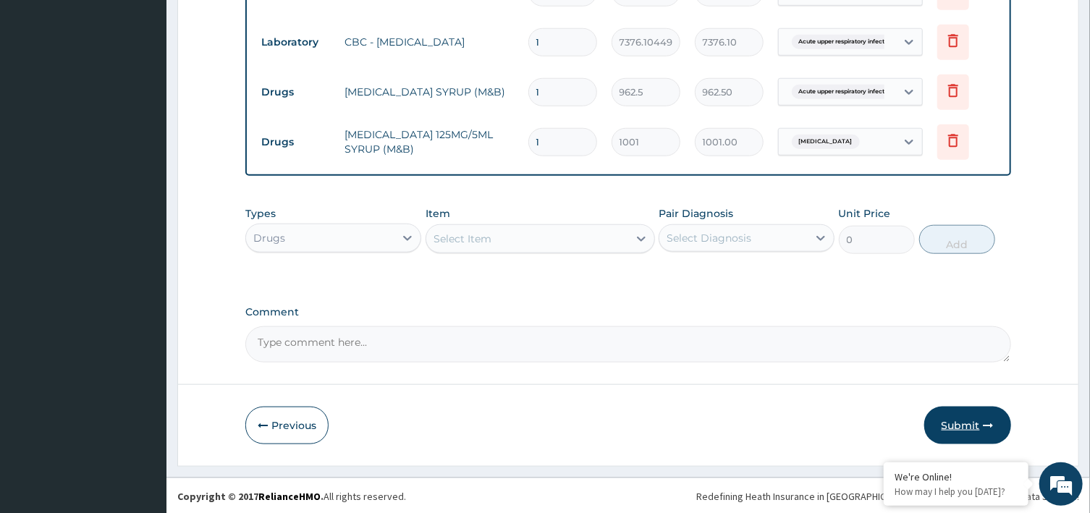
click at [962, 418] on button "Submit" at bounding box center [967, 426] width 87 height 38
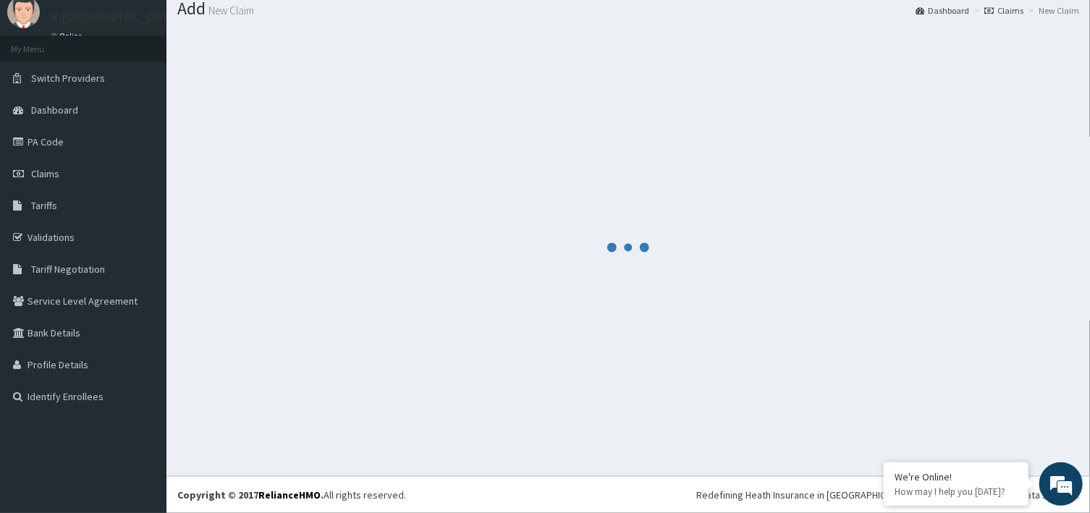
scroll to position [47, 0]
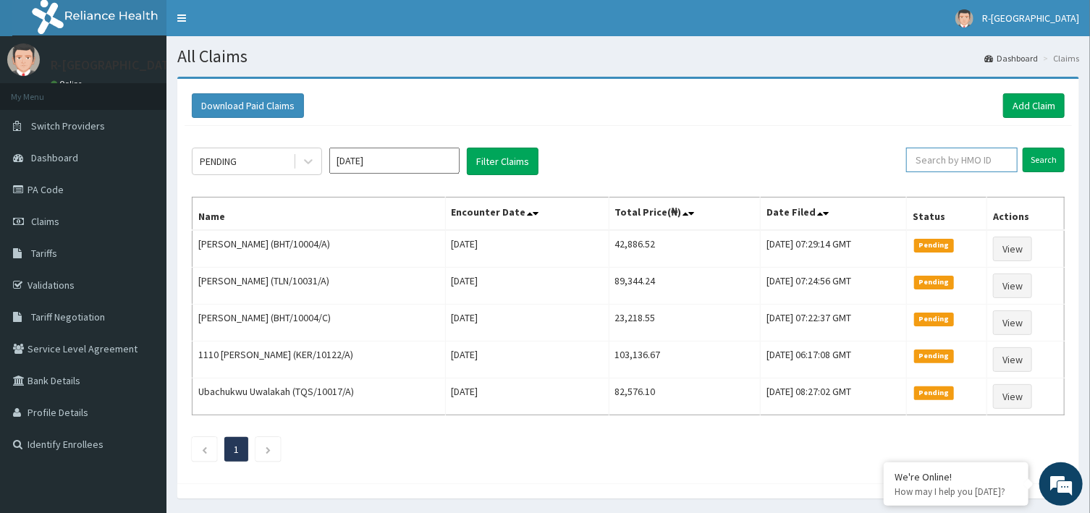
click at [976, 168] on input "text" at bounding box center [961, 160] width 111 height 25
paste input "prn/10004/B)"
type input "prn/10004/B"
click at [1039, 156] on input "Search" at bounding box center [1043, 160] width 42 height 25
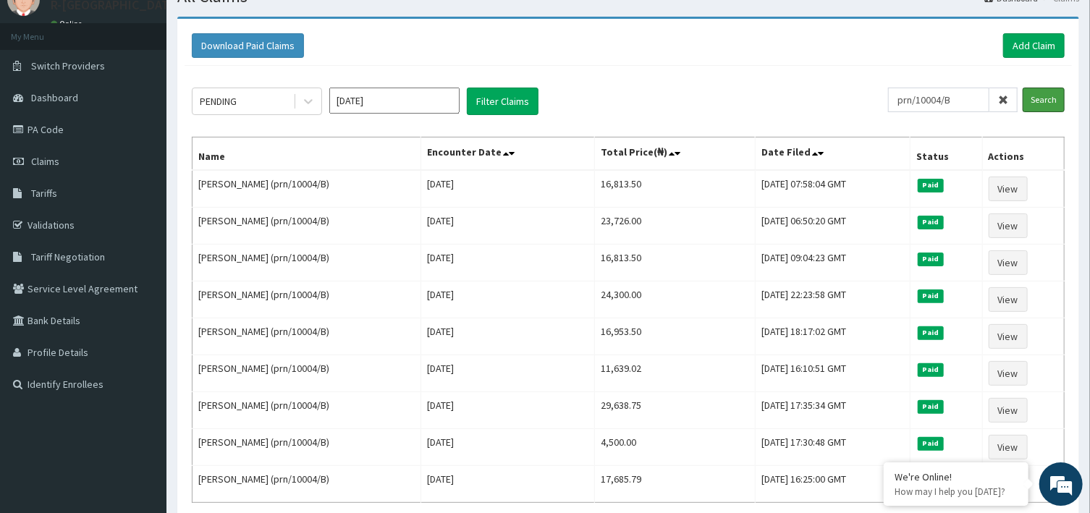
scroll to position [59, 0]
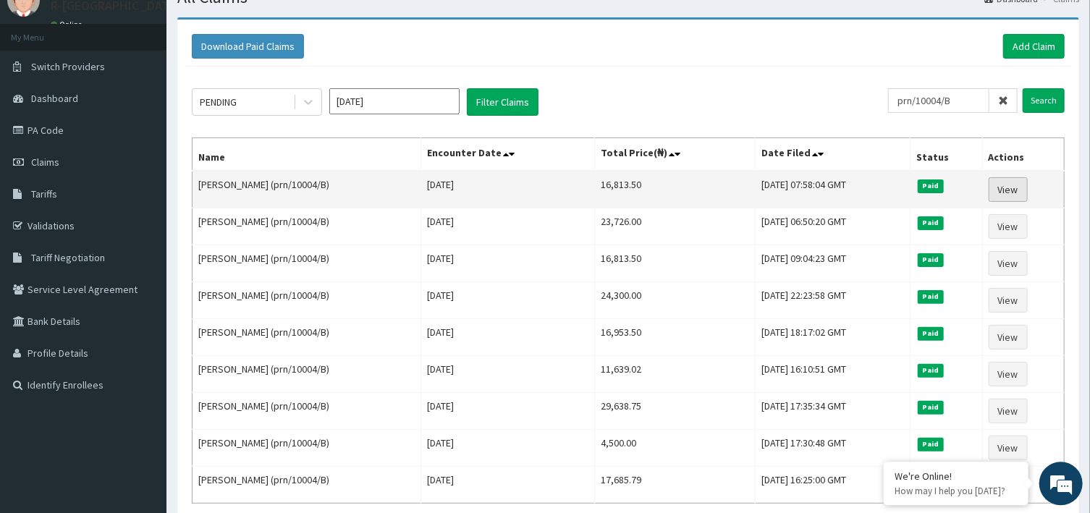
click at [1008, 192] on link "View" at bounding box center [1007, 190] width 39 height 25
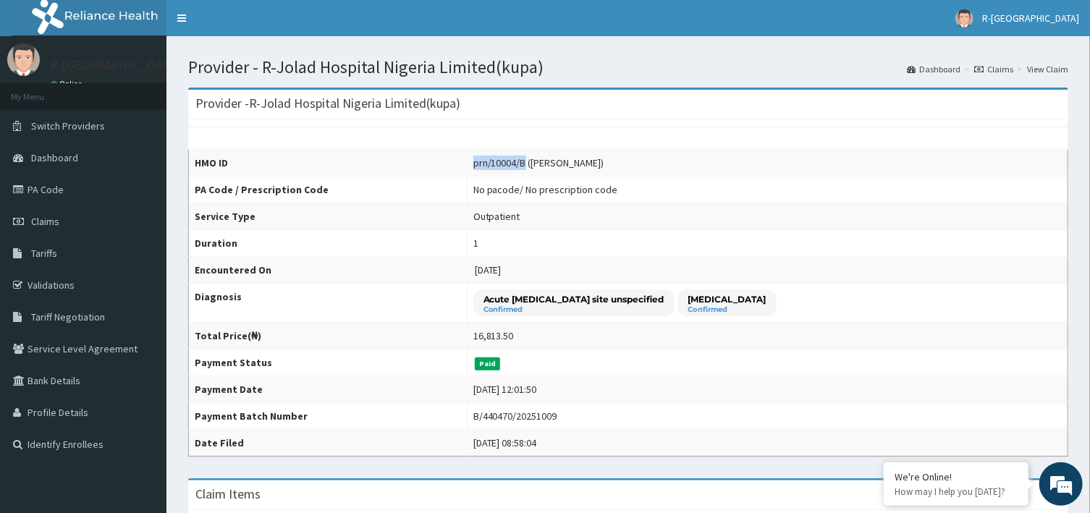
drag, startPoint x: 429, startPoint y: 165, endPoint x: 483, endPoint y: 169, distance: 53.7
click at [483, 169] on td "prn/10004/B ([PERSON_NAME])" at bounding box center [767, 163] width 600 height 27
copy div "prn/10004/B"
drag, startPoint x: 428, startPoint y: 416, endPoint x: 511, endPoint y: 417, distance: 83.2
click at [511, 417] on td "B/440470/20251009" at bounding box center [767, 416] width 600 height 27
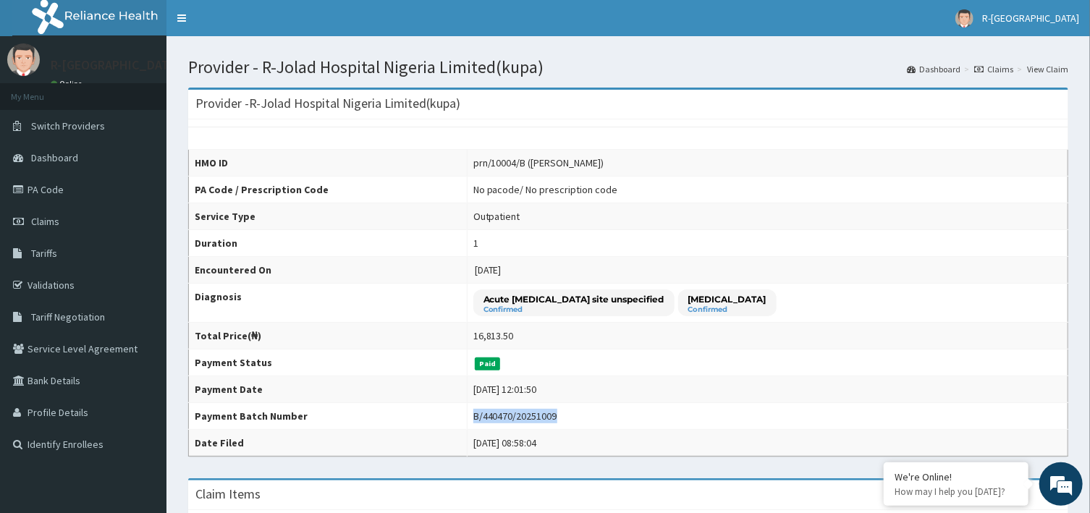
copy div "B/440470/20251009"
click at [46, 216] on span "Claims" at bounding box center [45, 221] width 28 height 13
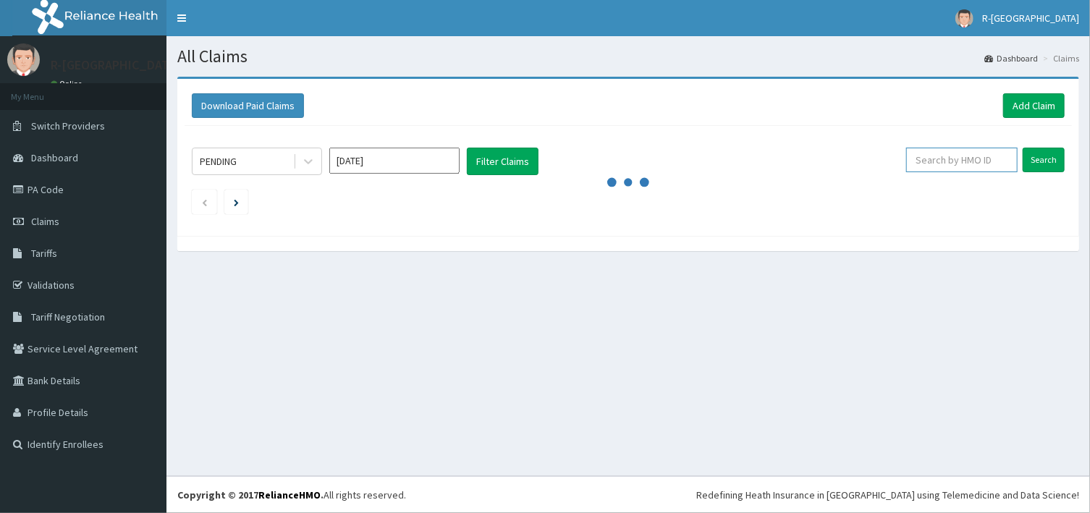
click at [969, 161] on input "text" at bounding box center [961, 160] width 111 height 25
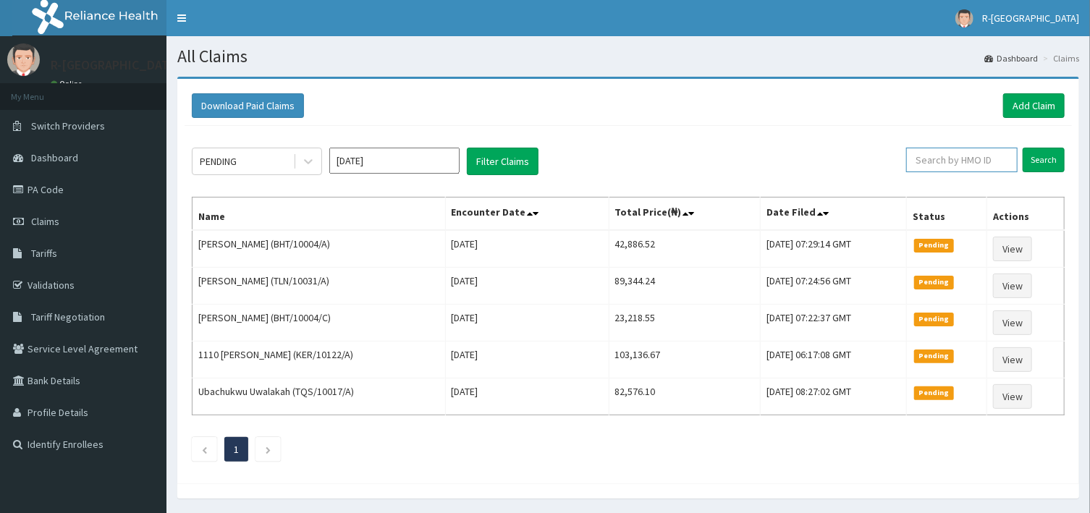
paste input "PTB/10147/A"
type input "PTB/10147/A"
click at [1029, 161] on input "Search" at bounding box center [1043, 160] width 42 height 25
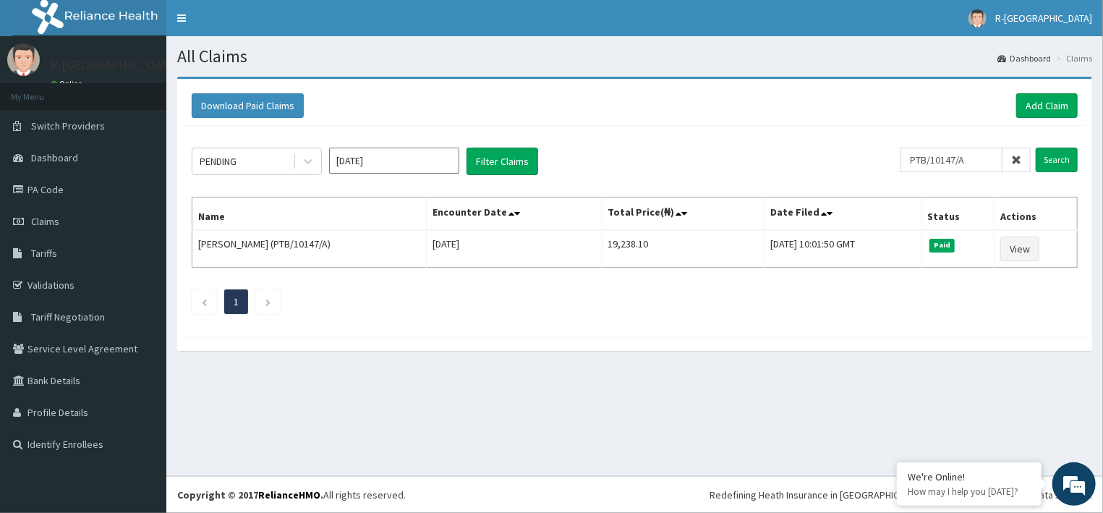
click at [1018, 161] on icon at bounding box center [1016, 160] width 10 height 10
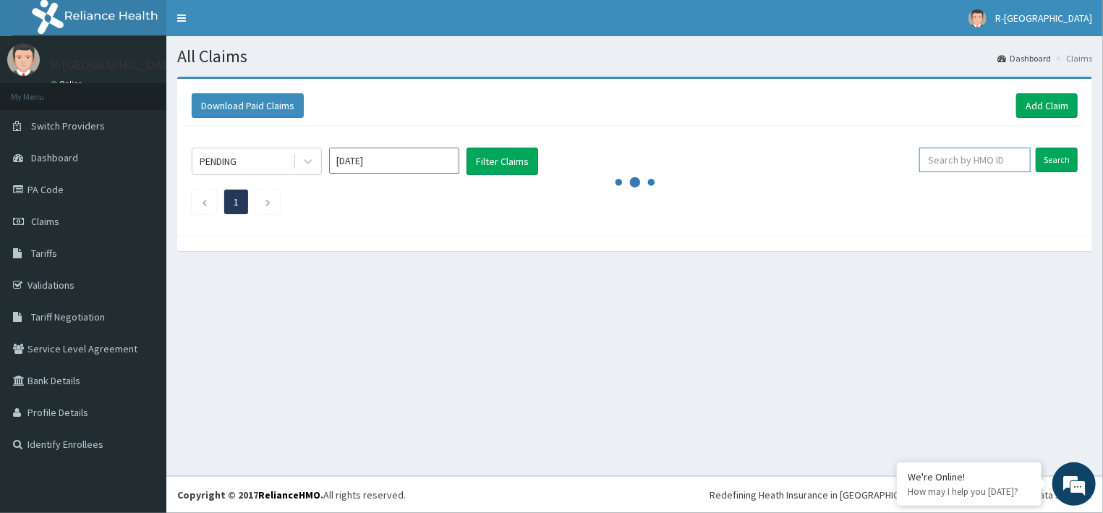
paste input "BBL/10028/B"
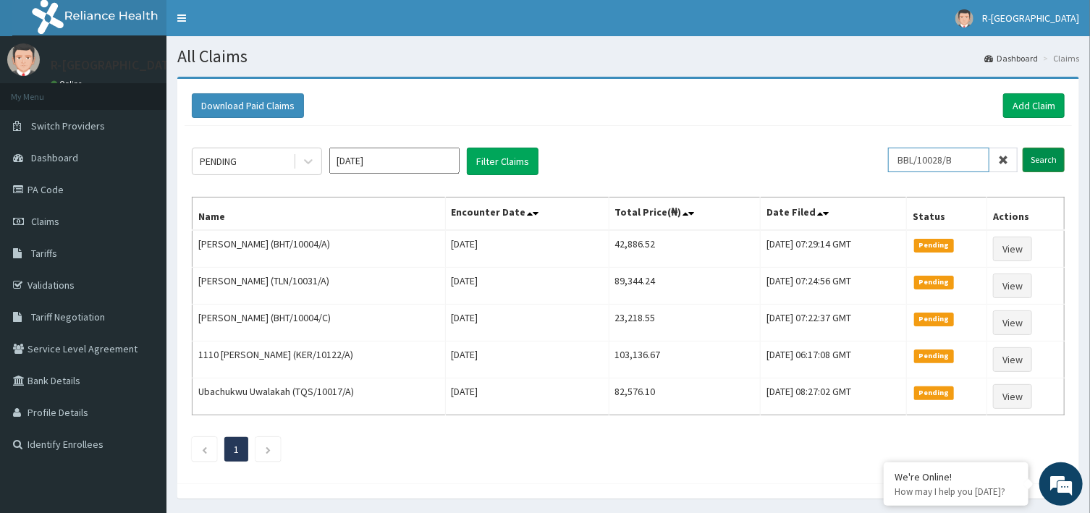
type input "BBL/10028/B"
click at [1038, 161] on input "Search" at bounding box center [1043, 160] width 42 height 25
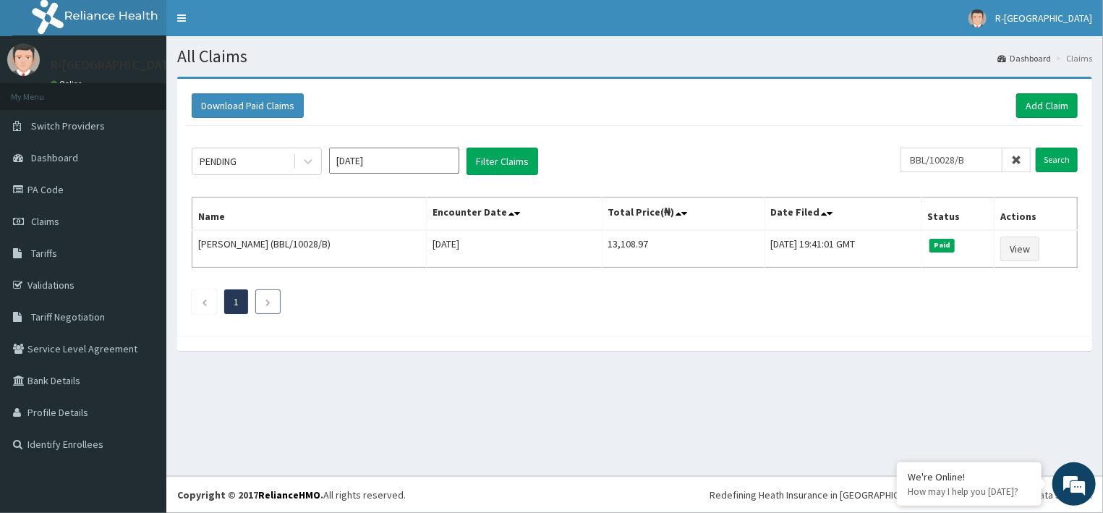
drag, startPoint x: 265, startPoint y: 304, endPoint x: 268, endPoint y: 295, distance: 9.2
click at [267, 304] on li at bounding box center [267, 301] width 25 height 25
click at [1045, 103] on link "Add Claim" at bounding box center [1046, 105] width 61 height 25
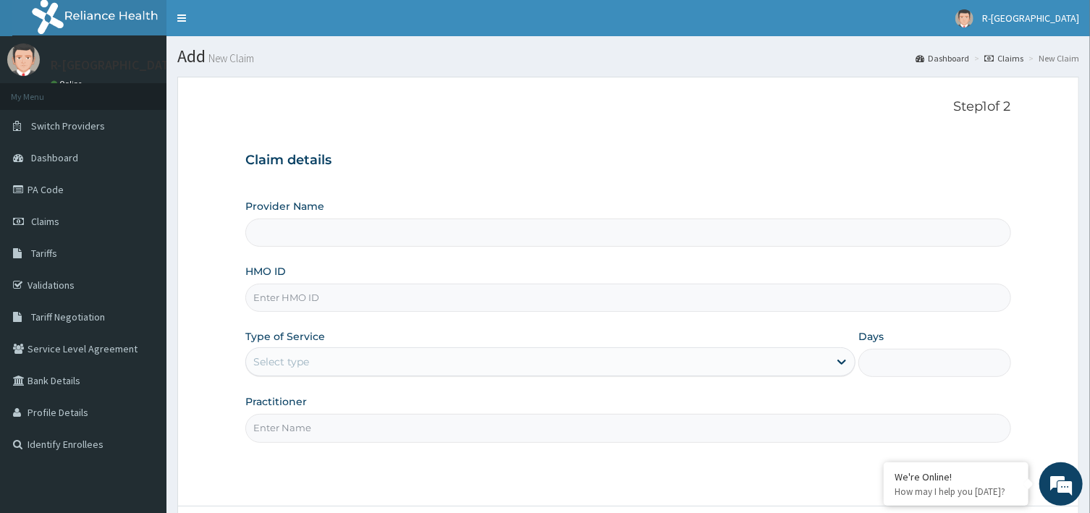
type input "R-Jolad Hospital Nigeria Limited(kupa)"
click at [332, 302] on input "HMO ID" at bounding box center [627, 298] width 765 height 28
paste input "BBL/10028/B"
type input "BBL/10028/B"
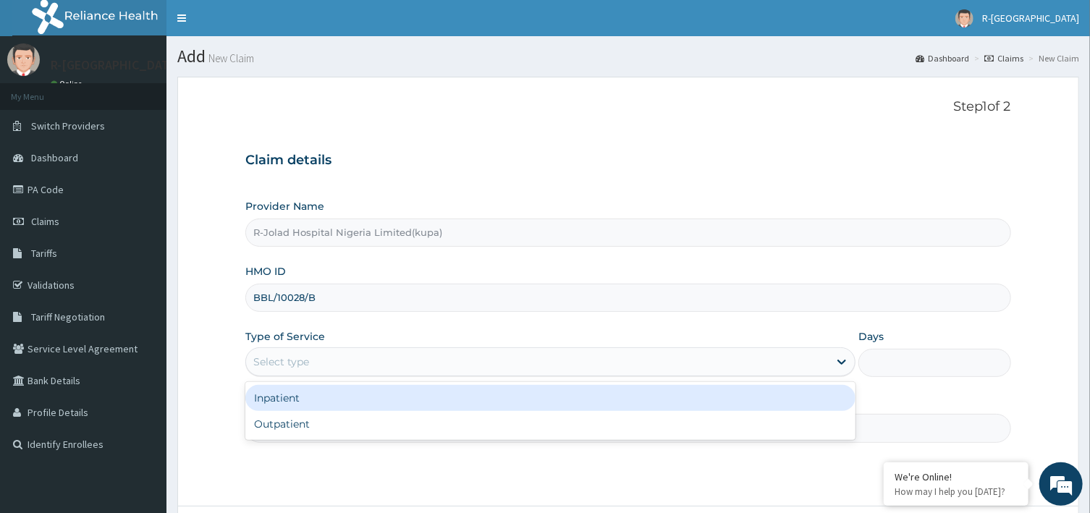
click at [360, 365] on div "Select type" at bounding box center [537, 361] width 582 height 23
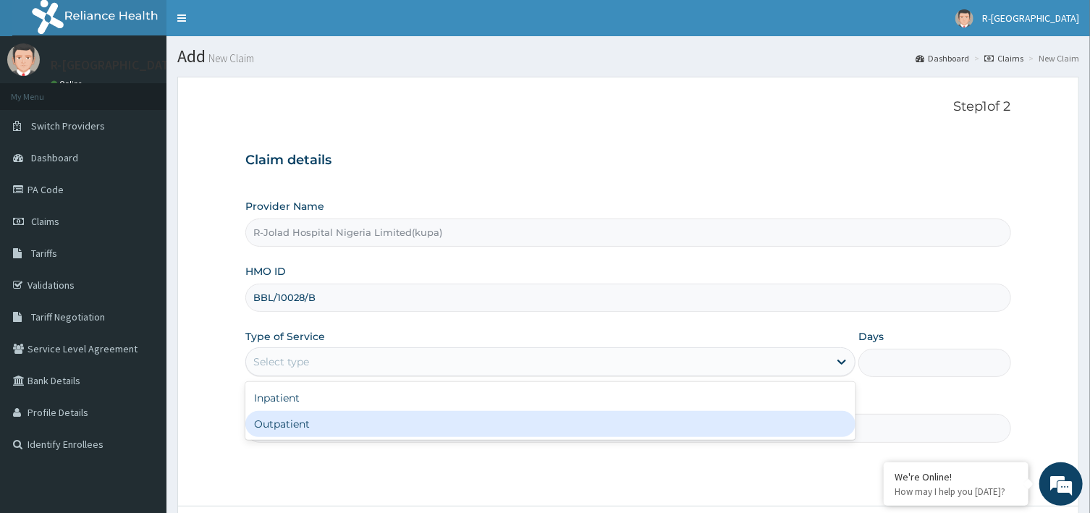
click at [326, 425] on div "Outpatient" at bounding box center [550, 424] width 610 height 26
type input "1"
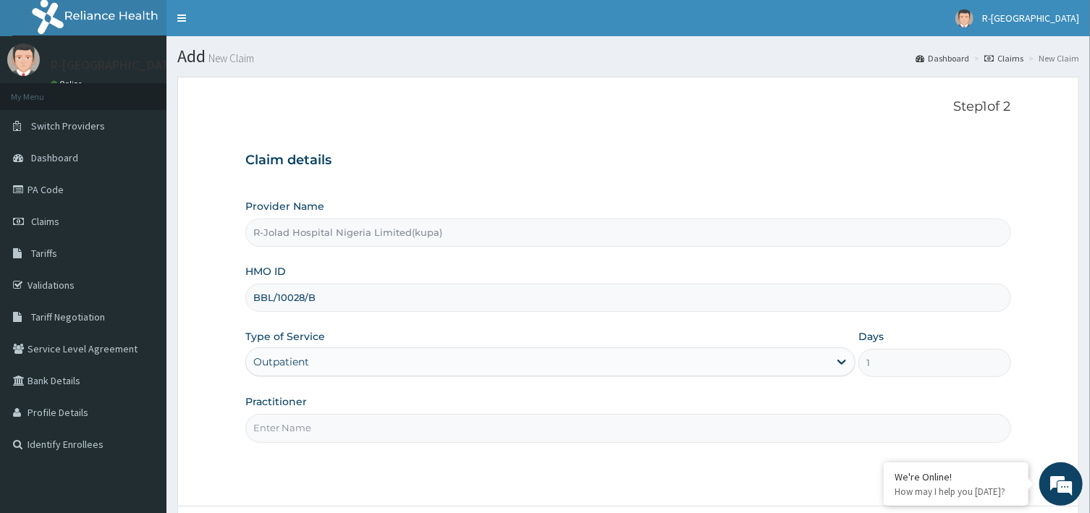
click at [327, 431] on input "Practitioner" at bounding box center [627, 428] width 765 height 28
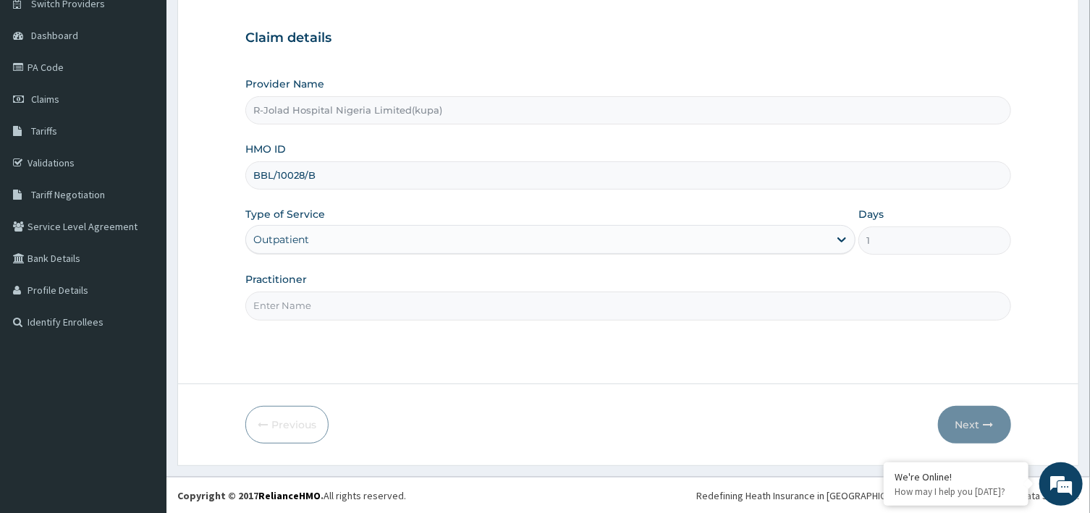
scroll to position [123, 0]
paste input "Nkiruka Okoli"
type input "Nkiruka Okoli"
click at [976, 418] on button "Next" at bounding box center [974, 424] width 73 height 38
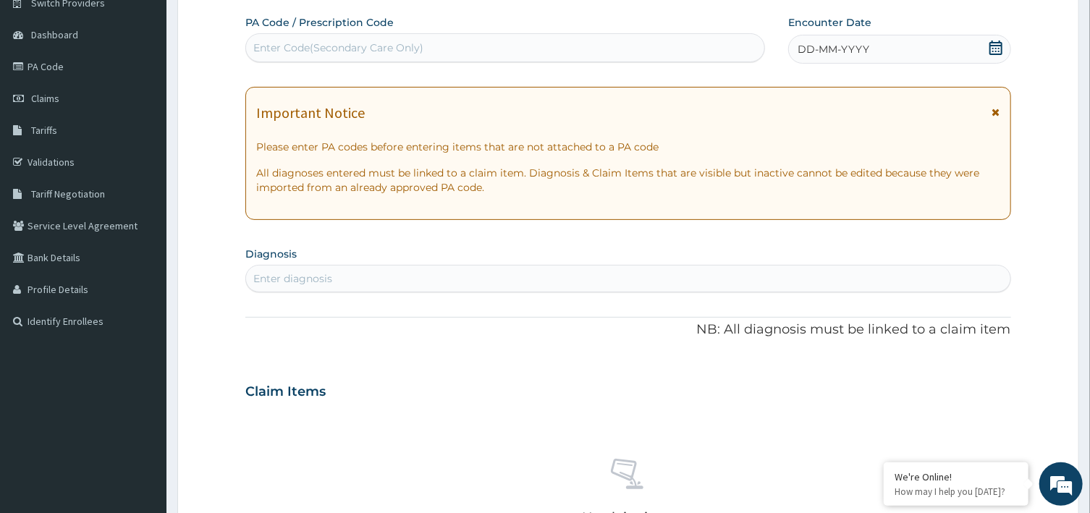
click at [310, 284] on div "Enter diagnosis" at bounding box center [292, 278] width 79 height 14
drag, startPoint x: 392, startPoint y: 277, endPoint x: 270, endPoint y: 269, distance: 122.5
click at [270, 268] on div "acute upper respirat acute upper respirat" at bounding box center [612, 278] width 733 height 23
type input "a"
type input "mal"
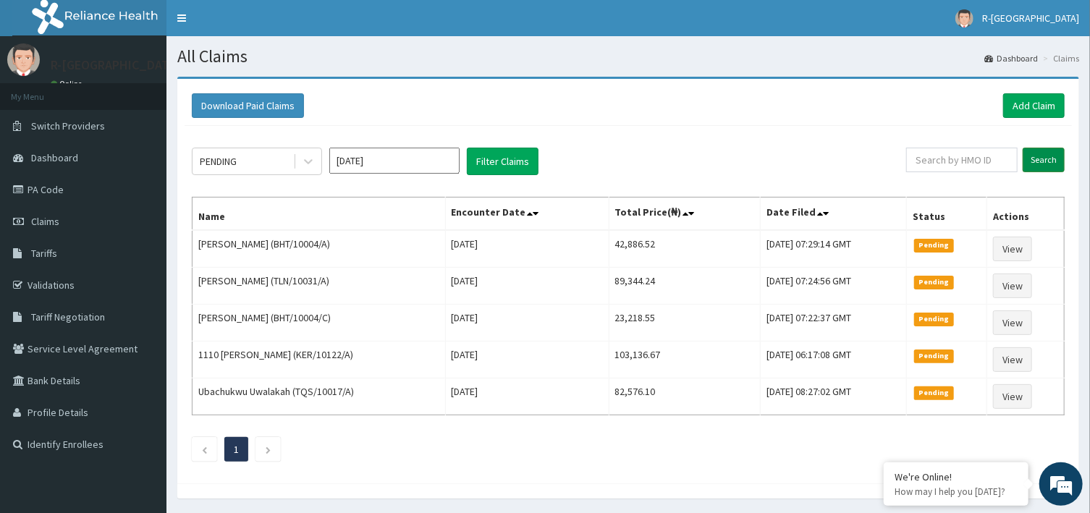
click at [1048, 158] on input "Search" at bounding box center [1043, 160] width 42 height 25
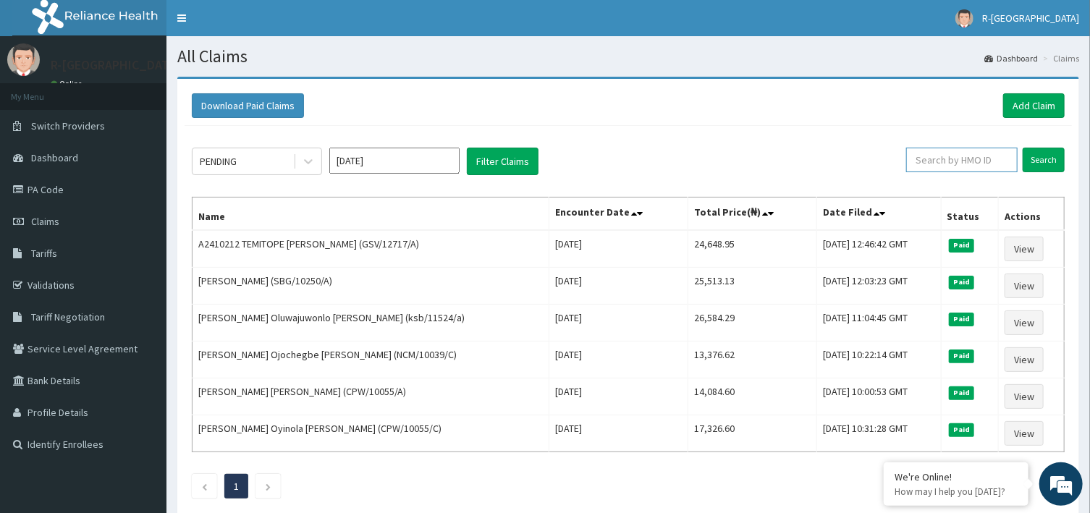
paste input "BBL/10028/B"
type input "BBL/10028/B"
click at [1033, 160] on input "Search" at bounding box center [1043, 160] width 42 height 25
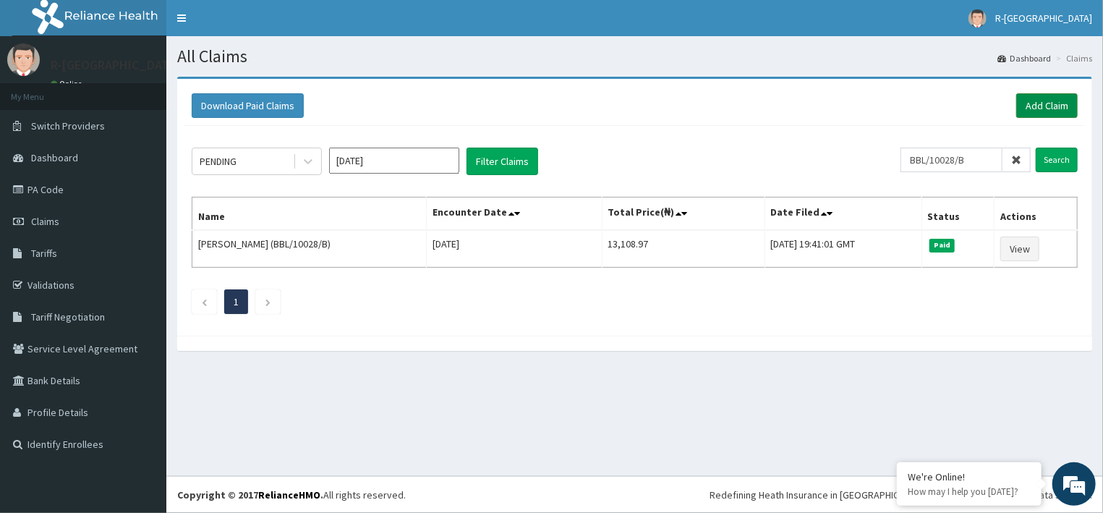
click at [1045, 97] on link "Add Claim" at bounding box center [1046, 105] width 61 height 25
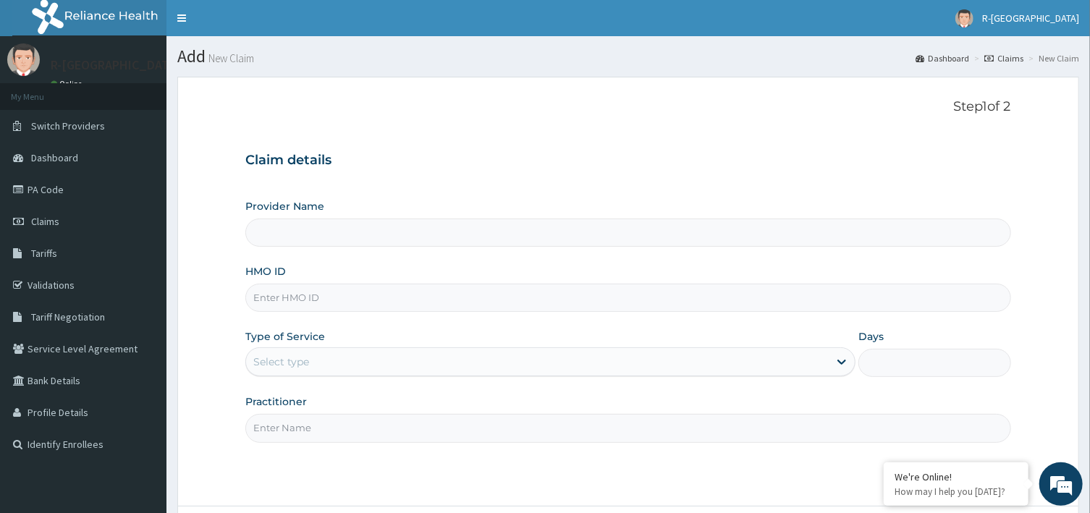
click at [348, 310] on input "HMO ID" at bounding box center [627, 298] width 765 height 28
paste input "BBL/10028/B"
type input "BBL/10028/B"
type input "R-Jolad Hospital Nigeria Limited(kupa)"
type input "BBL/10028/B"
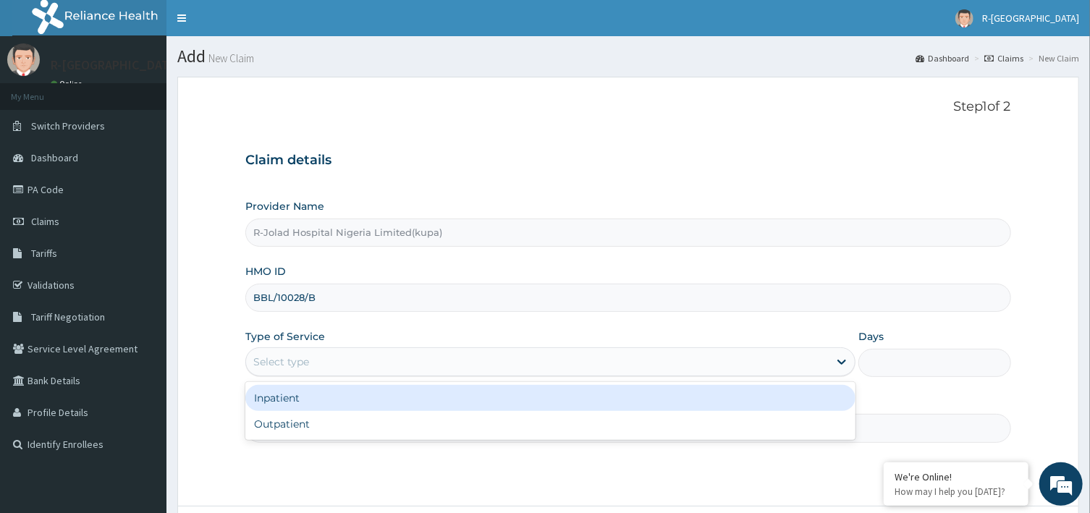
click at [326, 366] on div "Select type" at bounding box center [537, 361] width 582 height 23
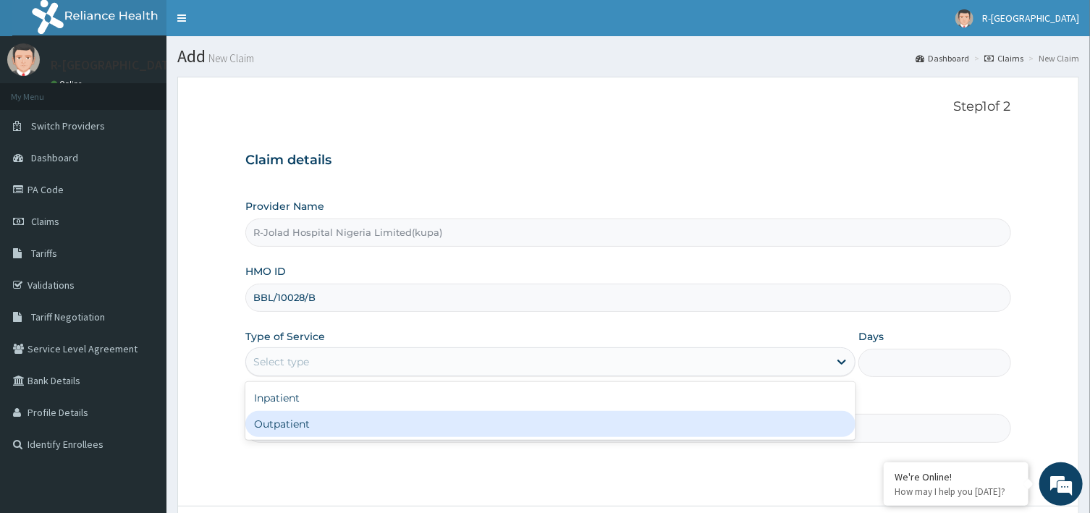
click at [296, 425] on div "Outpatient" at bounding box center [550, 424] width 610 height 26
type input "1"
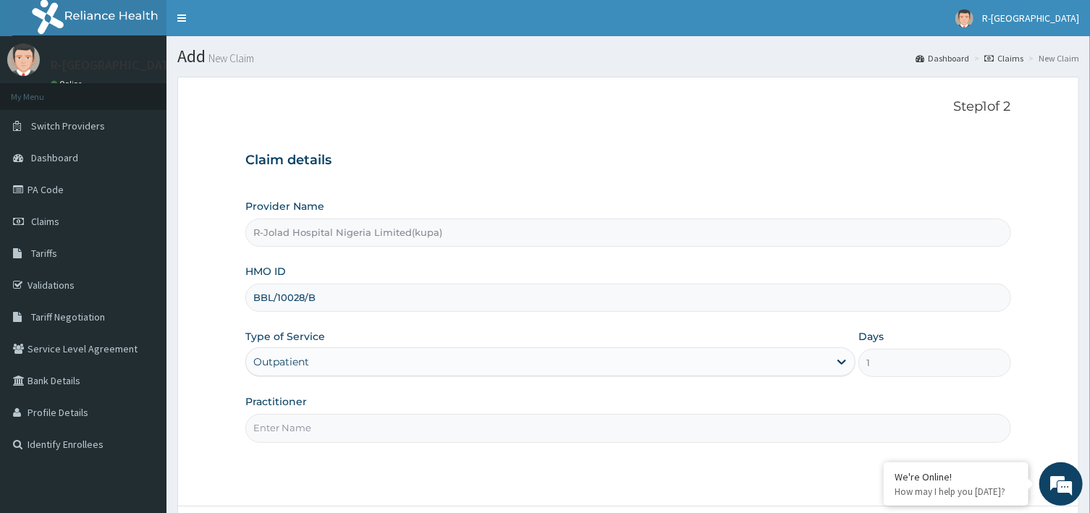
click at [298, 427] on input "Practitioner" at bounding box center [627, 428] width 765 height 28
click at [261, 436] on input "nkiruka Okoli" at bounding box center [627, 428] width 765 height 28
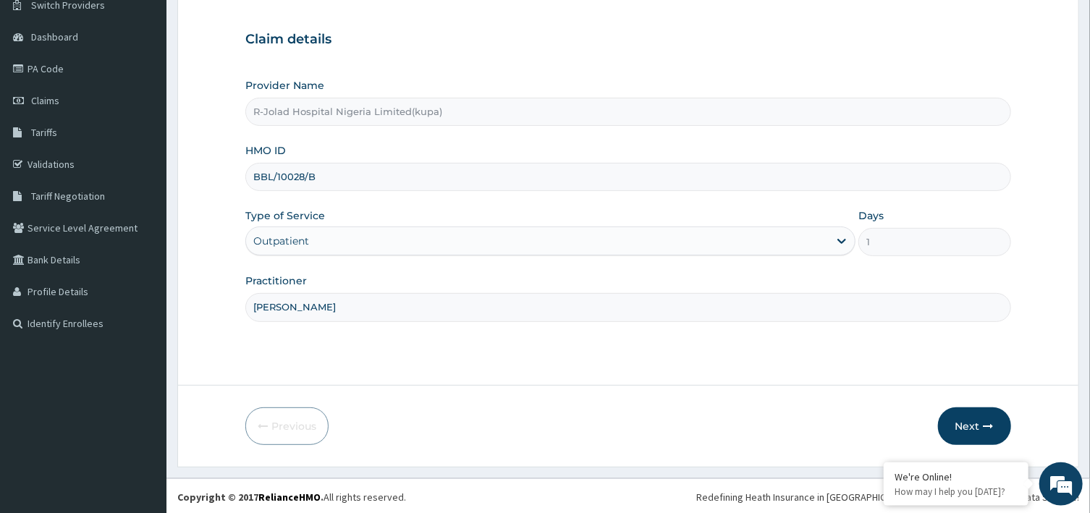
scroll to position [123, 0]
type input "Nkiruka Okoli"
click at [963, 418] on button "Next" at bounding box center [974, 424] width 73 height 38
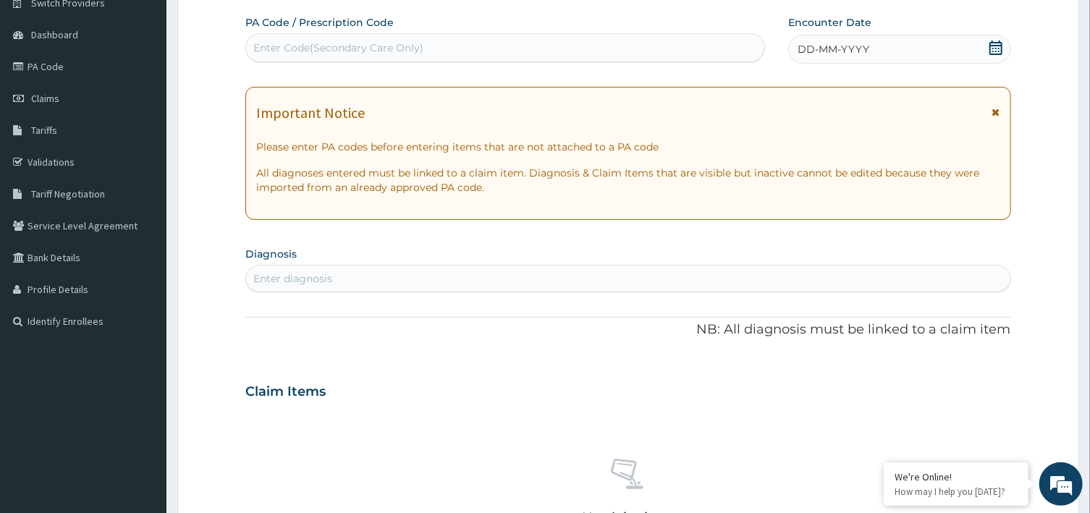
click at [341, 280] on div "Enter diagnosis" at bounding box center [627, 278] width 763 height 23
type input "ACUTE UPPER"
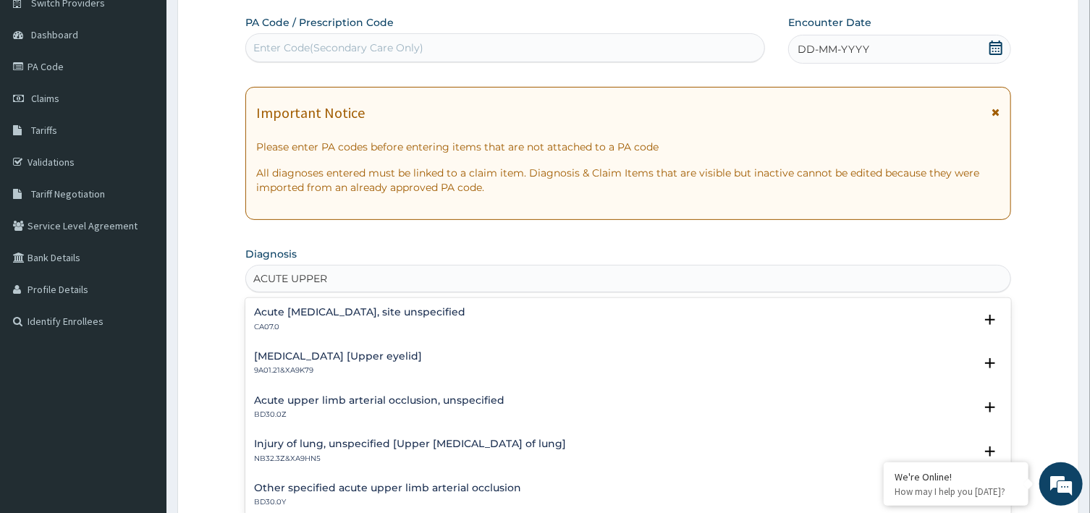
click at [370, 310] on h4 "Acute upper respiratory infection, site unspecified" at bounding box center [359, 312] width 211 height 11
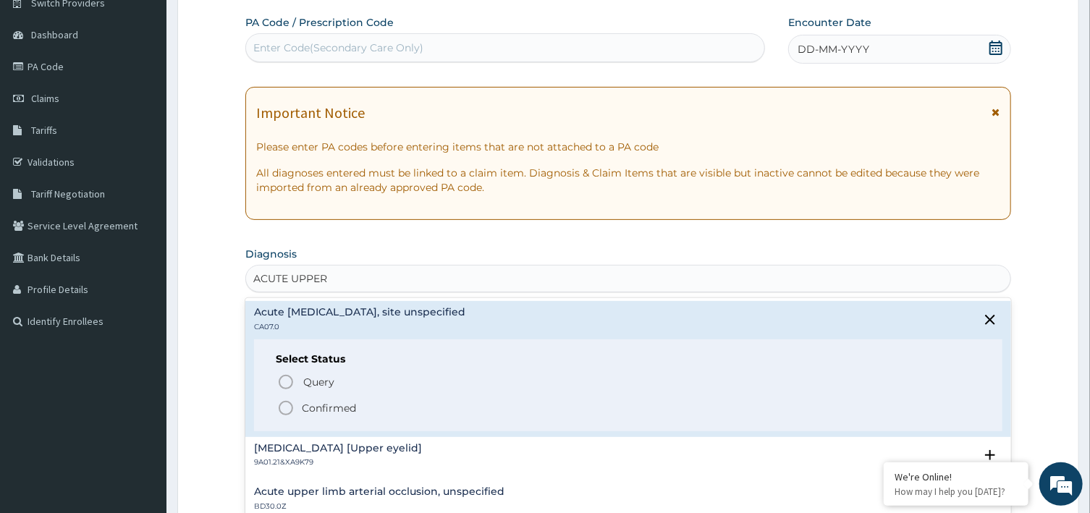
click at [307, 404] on p "Confirmed" at bounding box center [329, 408] width 54 height 14
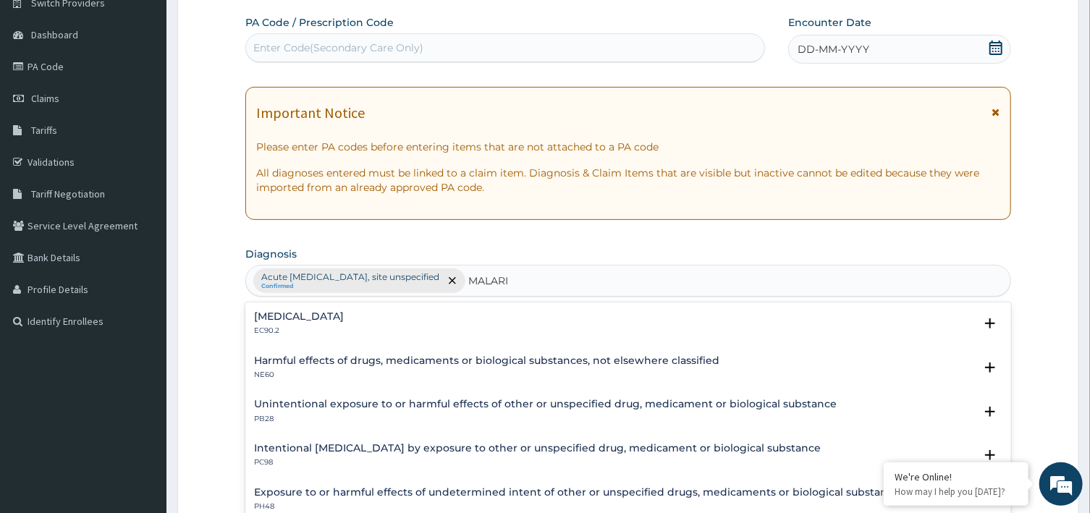
type input "MALARIA"
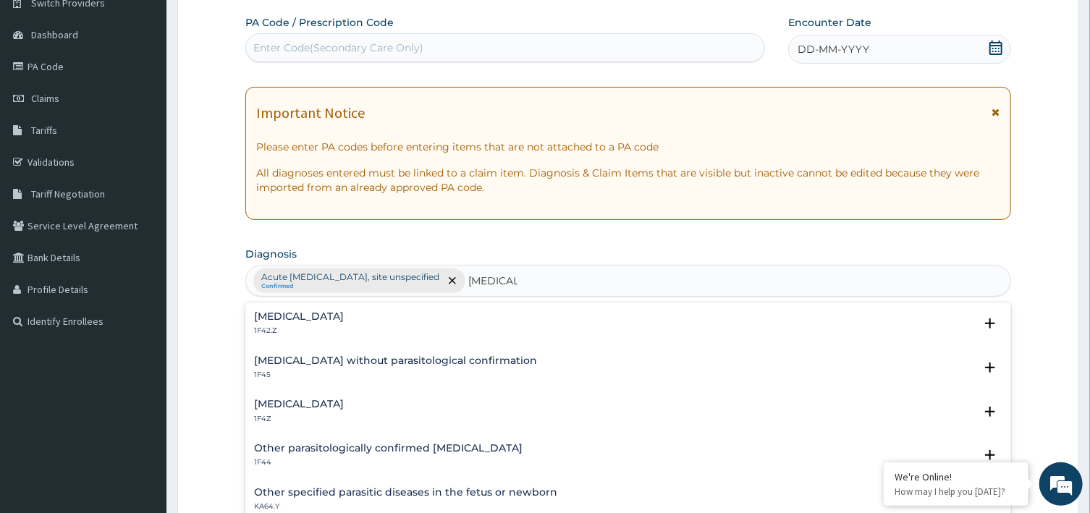
click at [289, 411] on div "Malaria, unspecified 1F4Z" at bounding box center [299, 411] width 90 height 25
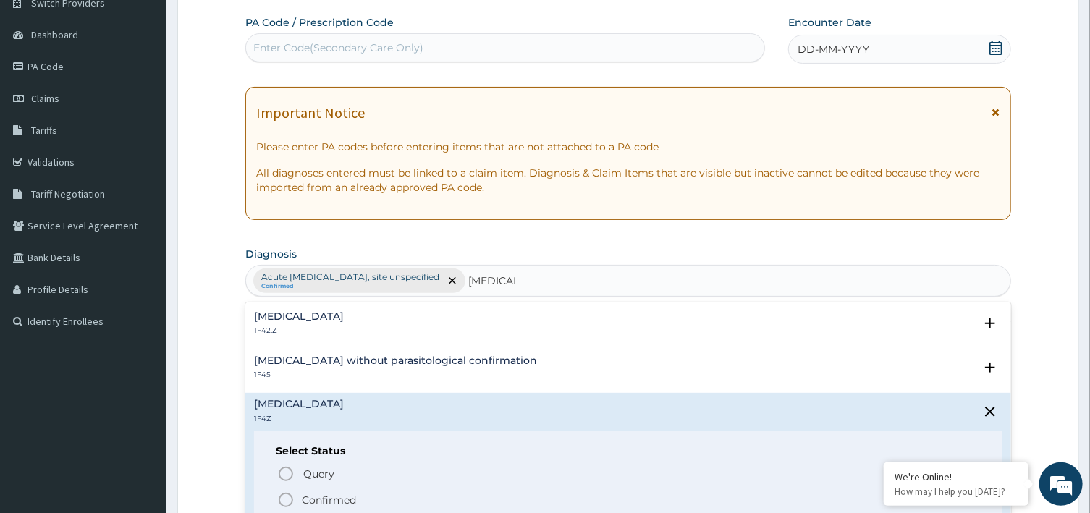
click at [304, 496] on p "Confirmed" at bounding box center [329, 500] width 54 height 14
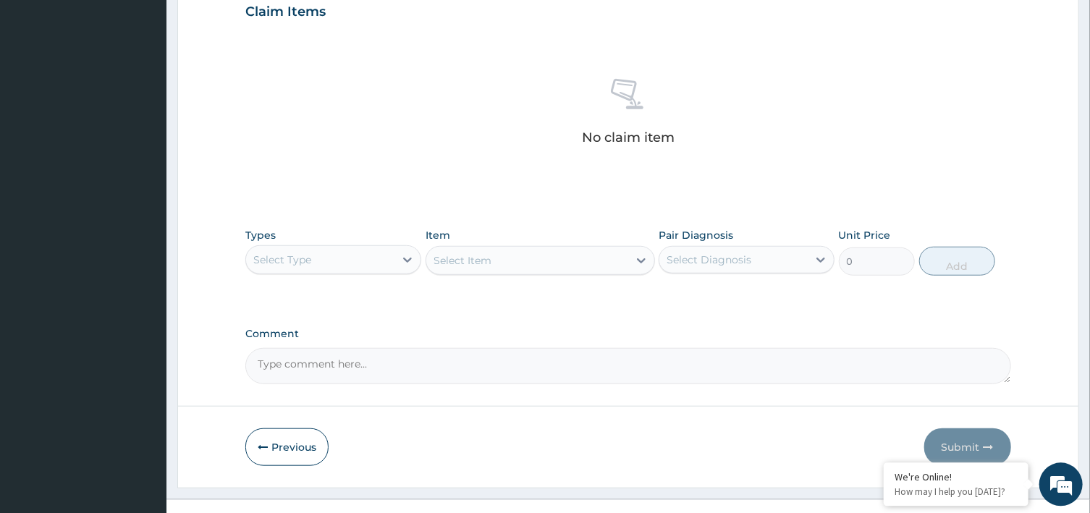
scroll to position [511, 0]
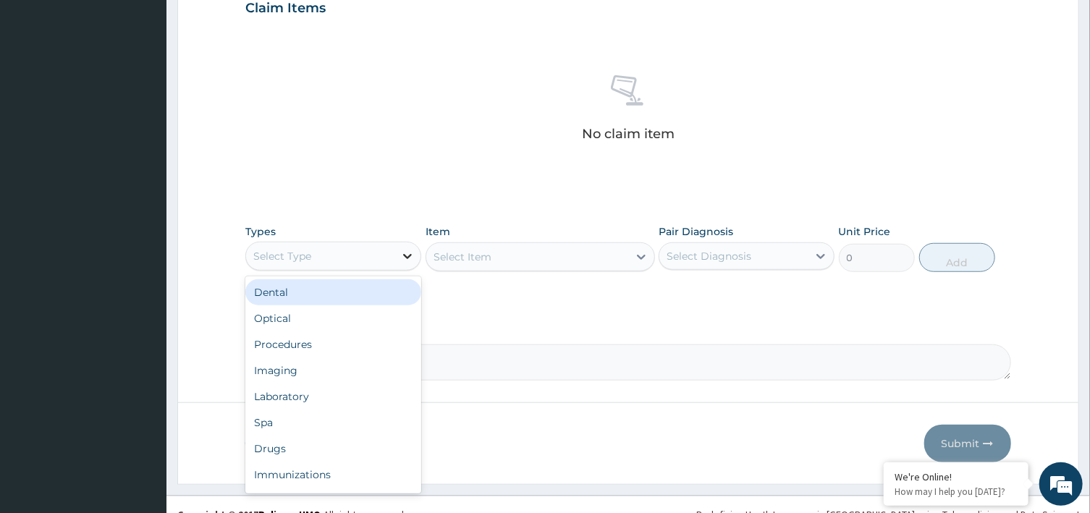
click at [402, 255] on icon at bounding box center [407, 256] width 14 height 14
click at [377, 256] on div "Select Type" at bounding box center [320, 256] width 148 height 23
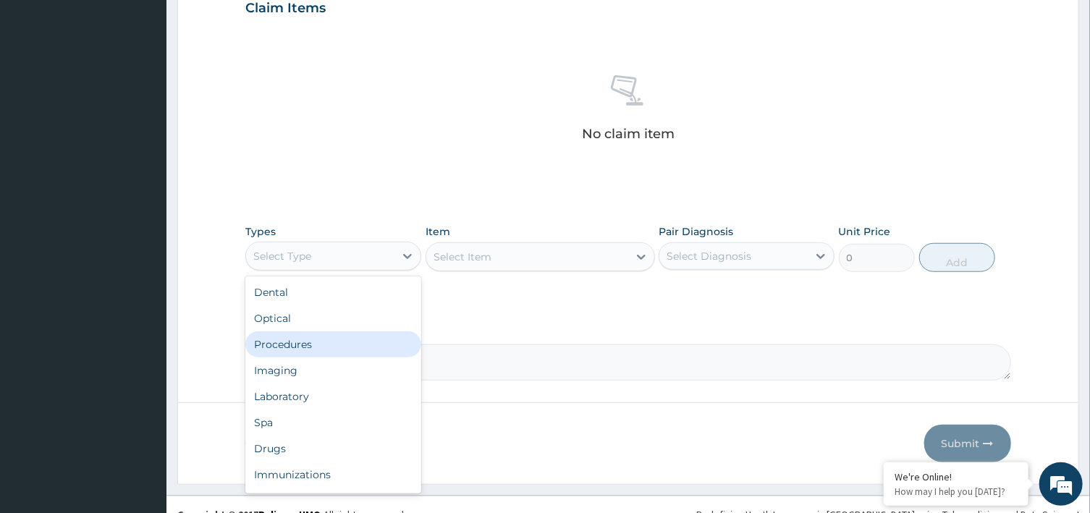
click at [299, 341] on div "Procedures" at bounding box center [333, 344] width 176 height 26
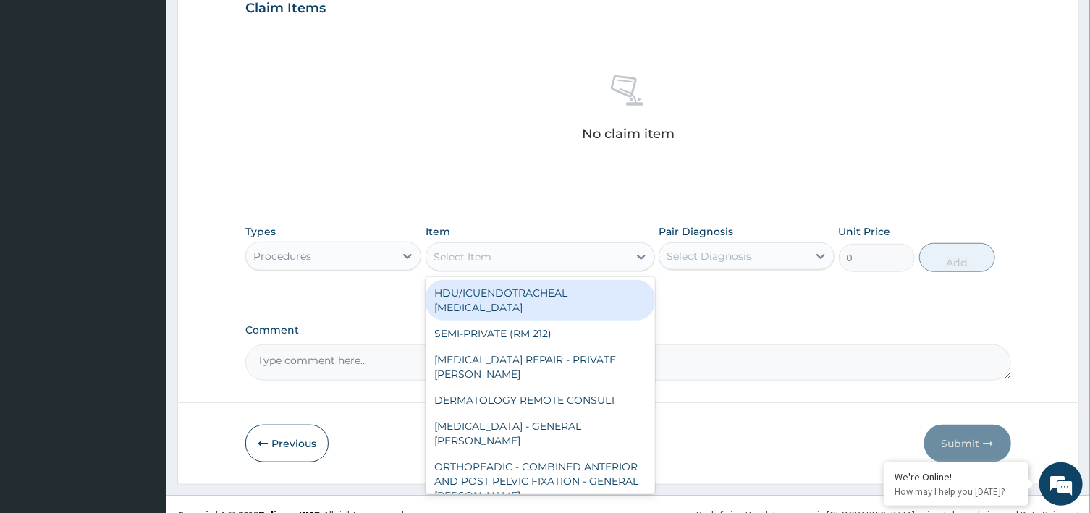
click at [565, 255] on div "Select Item" at bounding box center [527, 256] width 202 height 23
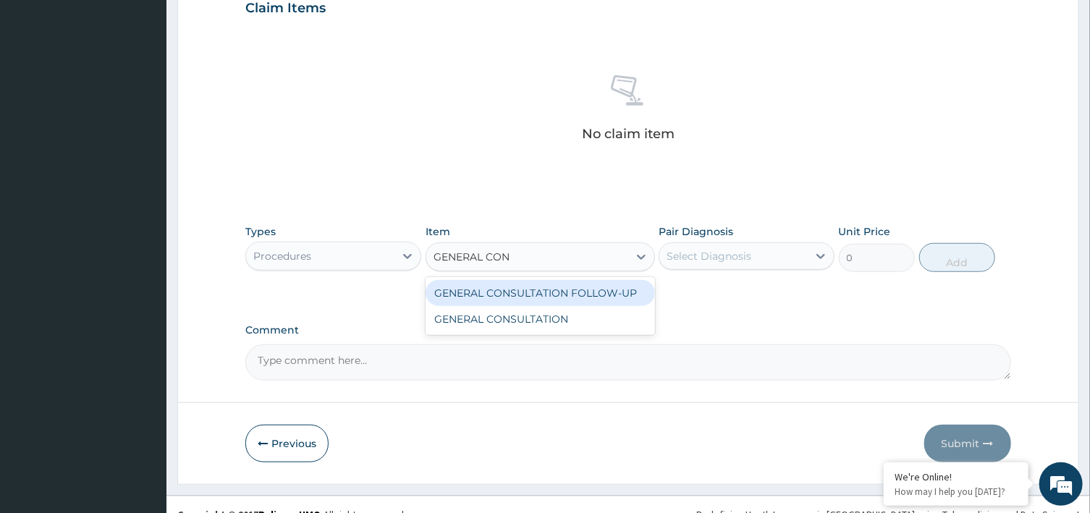
type input "GENERAL CONS"
click at [517, 292] on div "GENERAL CONSULTATION FOLLOW-UP" at bounding box center [539, 293] width 229 height 26
type input "4500"
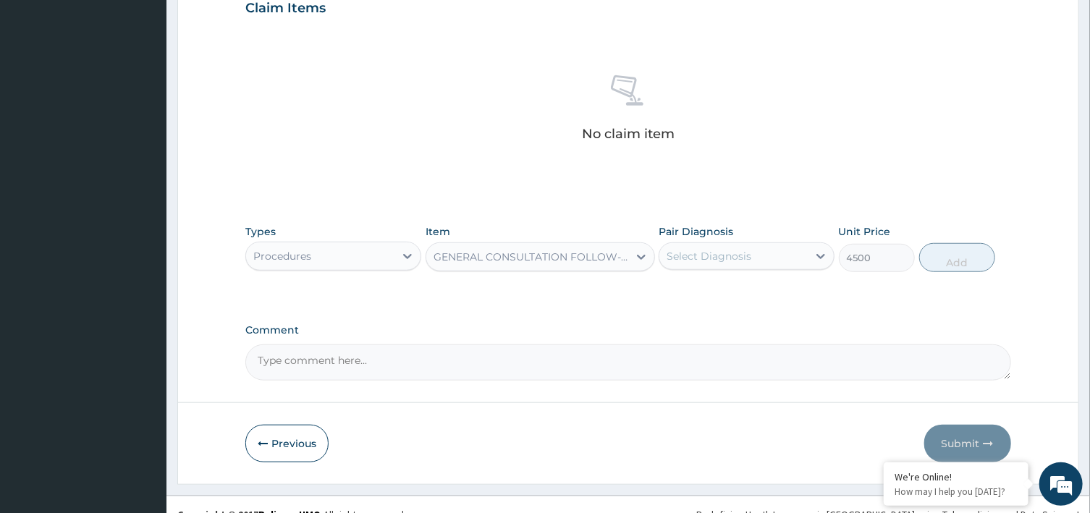
click at [730, 250] on div "Select Diagnosis" at bounding box center [708, 256] width 85 height 14
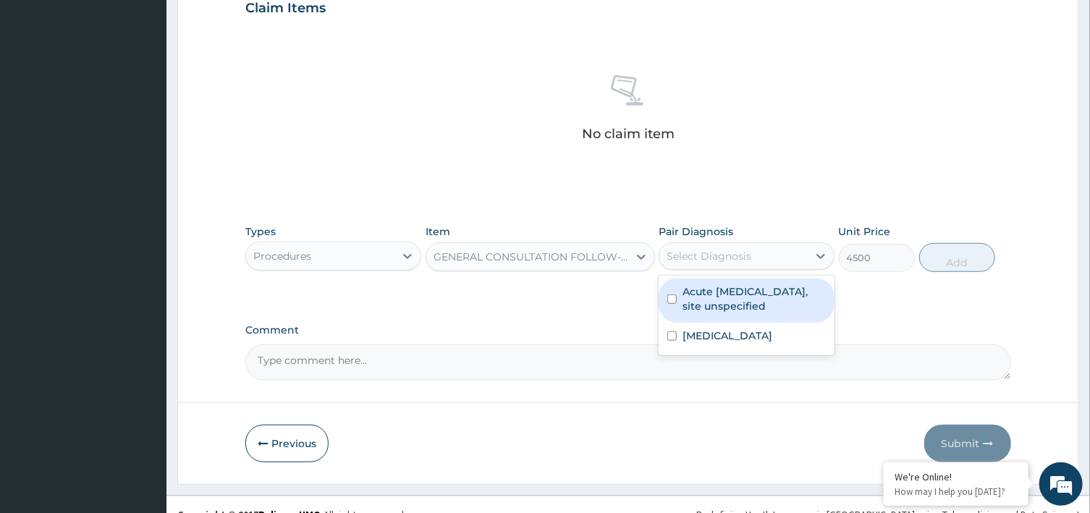
click at [731, 300] on label "Acute upper respiratory infection, site unspecified" at bounding box center [753, 298] width 143 height 29
checkbox input "true"
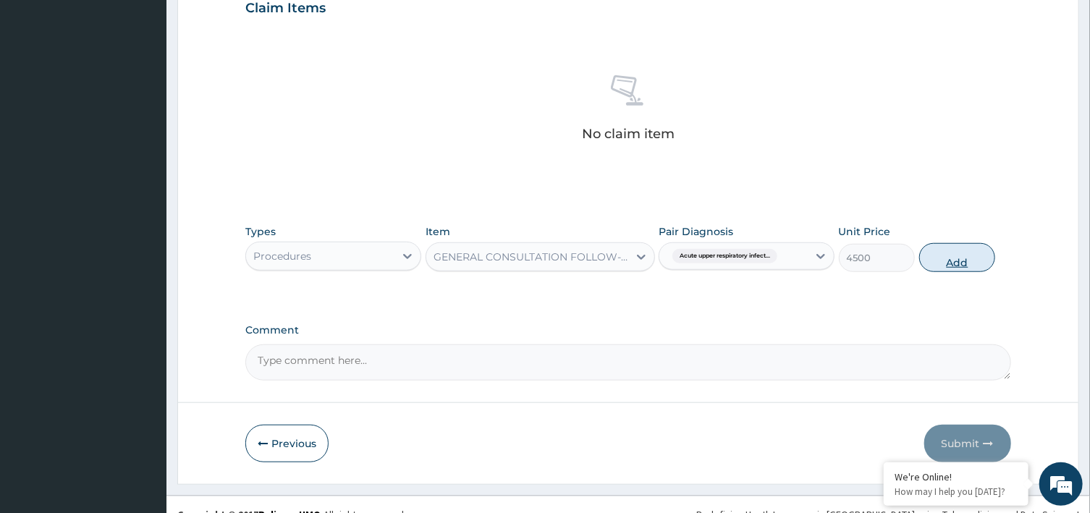
click at [963, 263] on button "Add" at bounding box center [957, 257] width 77 height 29
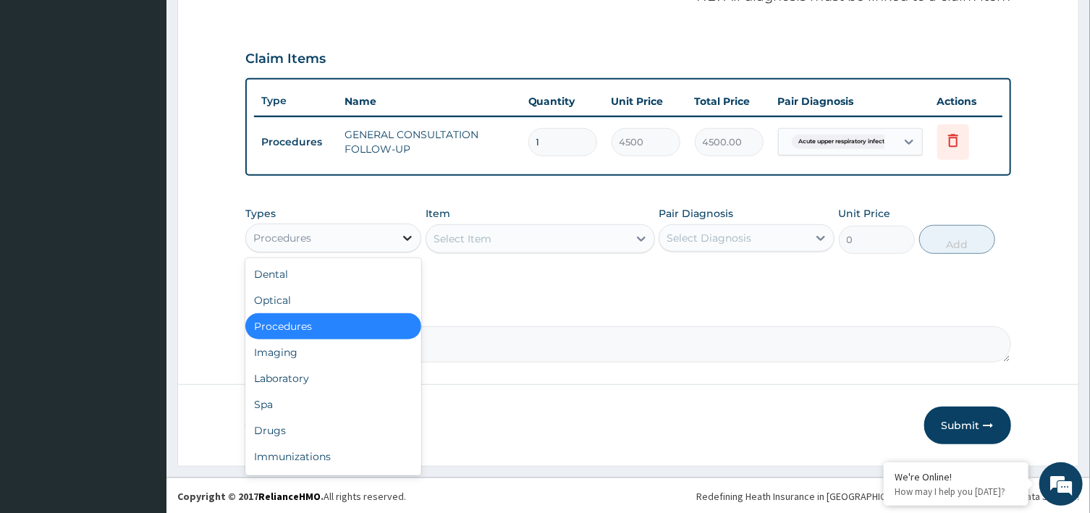
click at [399, 234] on div at bounding box center [407, 238] width 26 height 26
click at [285, 373] on div "Laboratory" at bounding box center [333, 378] width 176 height 26
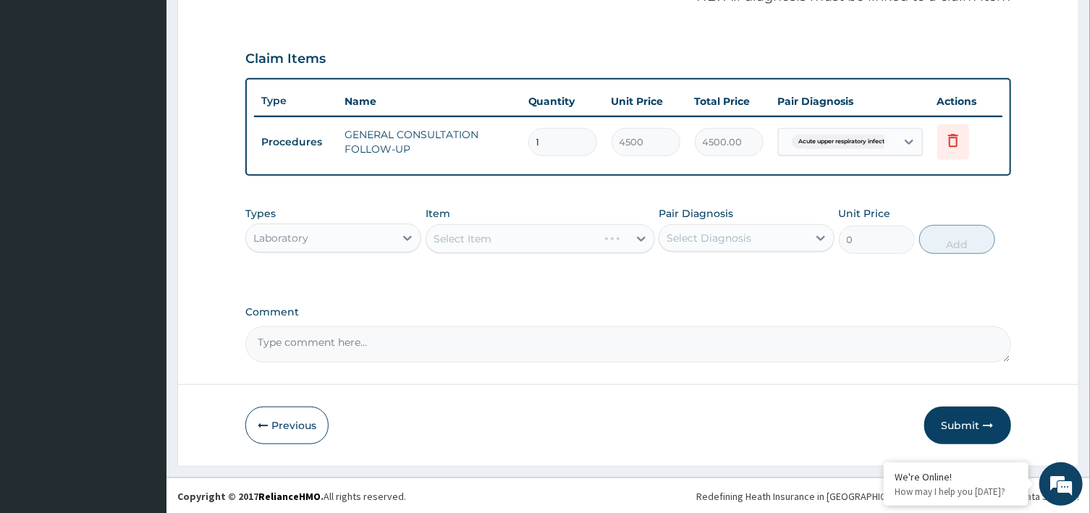
click at [539, 237] on div "Select Item" at bounding box center [539, 238] width 229 height 29
click at [642, 235] on icon at bounding box center [641, 239] width 14 height 14
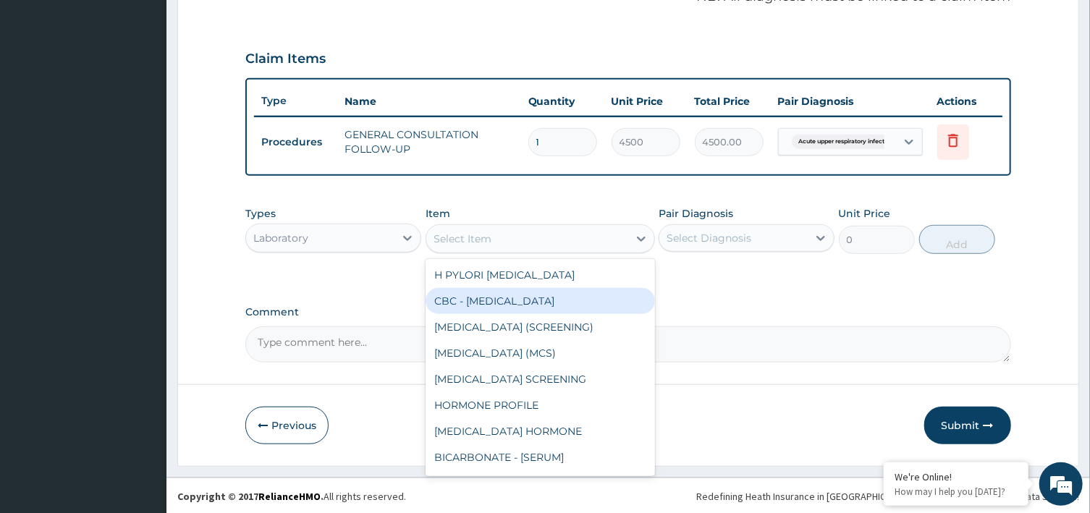
click at [532, 297] on div "CBC - COMPLETE BLOOD COUNT" at bounding box center [539, 301] width 229 height 26
type input "7376.1044921875"
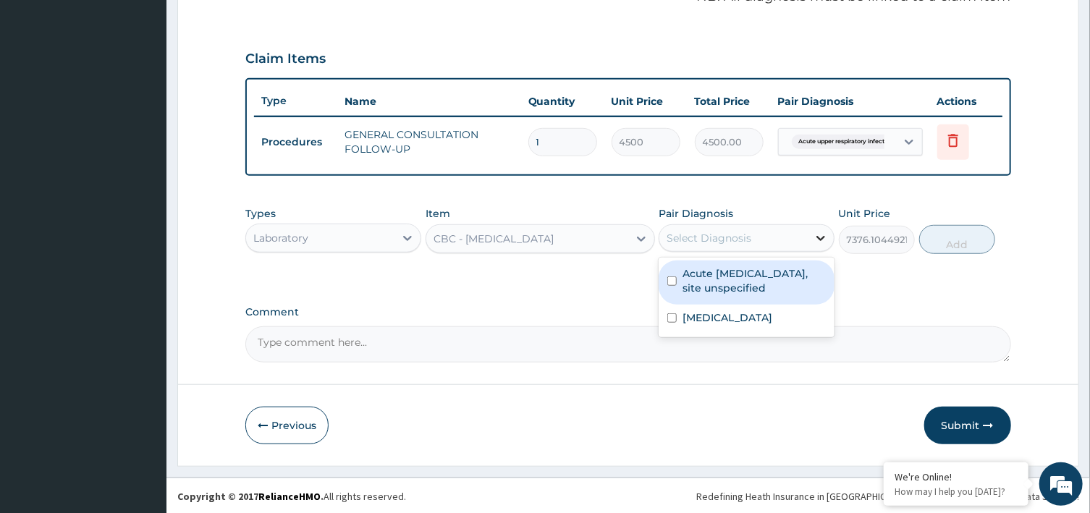
click at [819, 237] on icon at bounding box center [821, 238] width 9 height 5
click at [763, 275] on label "Acute upper respiratory infection, site unspecified" at bounding box center [753, 280] width 143 height 29
checkbox input "true"
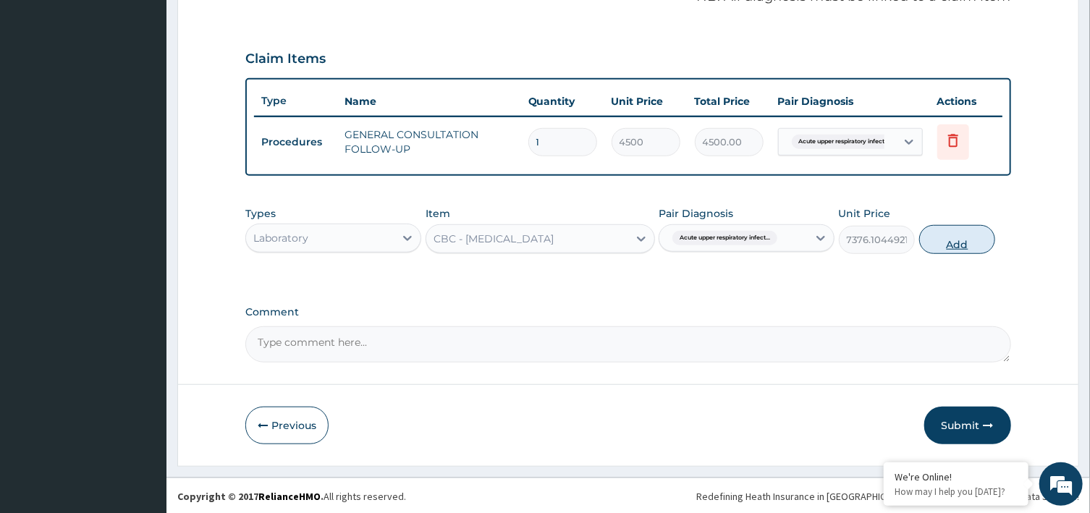
click at [949, 241] on button "Add" at bounding box center [957, 239] width 77 height 29
type input "0"
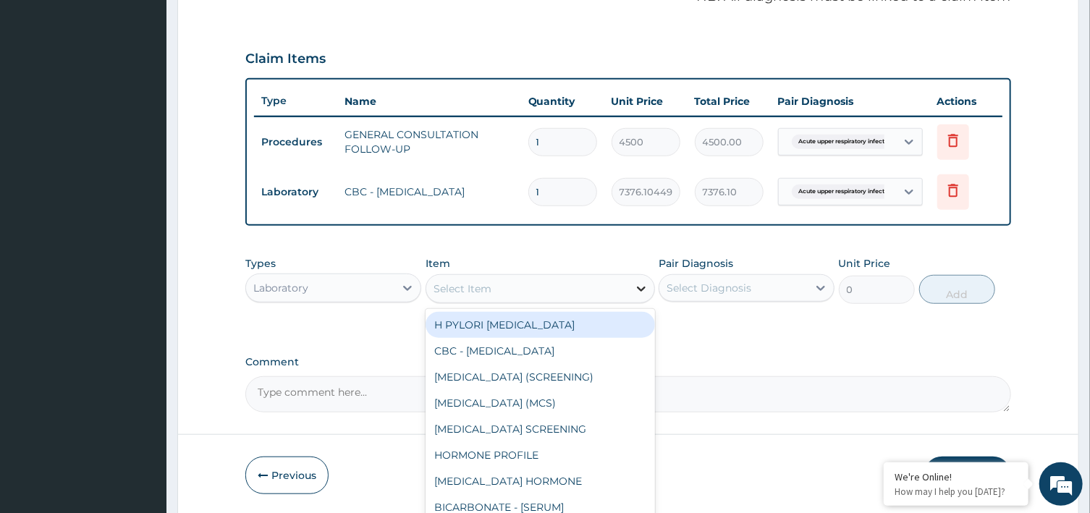
click at [643, 289] on icon at bounding box center [641, 288] width 14 height 14
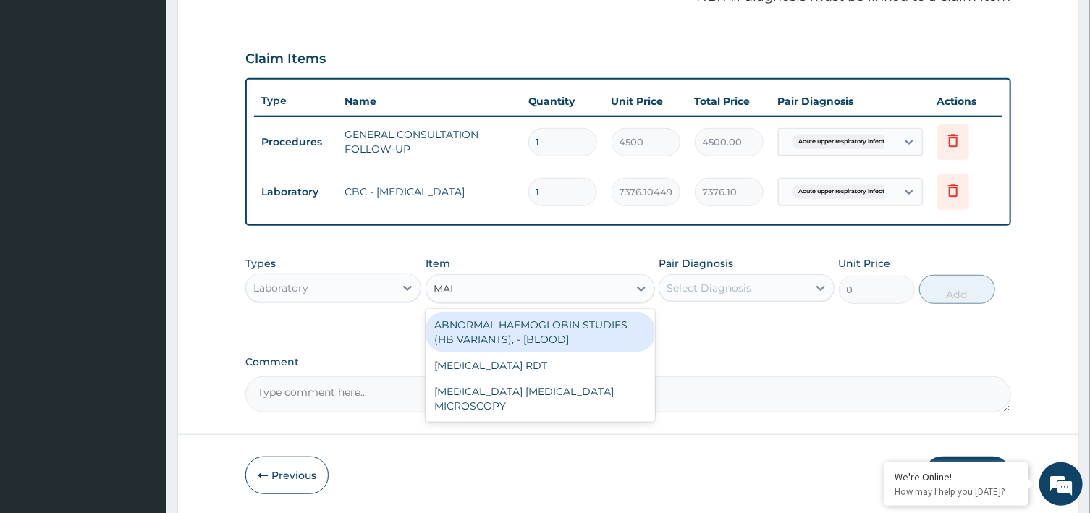
scroll to position [0, 0]
type input "MALA"
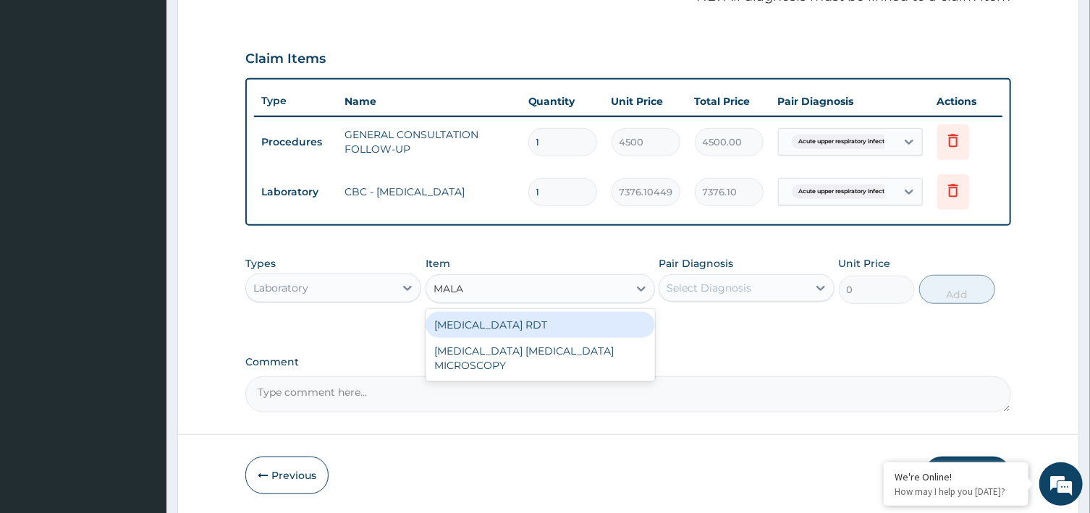
click at [498, 327] on div "MALARIA RDT" at bounding box center [539, 325] width 229 height 26
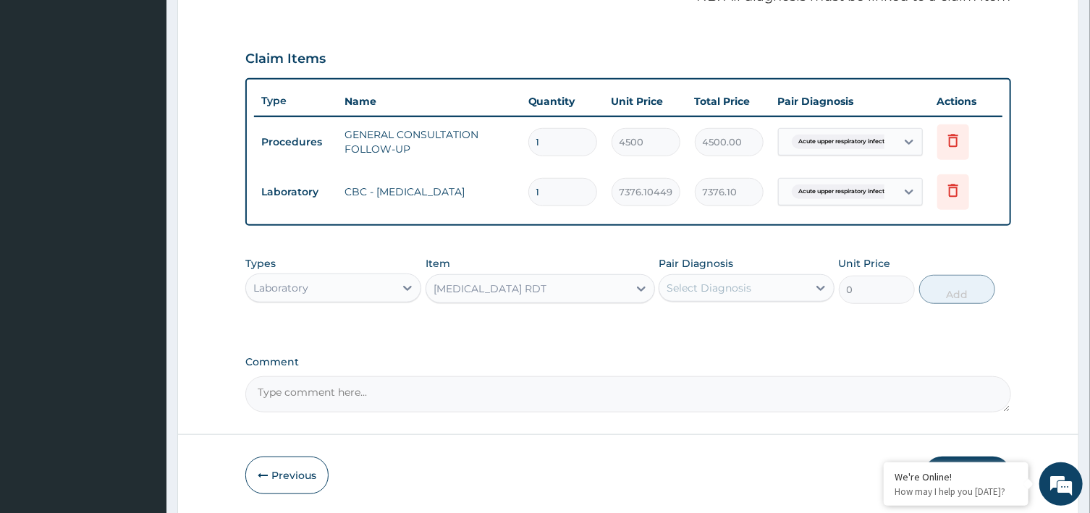
type input "2700"
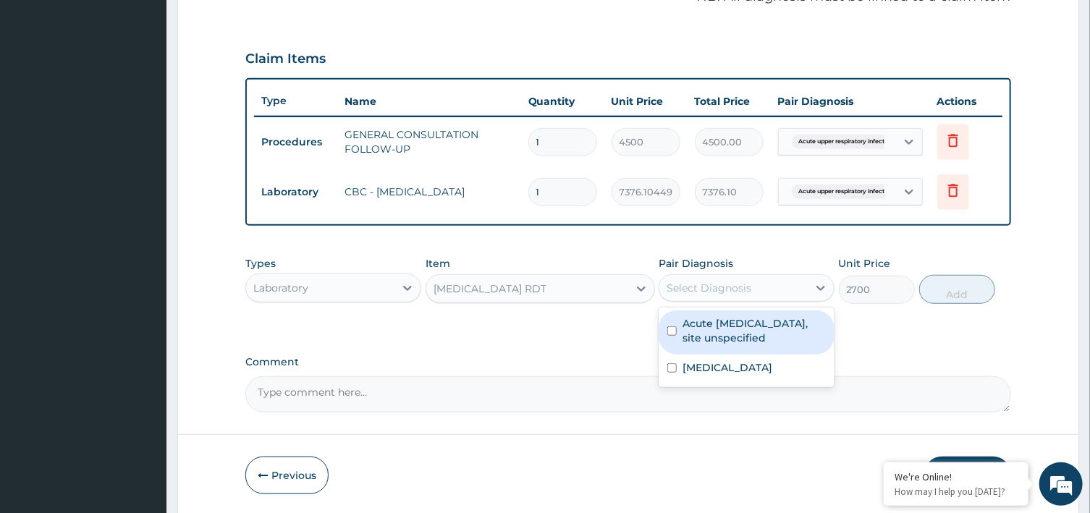
click at [805, 281] on div "Select Diagnosis" at bounding box center [733, 287] width 148 height 23
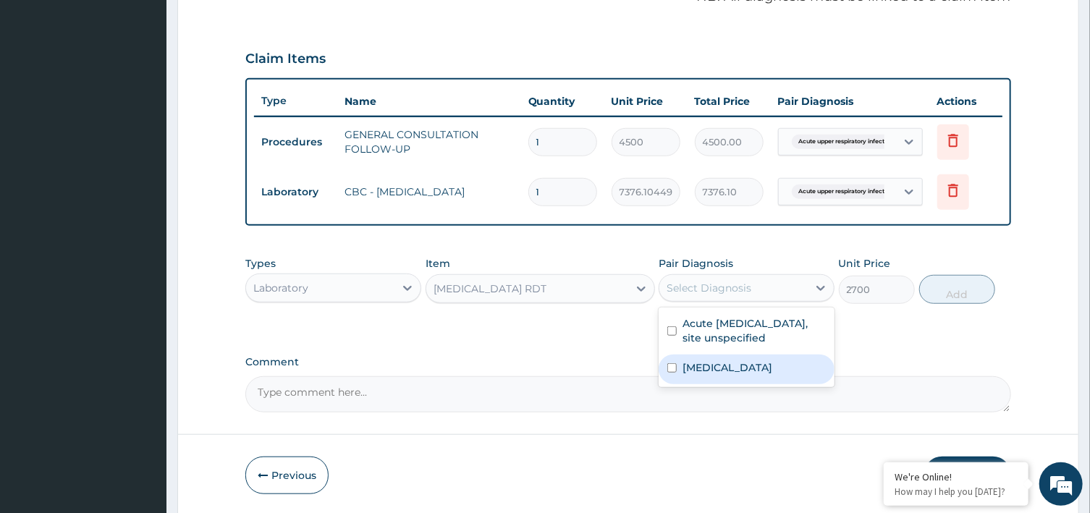
click at [726, 362] on label "Malaria, unspecified" at bounding box center [727, 367] width 90 height 14
checkbox input "true"
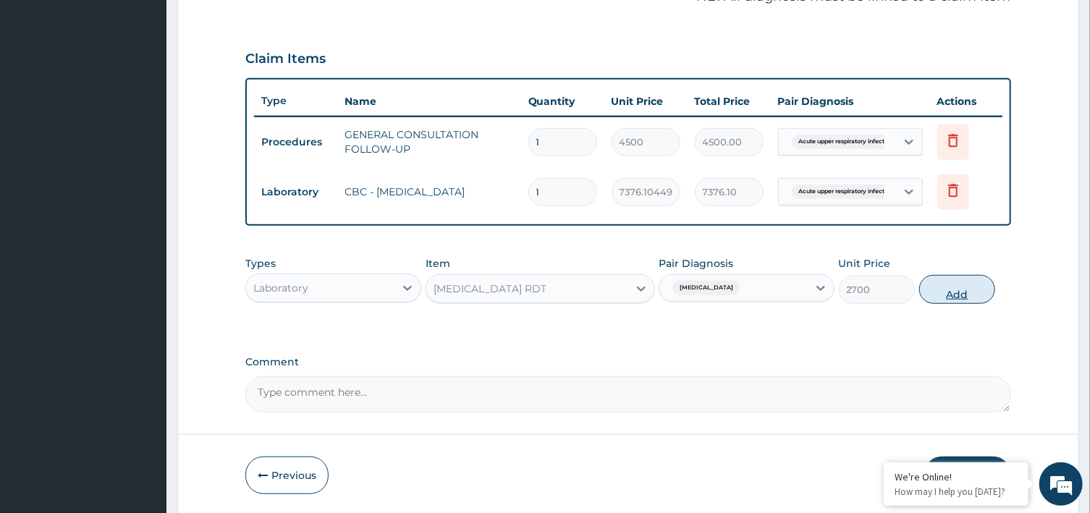
click at [948, 294] on button "Add" at bounding box center [957, 289] width 77 height 29
type input "0"
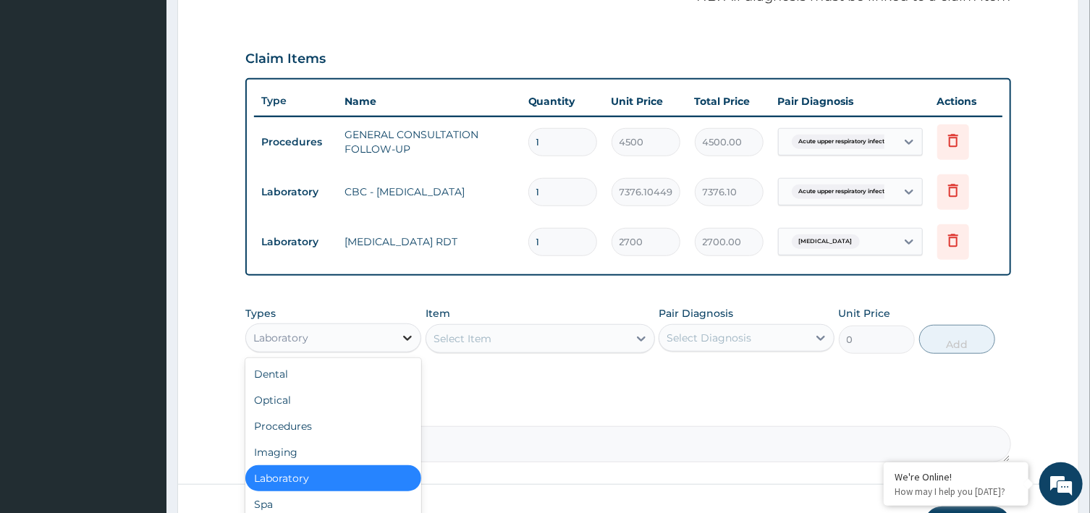
click at [404, 336] on icon at bounding box center [408, 338] width 9 height 5
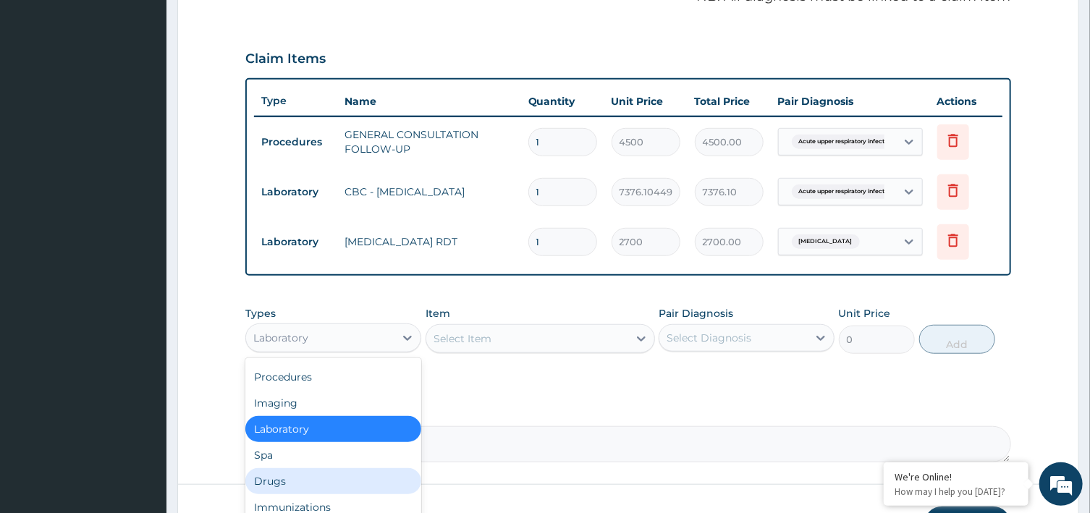
click at [275, 483] on div "Drugs" at bounding box center [333, 481] width 176 height 26
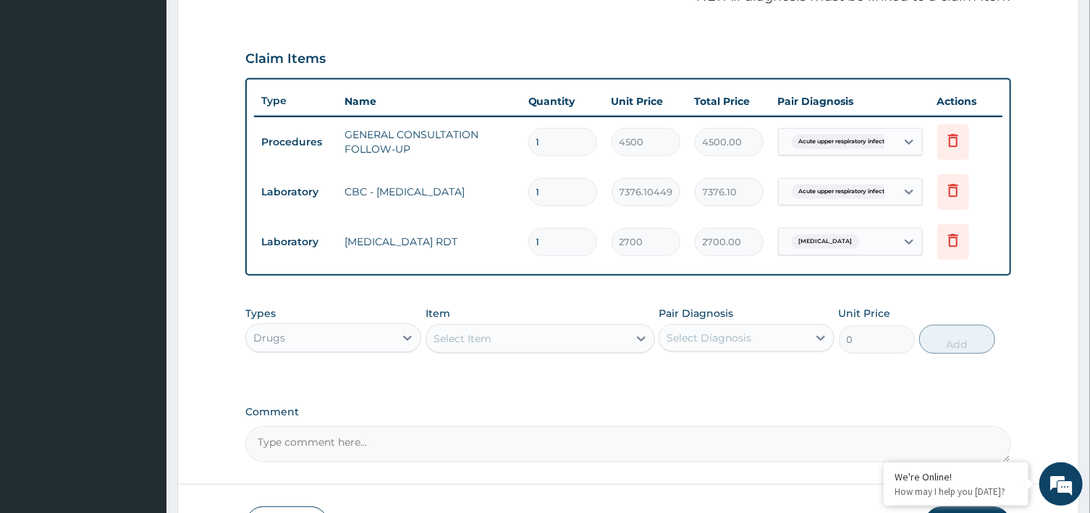
click at [577, 344] on div "Select Item" at bounding box center [527, 338] width 202 height 23
click at [474, 337] on div "Select Item" at bounding box center [462, 338] width 58 height 14
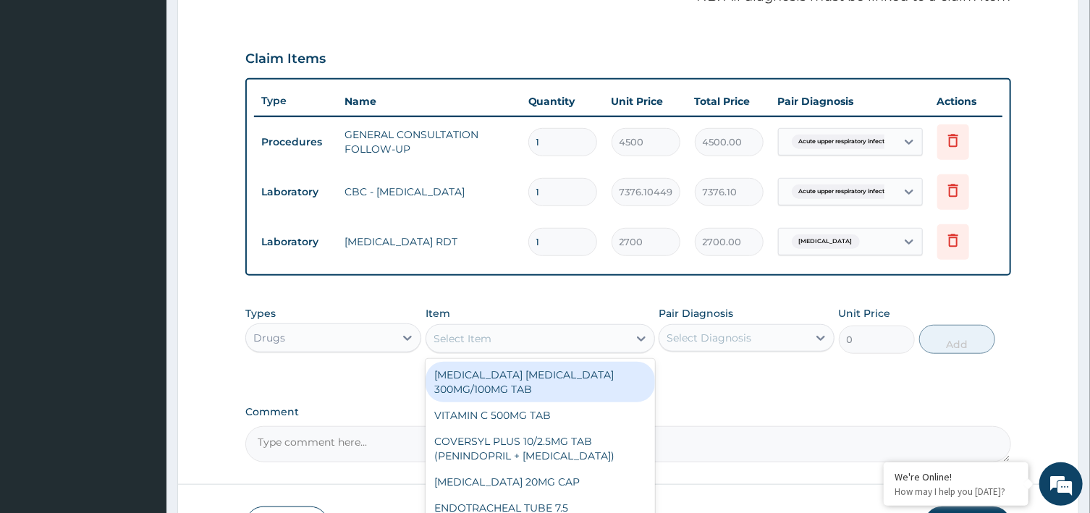
paste input "AMOXICILLIN"
type input "AMOXICILLIN"
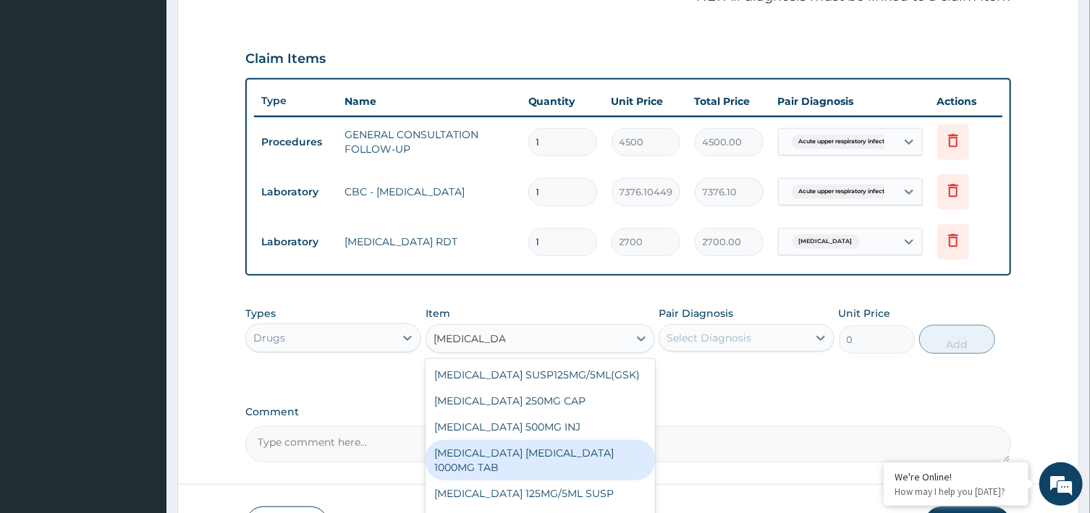
click at [533, 455] on div "AMOXICILLIN CLAVULANIC ACID 1000MG TAB" at bounding box center [539, 460] width 229 height 41
type input "562.5025024414062"
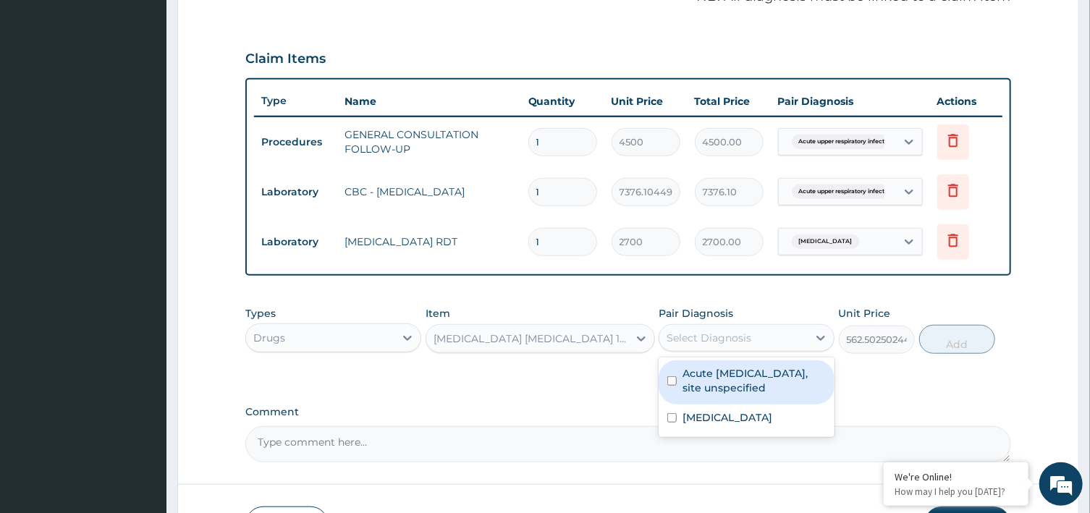
click at [752, 334] on div "Select Diagnosis" at bounding box center [733, 337] width 148 height 23
click at [735, 373] on label "Acute upper respiratory infection, site unspecified" at bounding box center [753, 380] width 143 height 29
checkbox input "true"
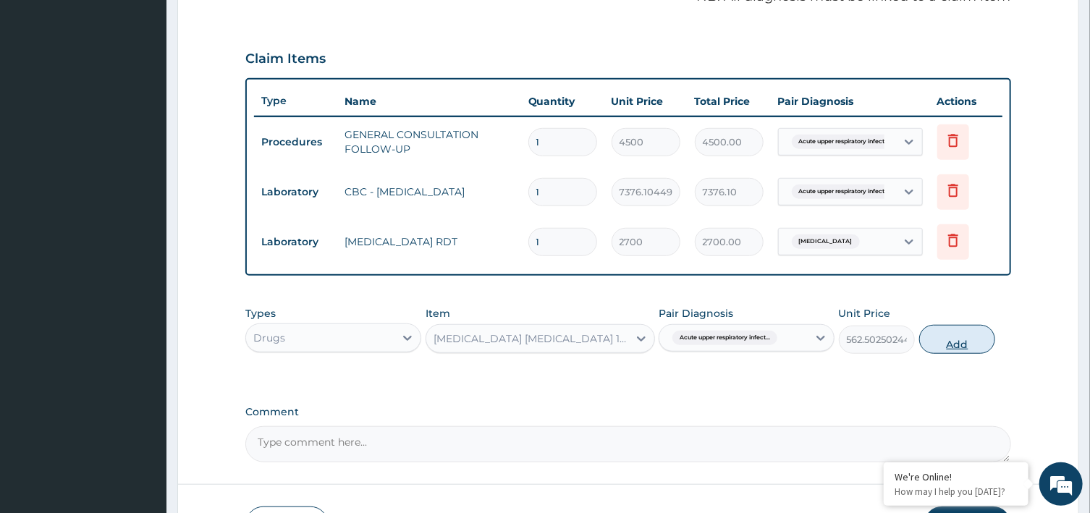
click at [961, 339] on button "Add" at bounding box center [957, 339] width 77 height 29
type input "0"
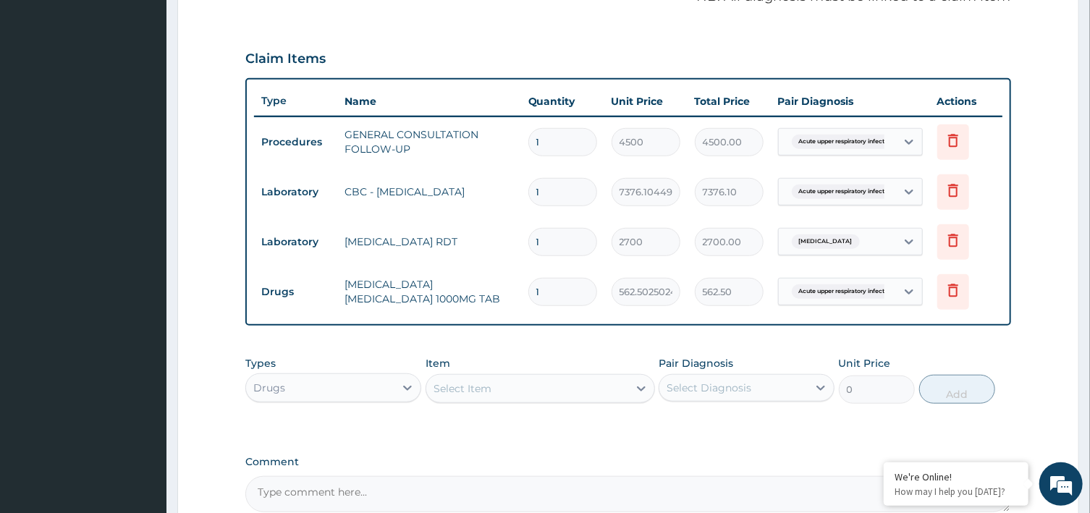
type input "10"
type input "5625.03"
type input "10"
click at [548, 333] on div "PA Code / Prescription Code Enter Code(Secondary Care Only) Encounter Date DD-M…" at bounding box center [627, 95] width 765 height 834
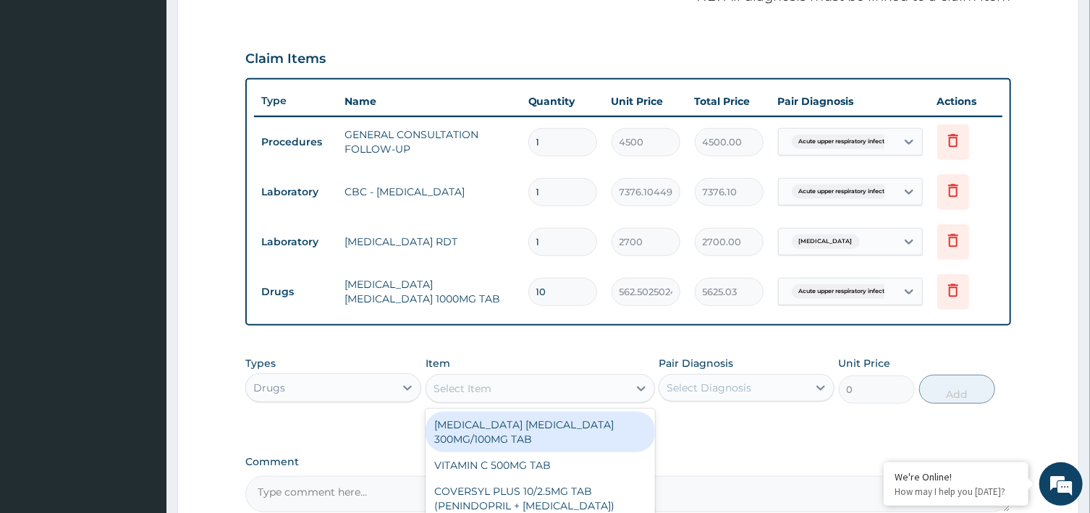
click at [579, 387] on div "Select Item" at bounding box center [527, 388] width 202 height 23
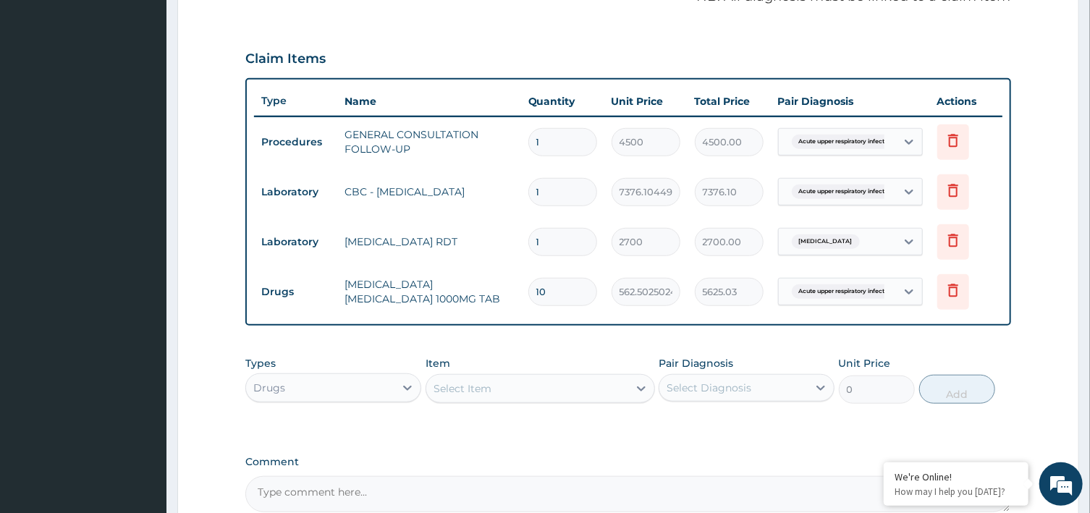
paste input "ARTEMETHER"
type input "ARTEMETHER"
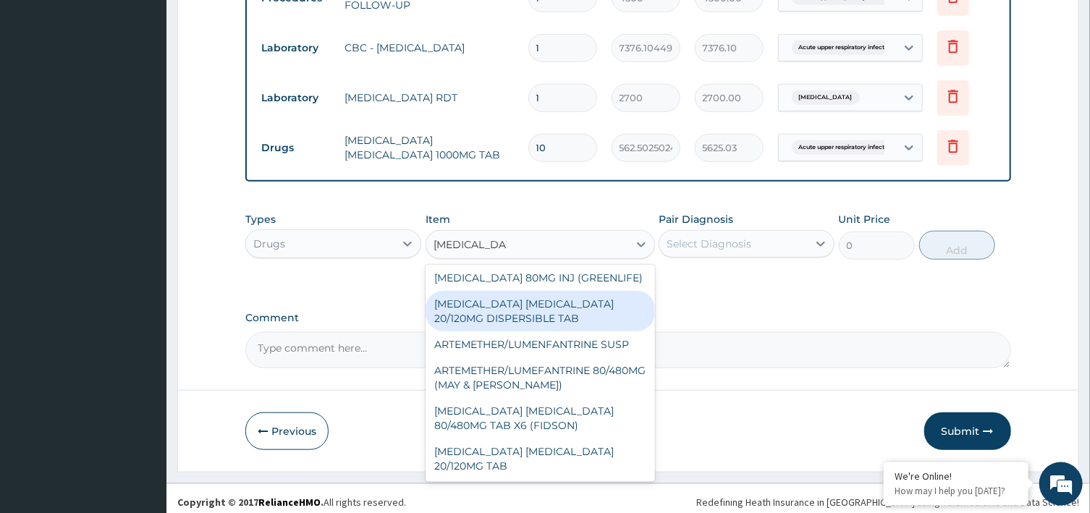
scroll to position [610, 0]
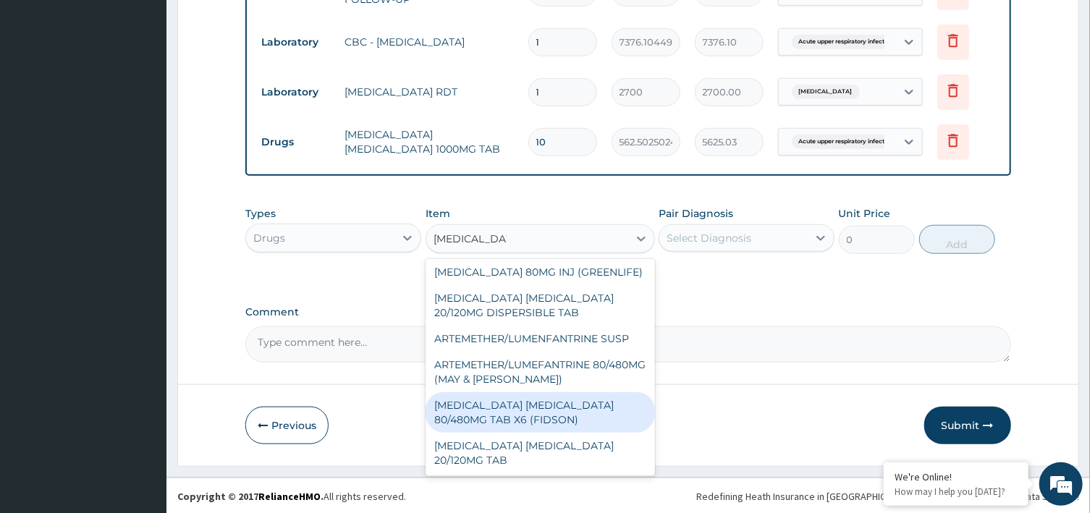
click at [540, 417] on div "ARTEMETHER LUMEFANTRINE 80/480MG TAB X6 (FIDSON)" at bounding box center [539, 412] width 229 height 41
type input "322.2992553710938"
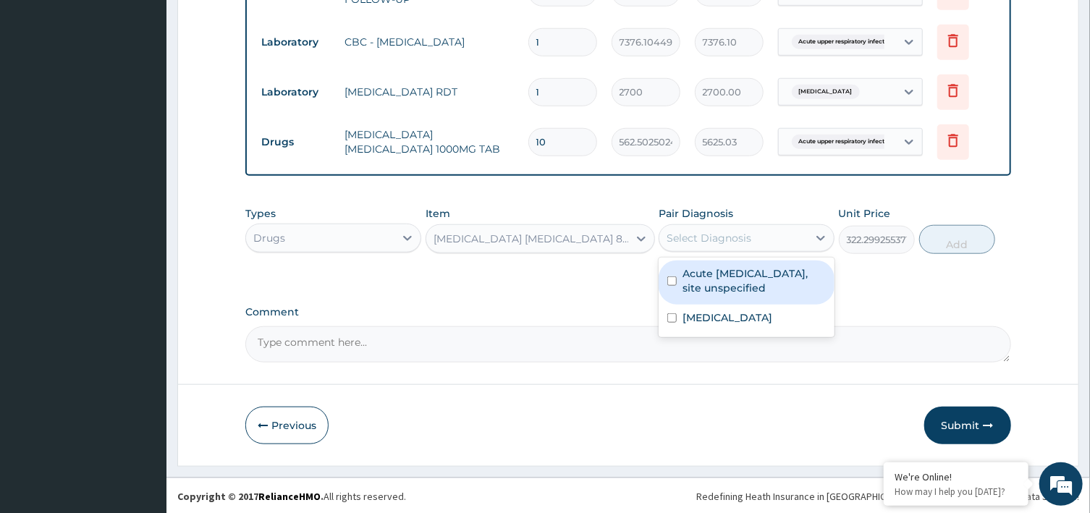
click at [800, 242] on div "Select Diagnosis" at bounding box center [733, 237] width 148 height 23
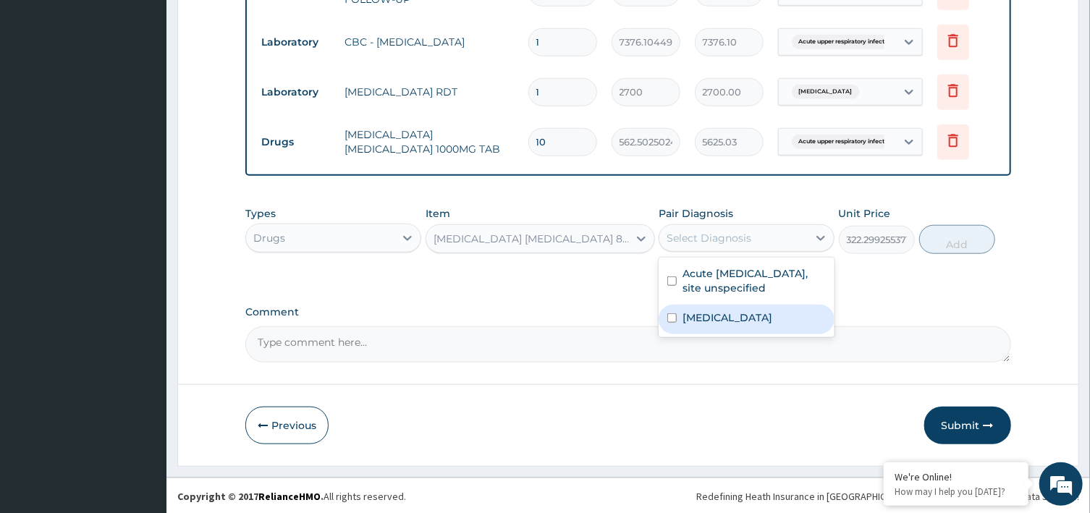
click at [762, 321] on label "Malaria, unspecified" at bounding box center [727, 317] width 90 height 14
checkbox input "true"
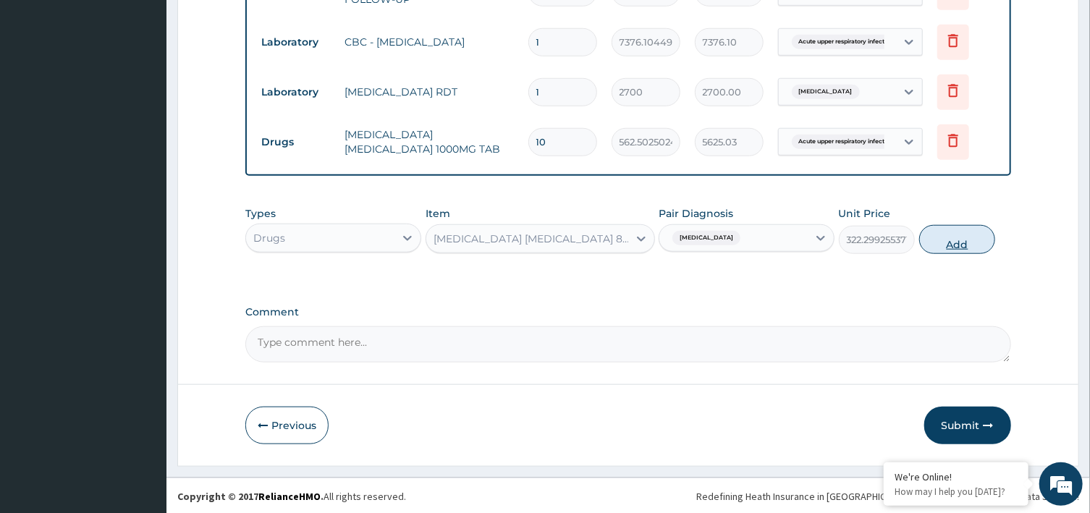
click at [948, 243] on button "Add" at bounding box center [957, 239] width 77 height 29
type input "0"
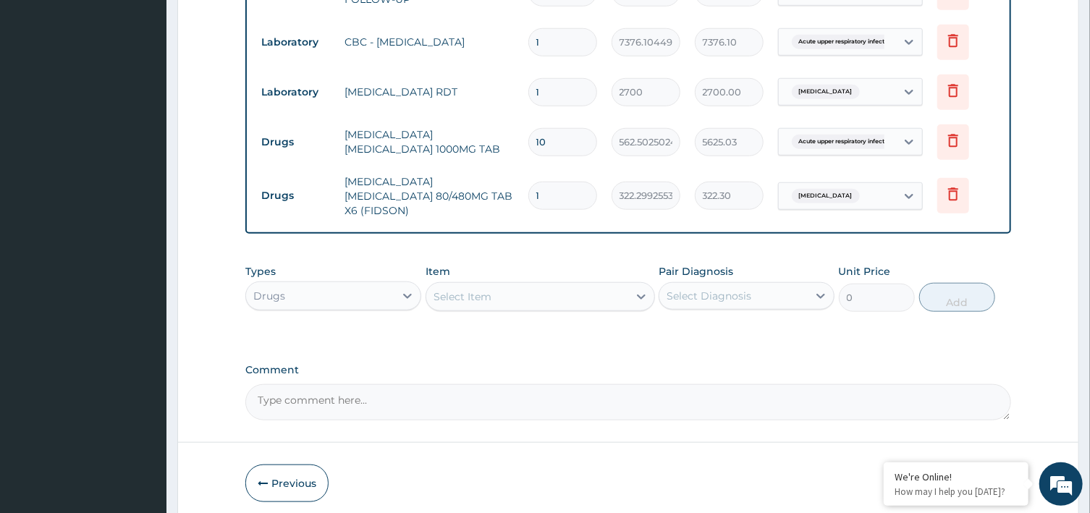
type input "0.00"
type input "6"
type input "1933.80"
type input "6"
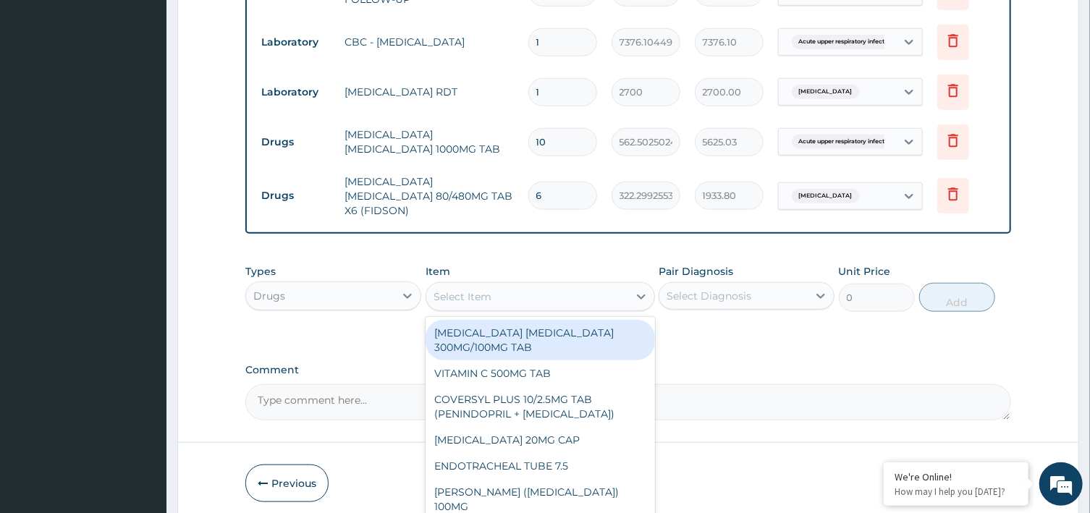
click at [492, 292] on div "Select Item" at bounding box center [527, 296] width 202 height 23
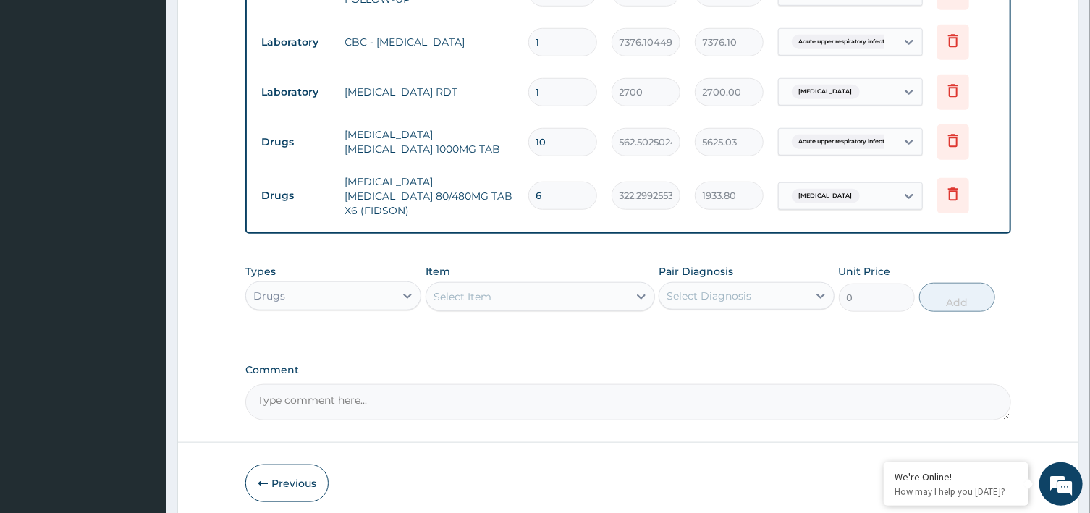
paste input "PARACETAMOL"
type input "PARACETAMOL"
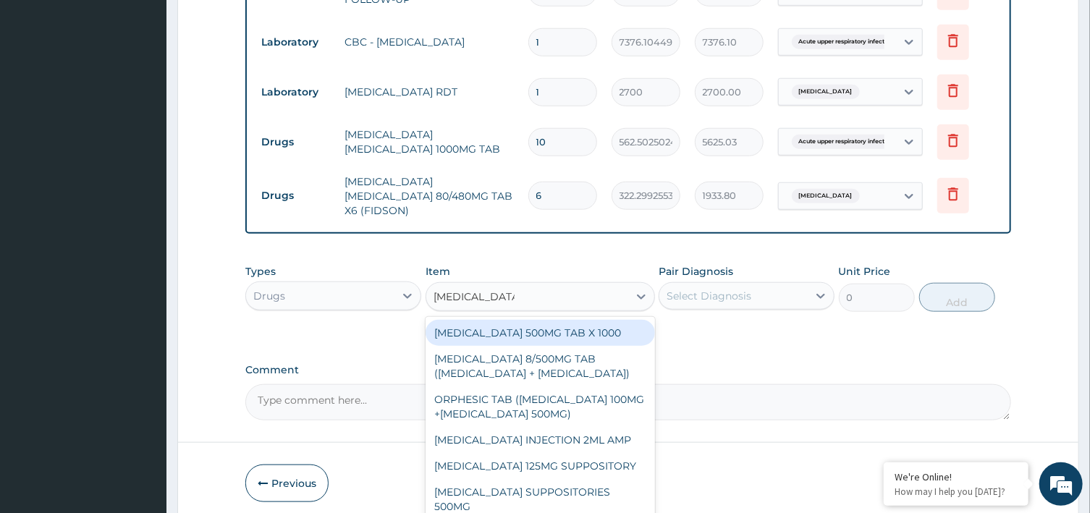
click at [517, 320] on div "PARACETAMOL 500MG TAB X 1000" at bounding box center [539, 333] width 229 height 26
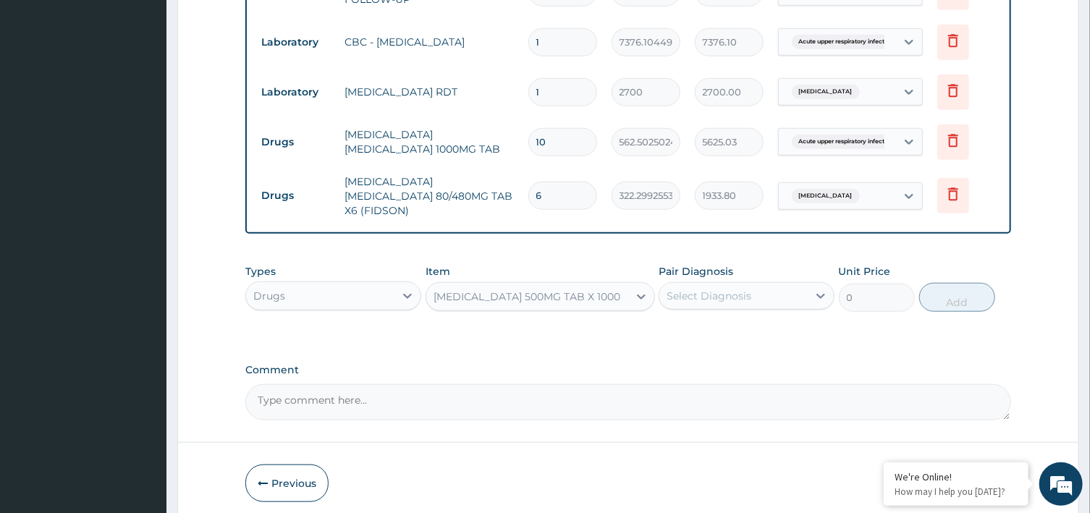
type input "22.39999961853027"
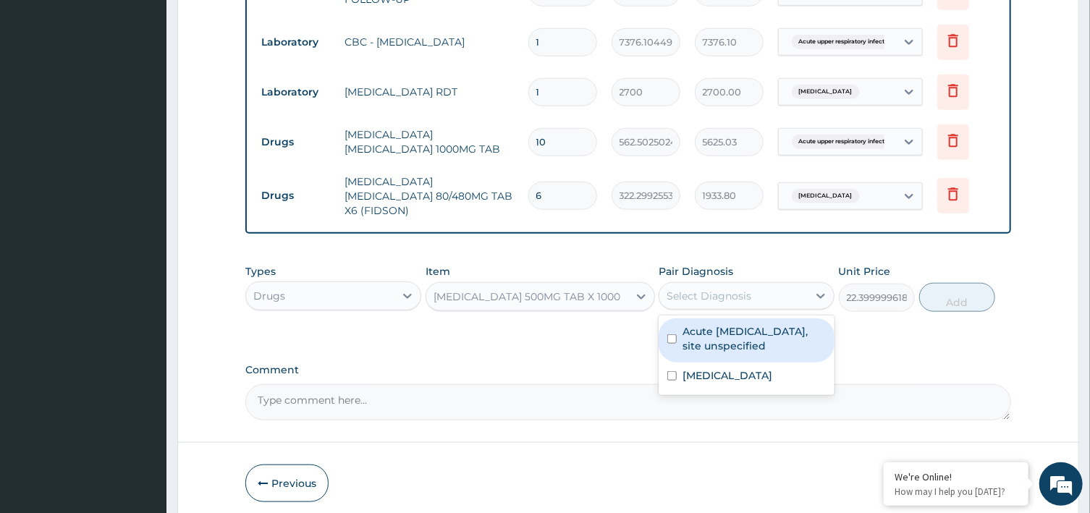
click at [736, 289] on div "Select Diagnosis" at bounding box center [708, 296] width 85 height 14
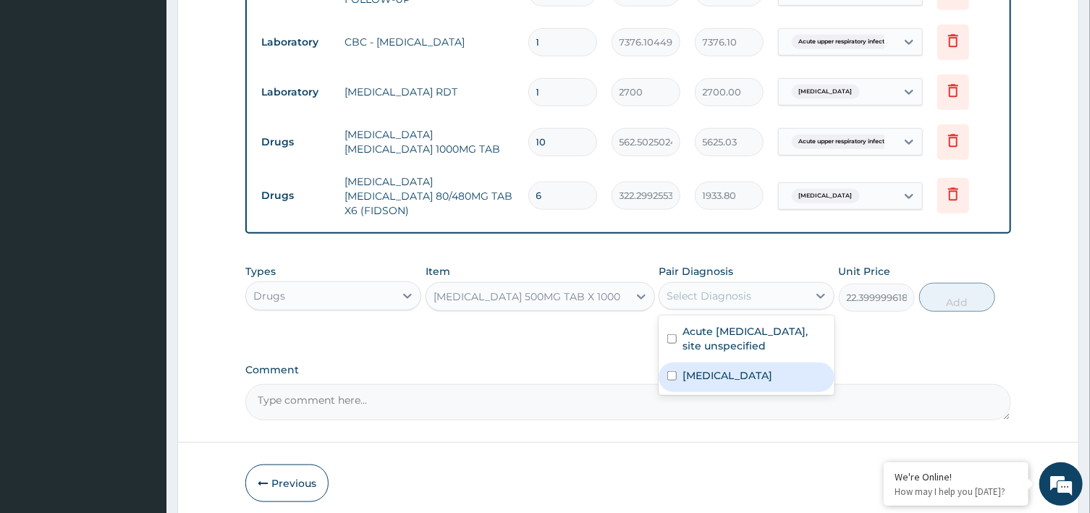
click at [730, 368] on label "Malaria, unspecified" at bounding box center [727, 375] width 90 height 14
checkbox input "true"
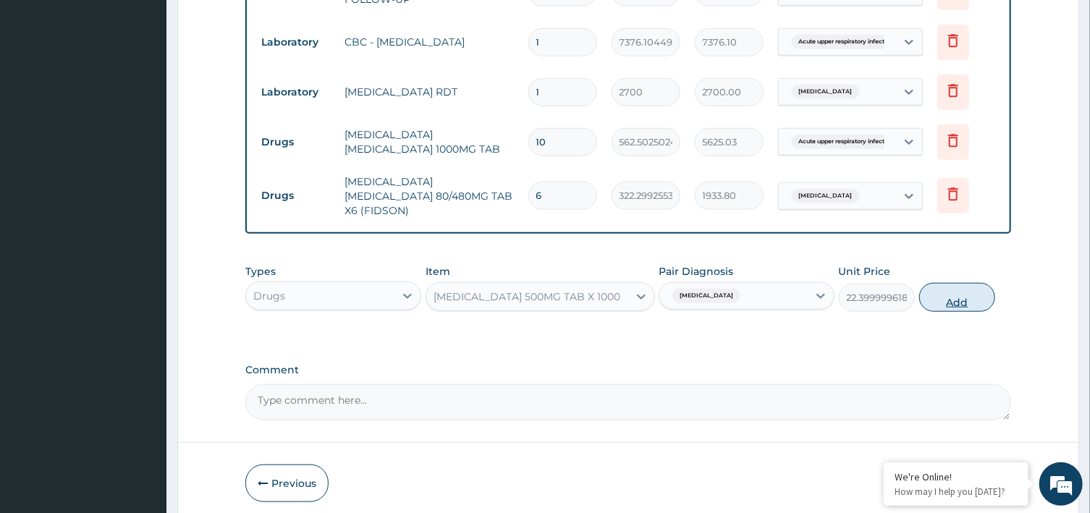
click at [943, 293] on button "Add" at bounding box center [957, 297] width 77 height 29
type input "0"
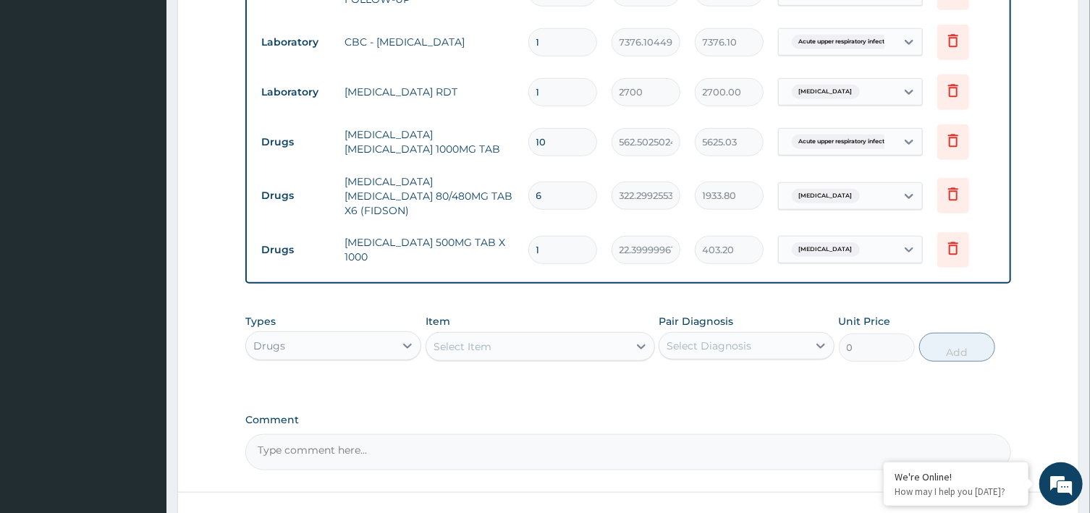
type input "18"
type input "403.20"
type input "18"
click at [456, 339] on div "Select Item" at bounding box center [462, 346] width 58 height 14
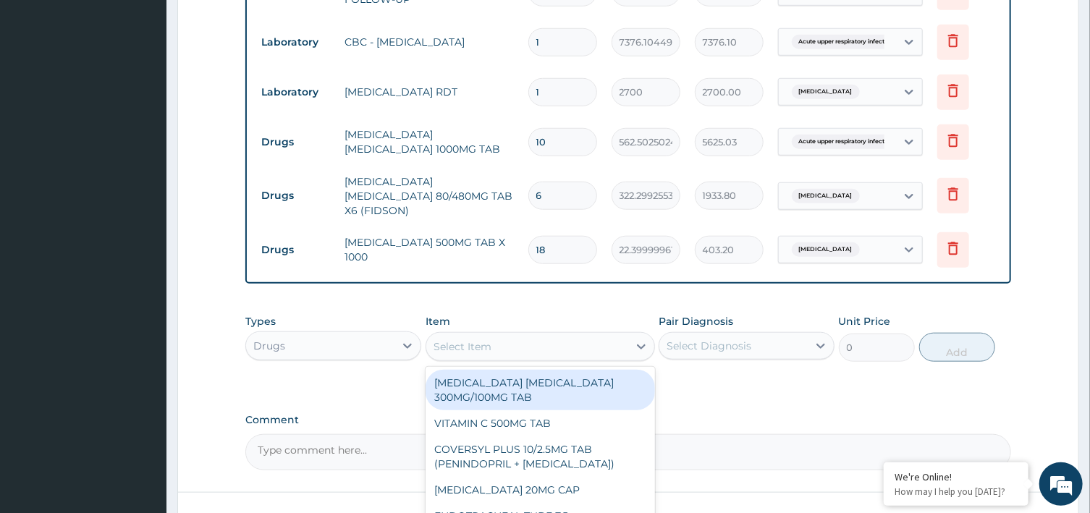
paste input "COUGH S"
type input "COUGH S"
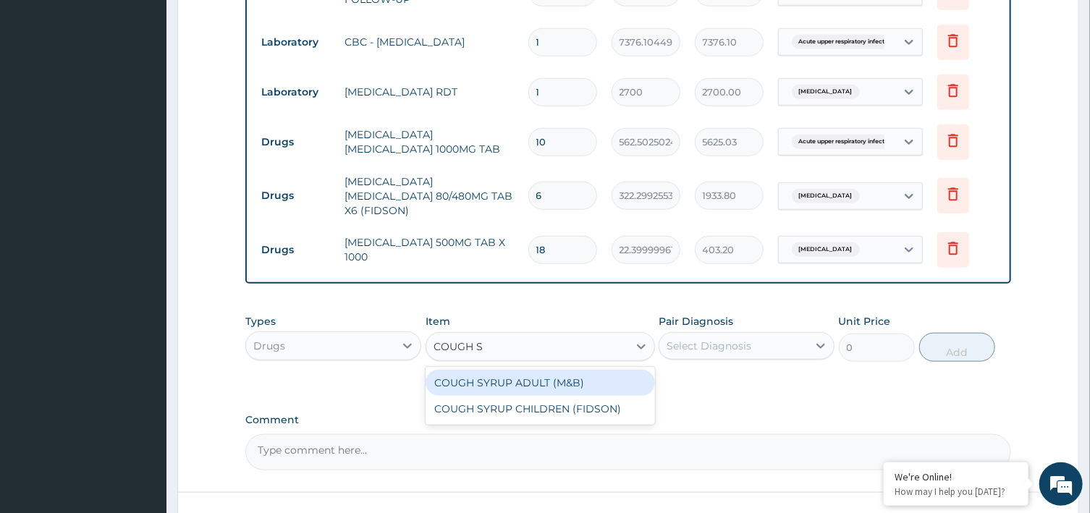
click at [534, 375] on div "COUGH SYRUP ADULT (M&B)" at bounding box center [539, 383] width 229 height 26
type input "1312.5"
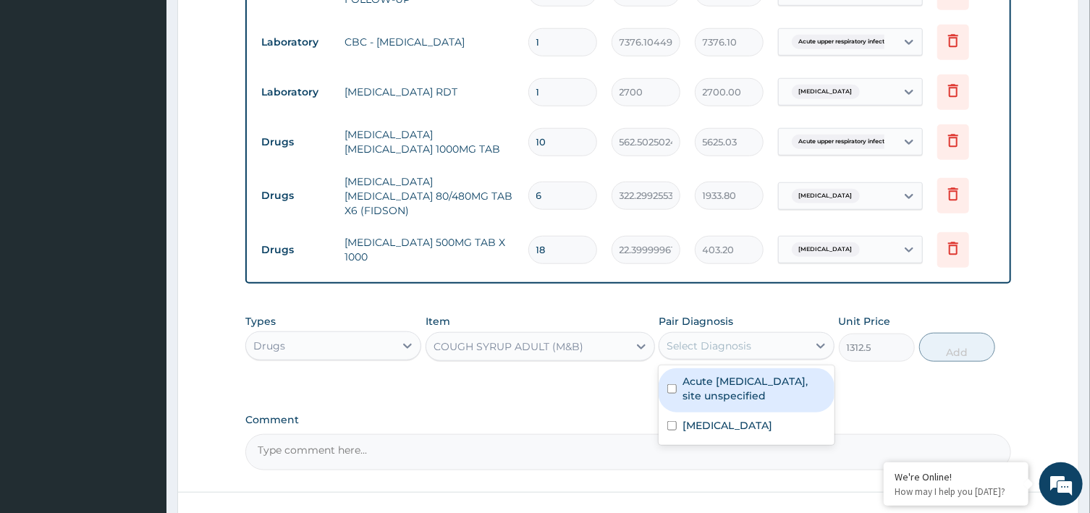
click at [783, 337] on div "Select Diagnosis" at bounding box center [733, 345] width 148 height 23
click at [739, 386] on label "Acute upper respiratory infection, site unspecified" at bounding box center [753, 388] width 143 height 29
checkbox input "true"
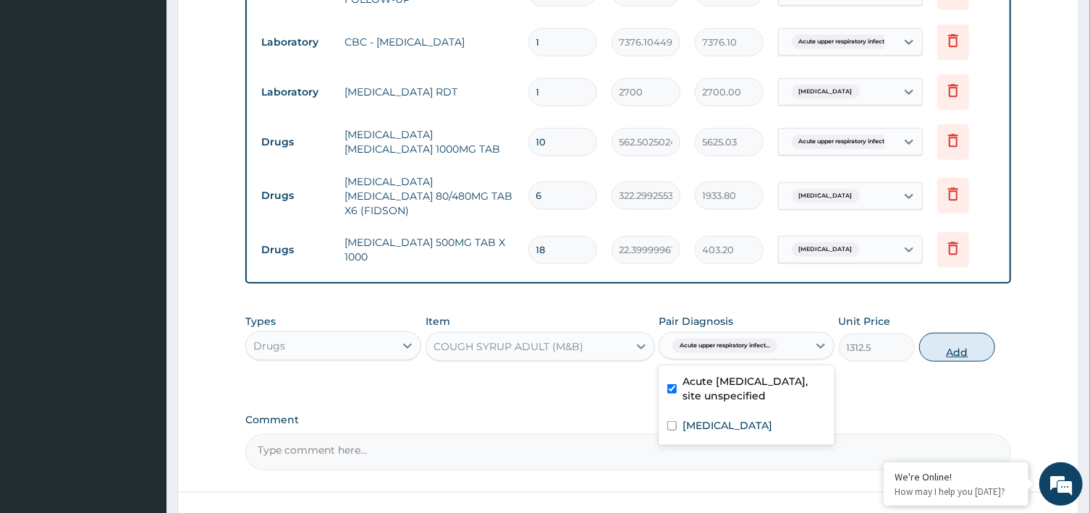
click at [956, 339] on button "Add" at bounding box center [957, 347] width 77 height 29
type input "0"
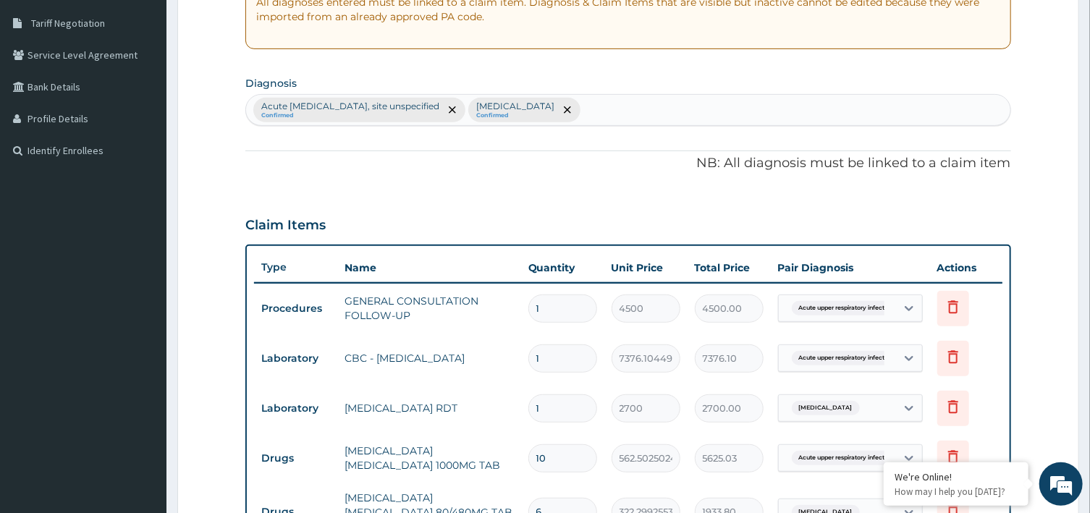
scroll to position [0, 0]
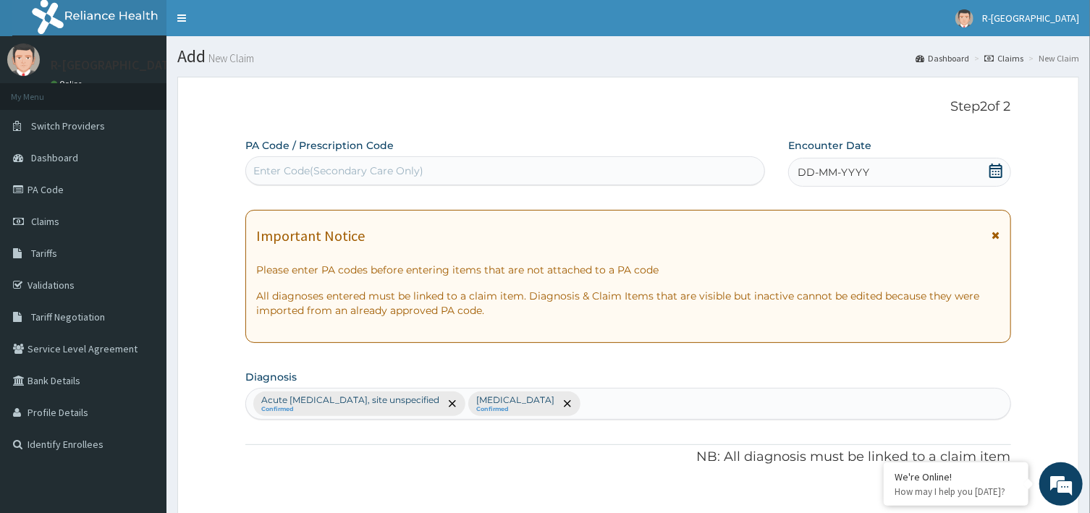
click at [992, 170] on icon at bounding box center [995, 170] width 14 height 14
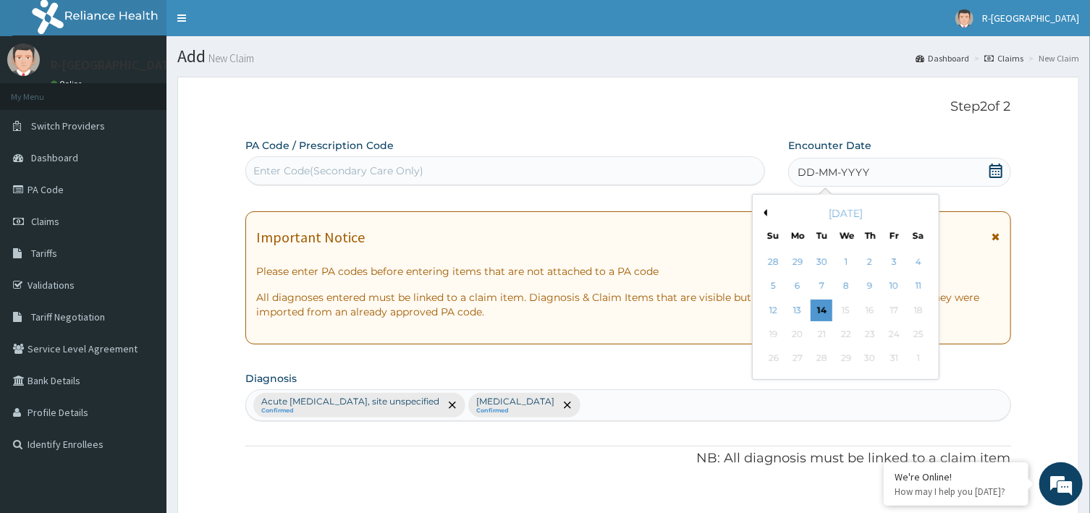
click at [766, 210] on button "Previous Month" at bounding box center [763, 212] width 7 height 7
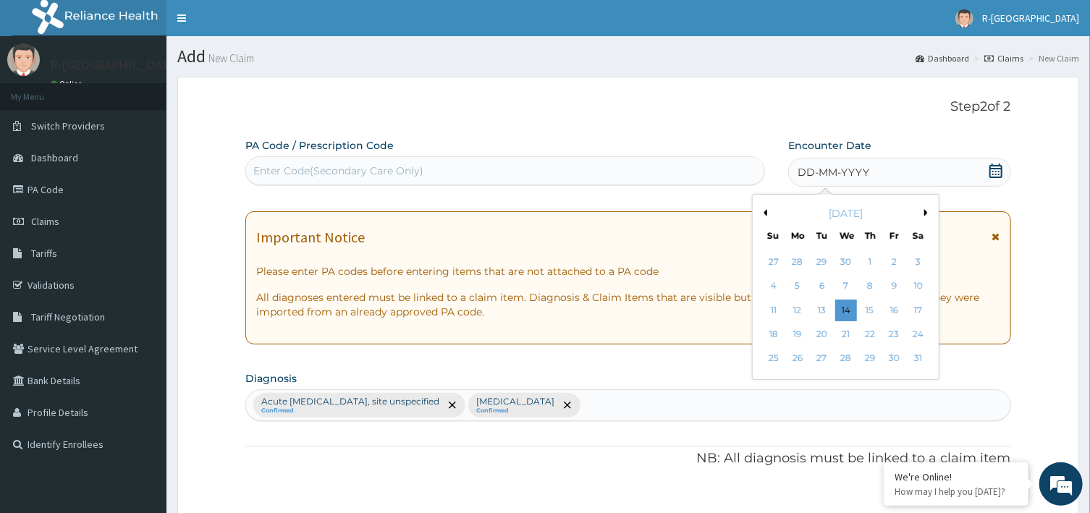
click at [766, 210] on button "Previous Month" at bounding box center [763, 212] width 7 height 7
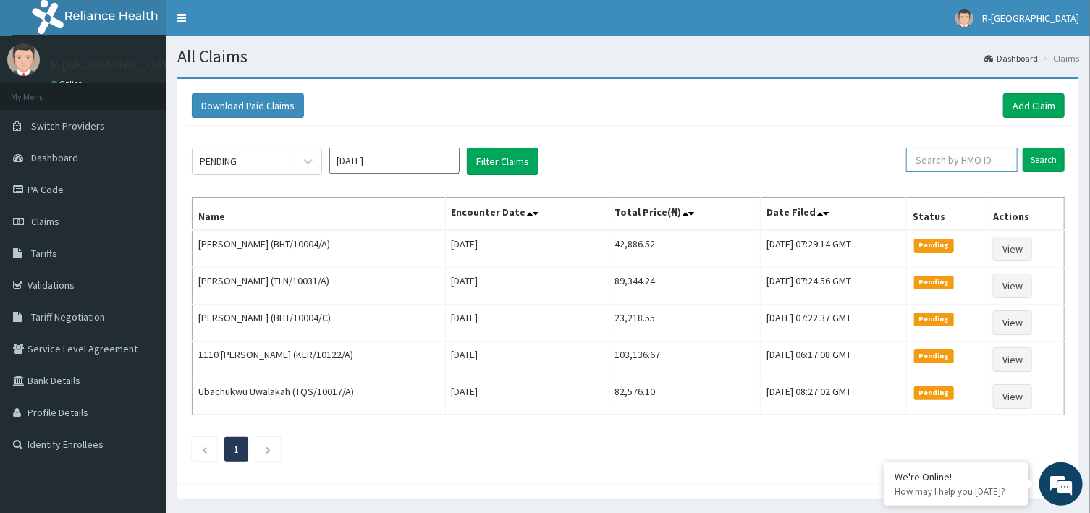
paste input "BBL/10028/B"
type input "BBL/10028/B"
click at [1038, 161] on input "Search" at bounding box center [1043, 160] width 42 height 25
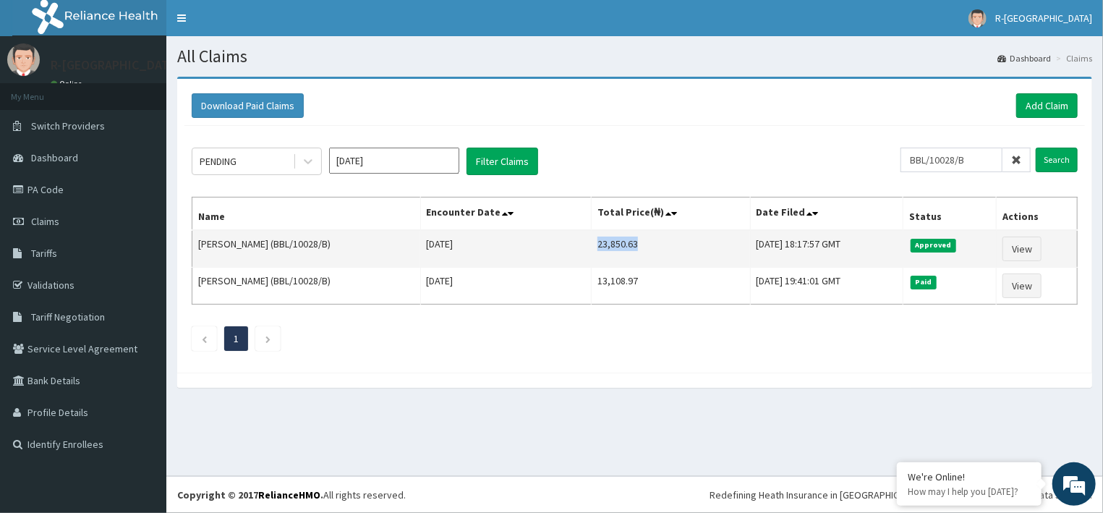
drag, startPoint x: 581, startPoint y: 243, endPoint x: 624, endPoint y: 245, distance: 43.4
click at [624, 245] on td "23,850.63" at bounding box center [671, 249] width 158 height 38
copy td "23,850.63"
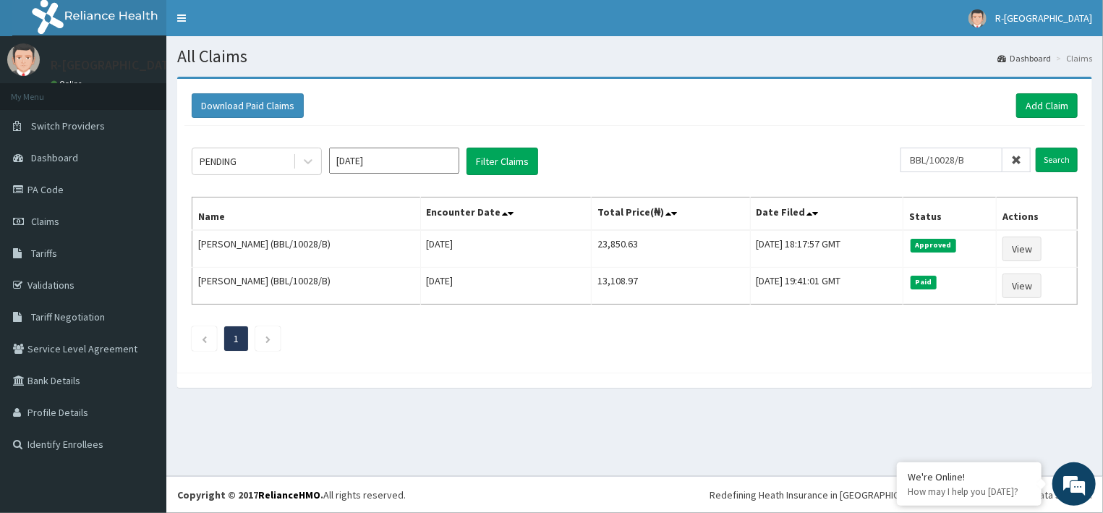
click at [1019, 154] on span at bounding box center [1017, 160] width 28 height 25
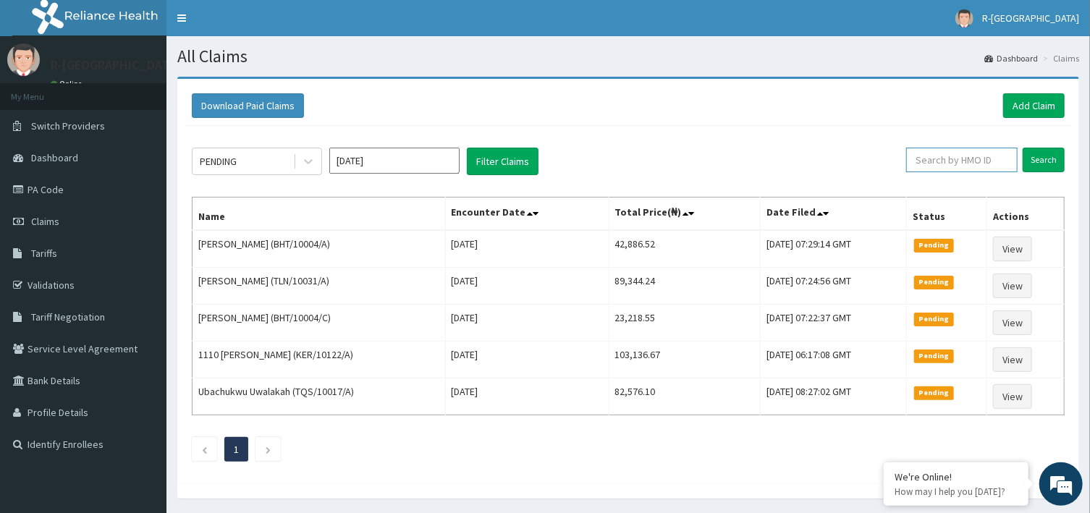
paste input "PGA/10013/C"
type input "PGA/10013/C"
click at [1043, 158] on input "Search" at bounding box center [1043, 160] width 42 height 25
